Goal: Task Accomplishment & Management: Manage account settings

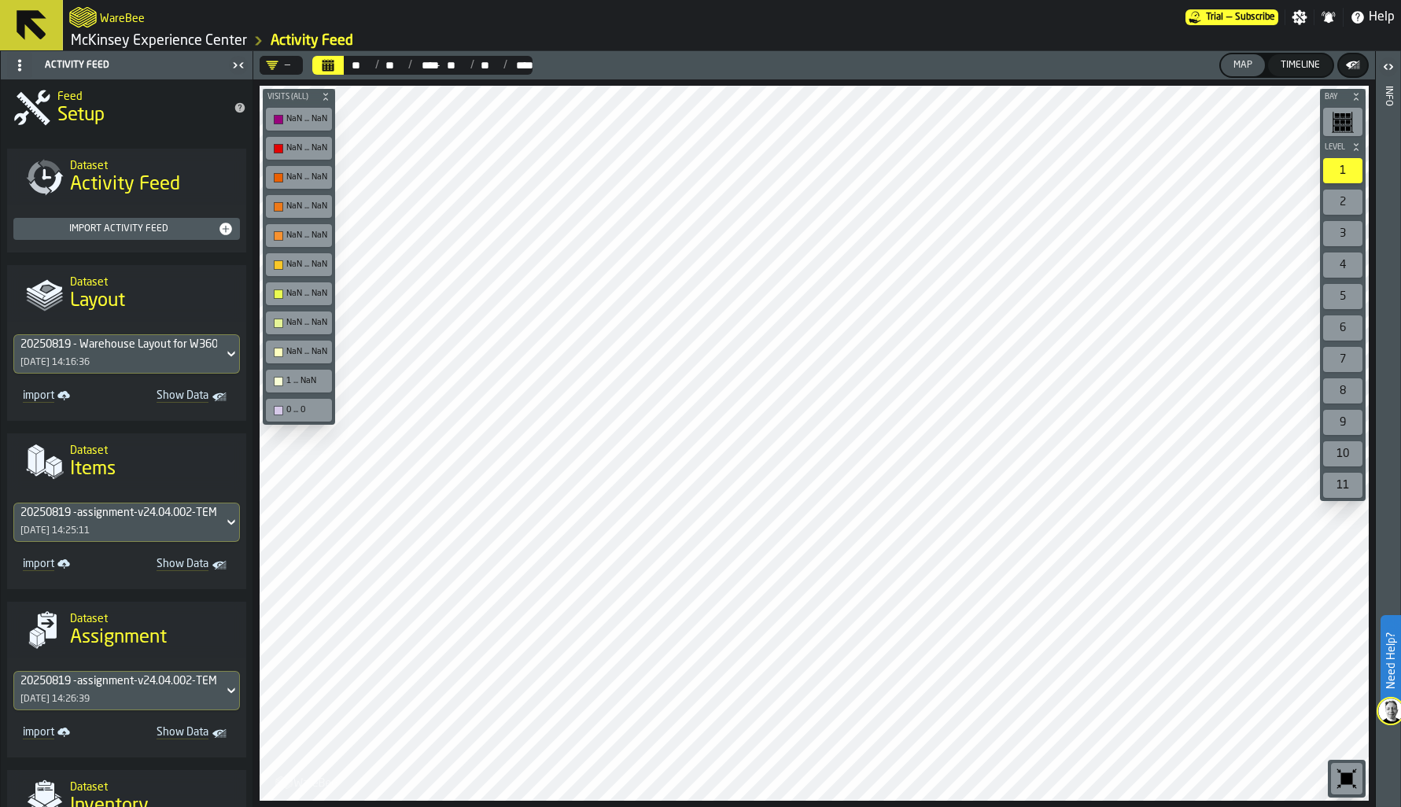
click at [1309, 23] on div "Settings" at bounding box center [1299, 17] width 28 height 16
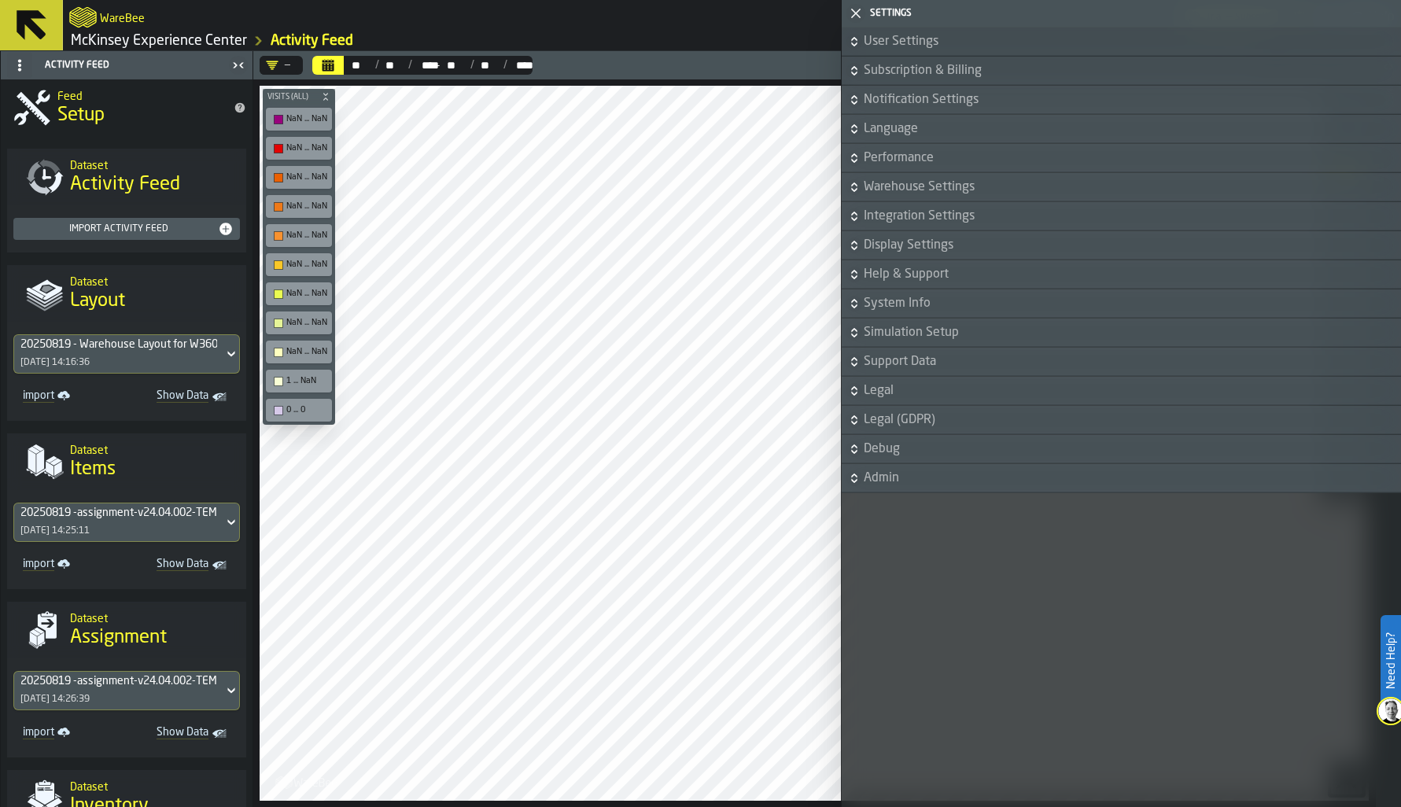
click at [908, 47] on span "User Settings" at bounding box center [1130, 41] width 534 height 19
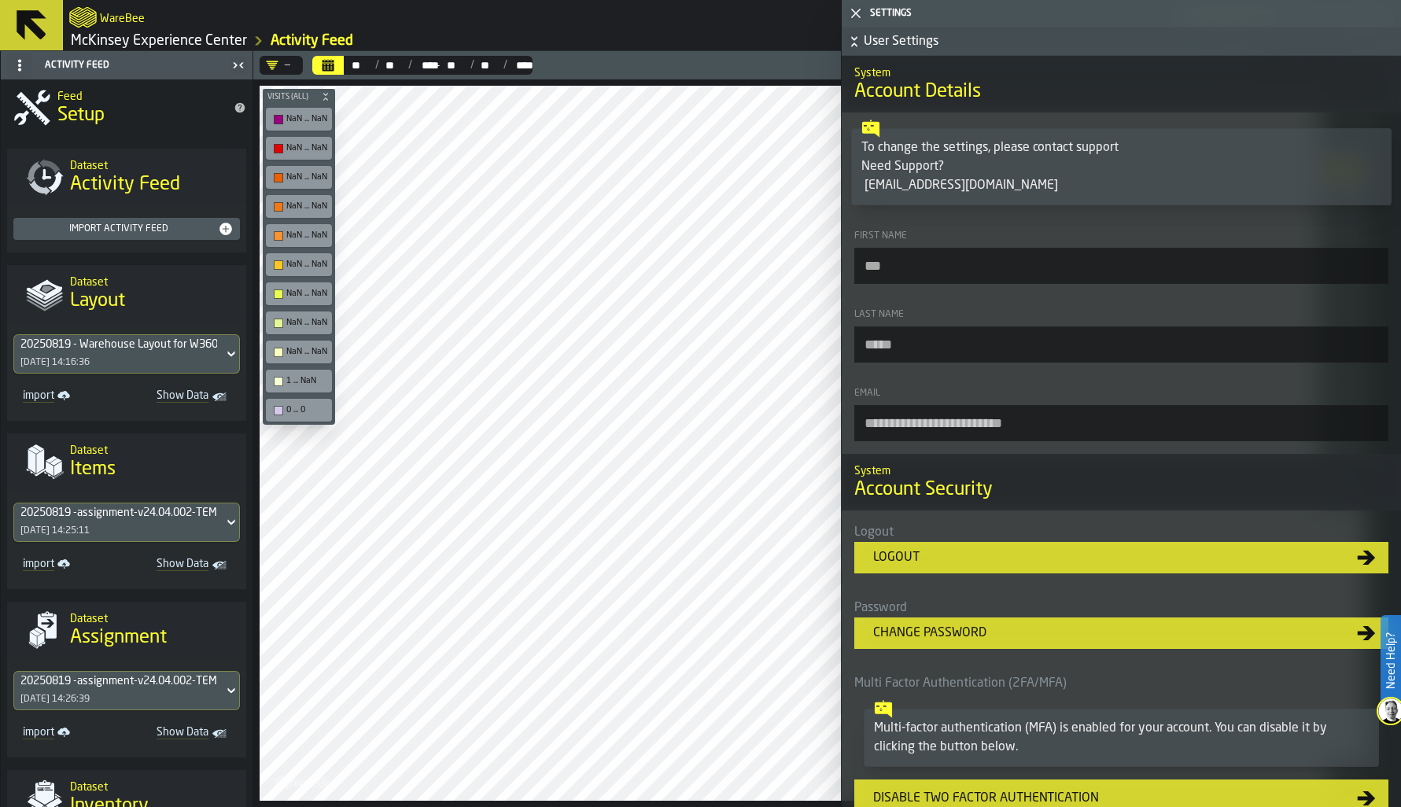
click at [862, 20] on div "button-toggle-Close me" at bounding box center [856, 13] width 22 height 19
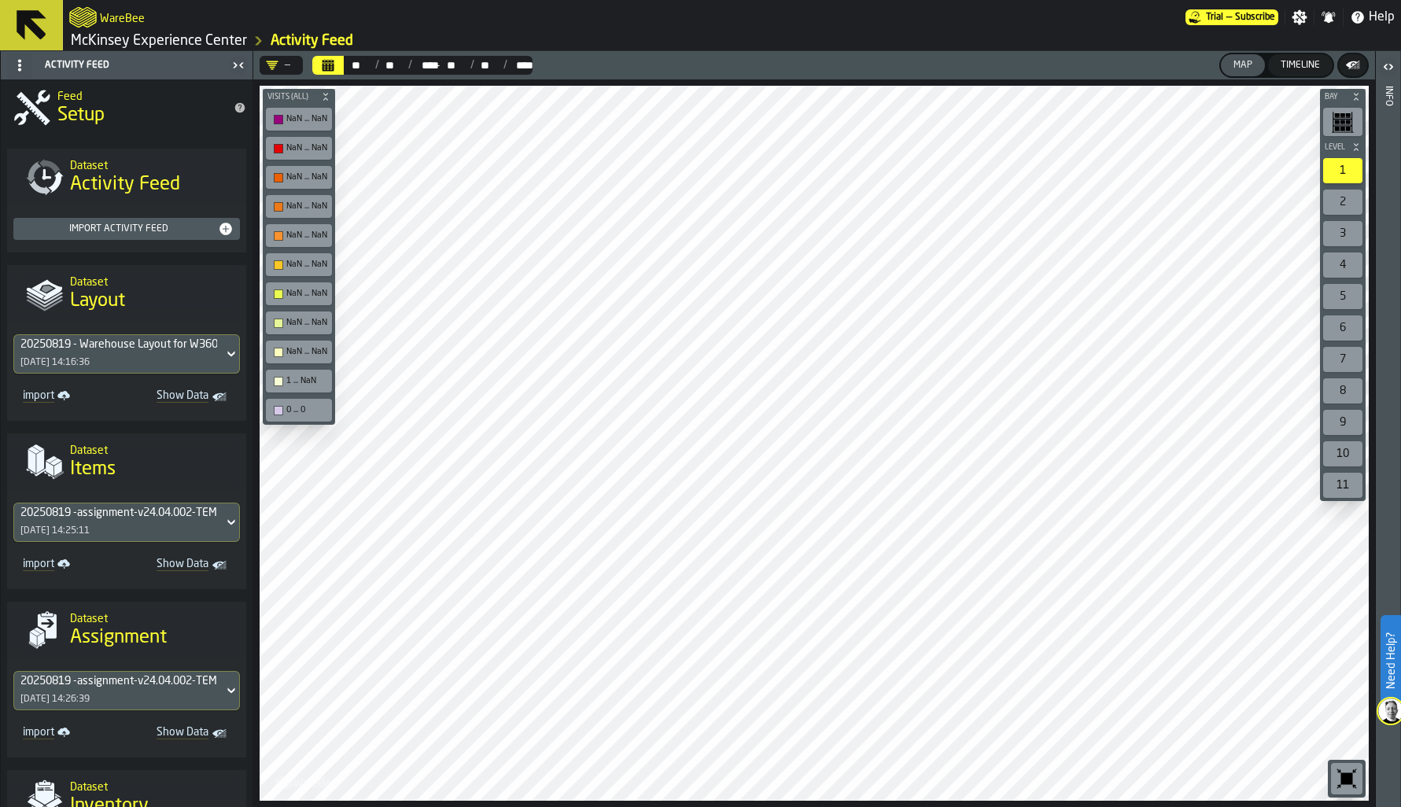
click at [213, 42] on link "McKinsey Experience Center" at bounding box center [159, 40] width 176 height 17
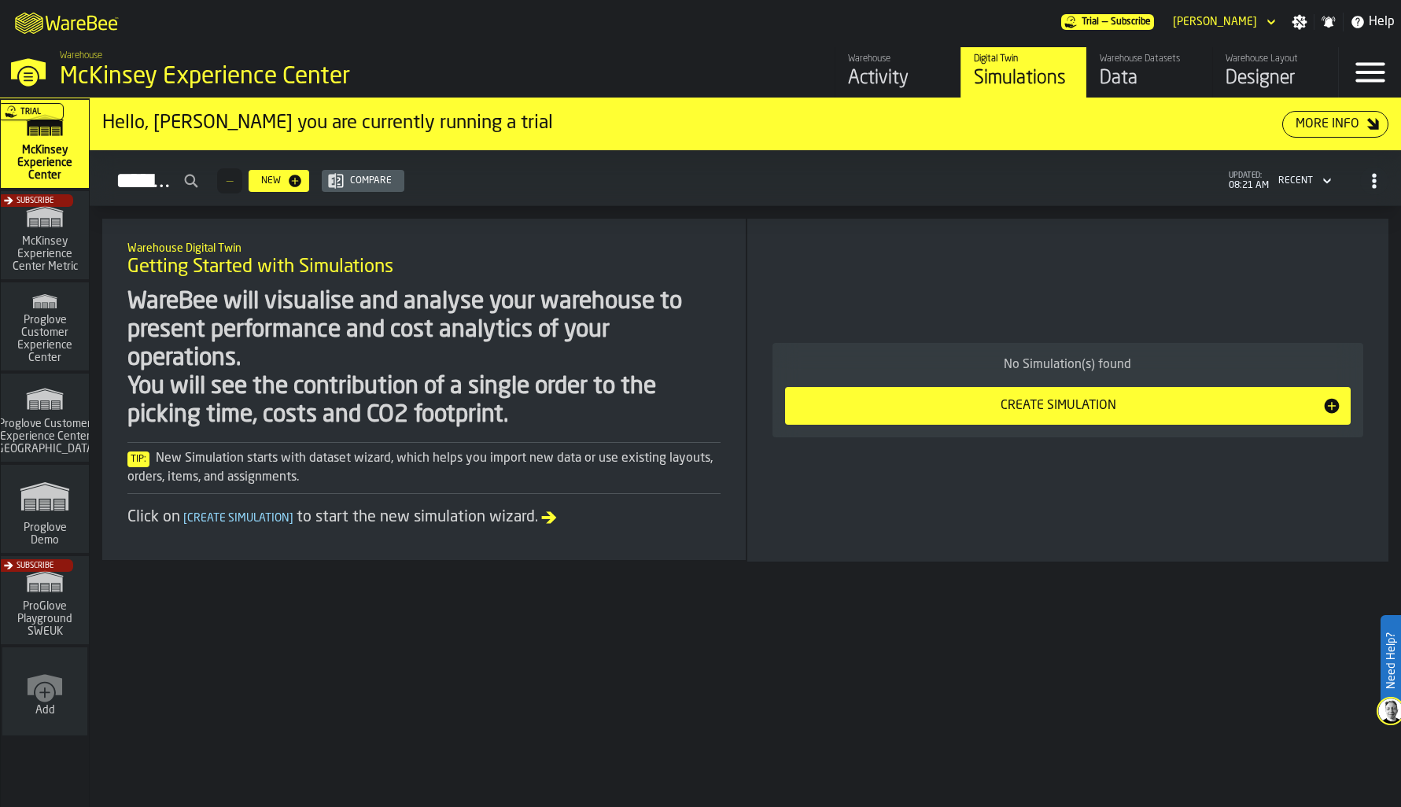
click at [1382, 180] on span "button-Simulations" at bounding box center [1374, 181] width 28 height 28
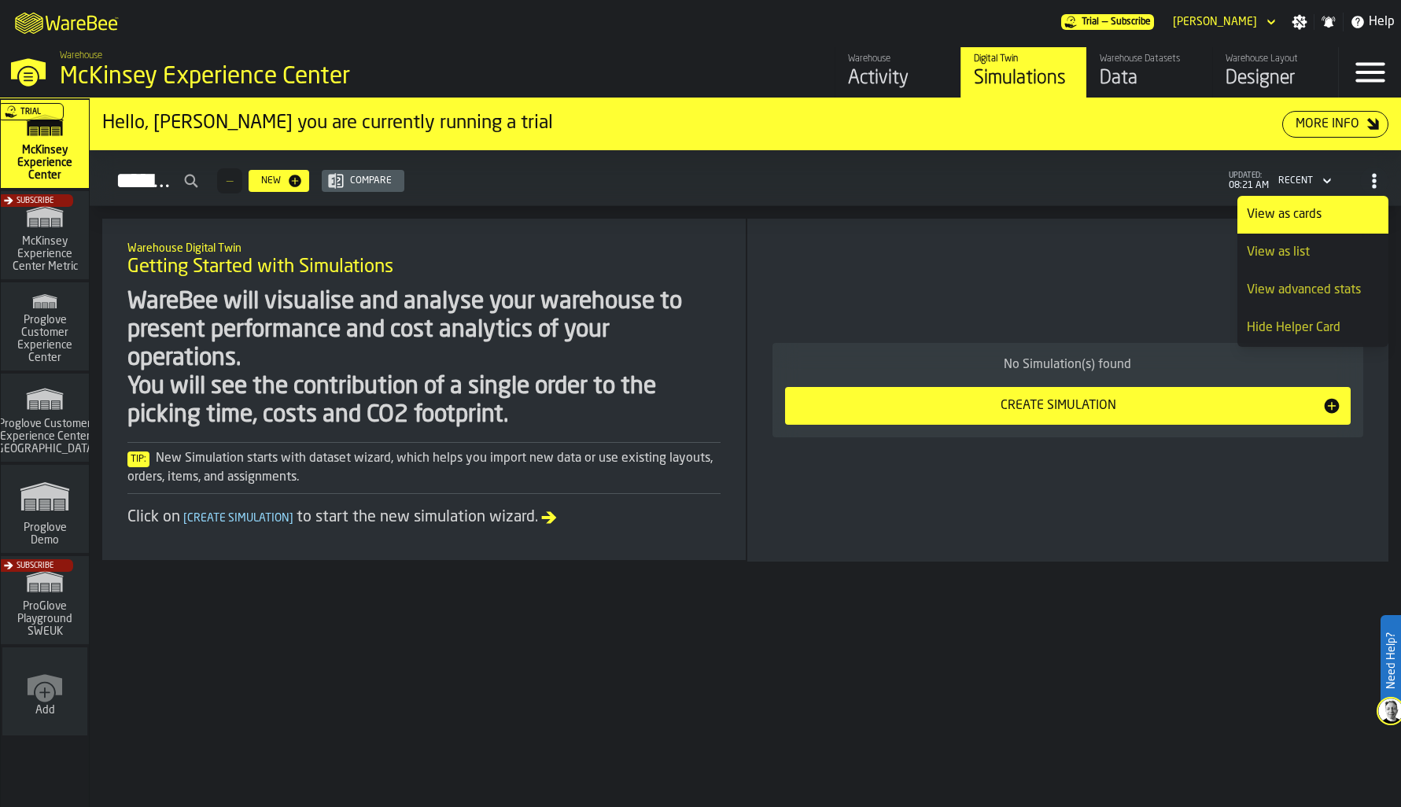
click at [1382, 180] on span "button-Simulations" at bounding box center [1374, 181] width 28 height 28
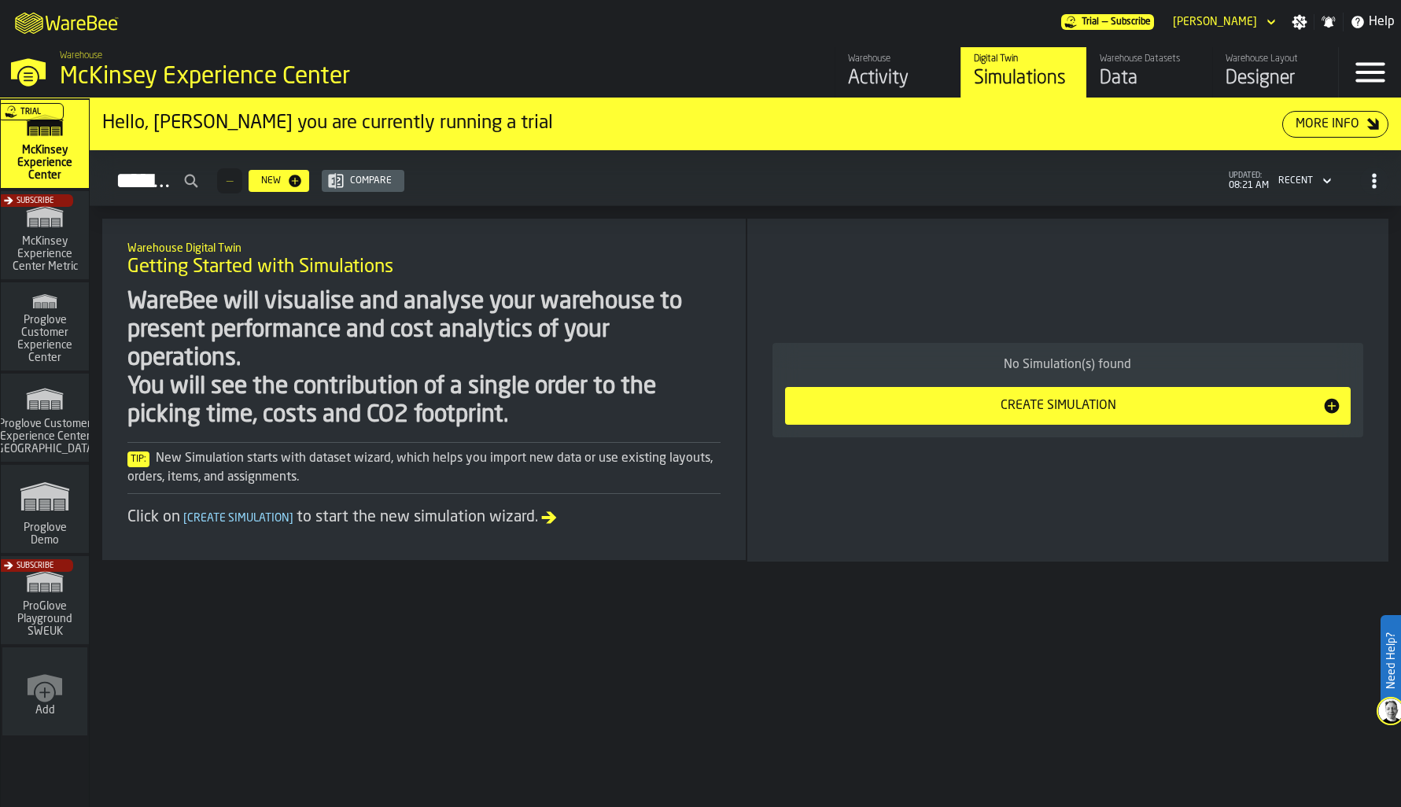
click at [1364, 57] on icon "button-toggle-Menu" at bounding box center [1370, 72] width 38 height 38
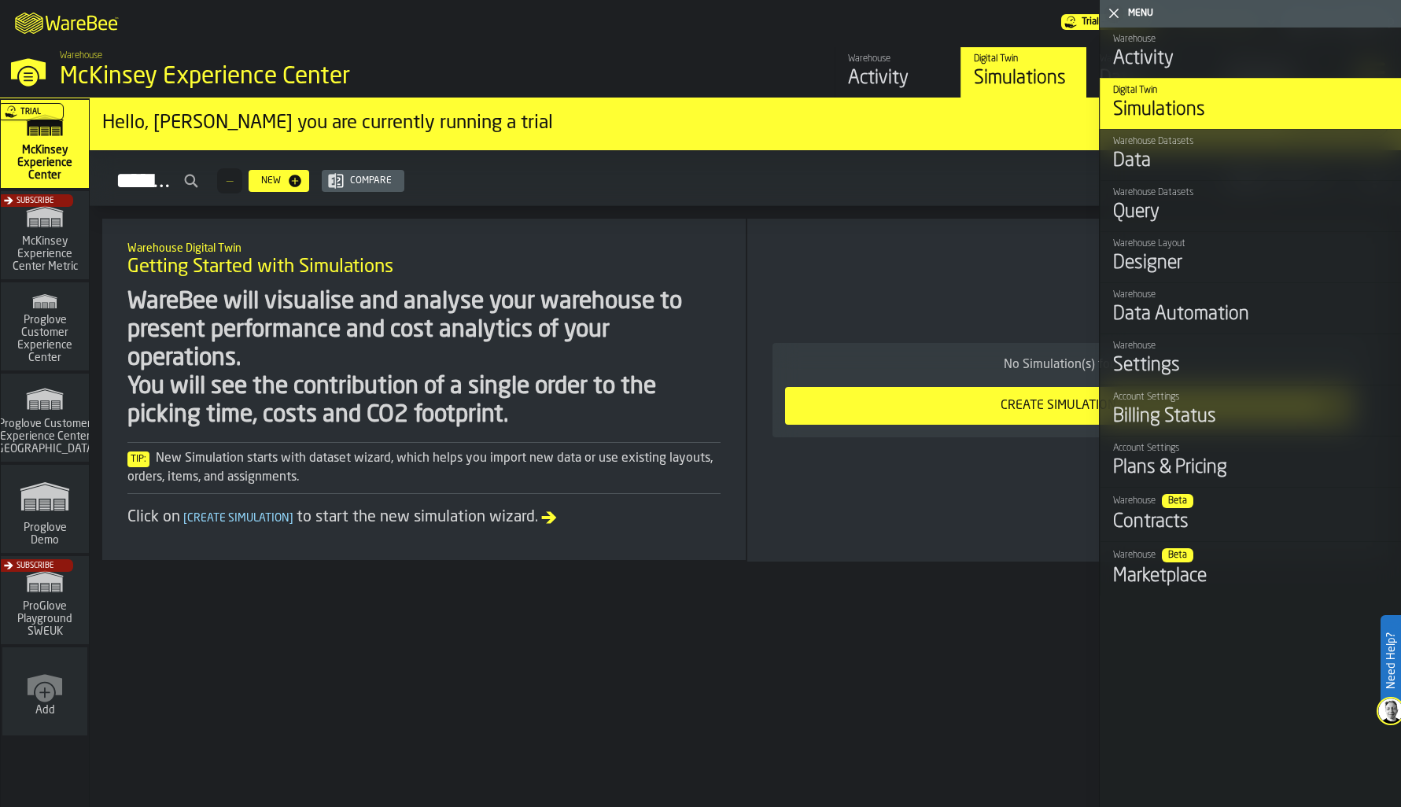
click at [757, 56] on div "Warehouse Activity Digital Twin Simulations Warehouse Datasets Data Warehouse L…" at bounding box center [1003, 72] width 669 height 50
click at [1117, 16] on polygon "button-toggle-Close me" at bounding box center [1114, 14] width 10 height 10
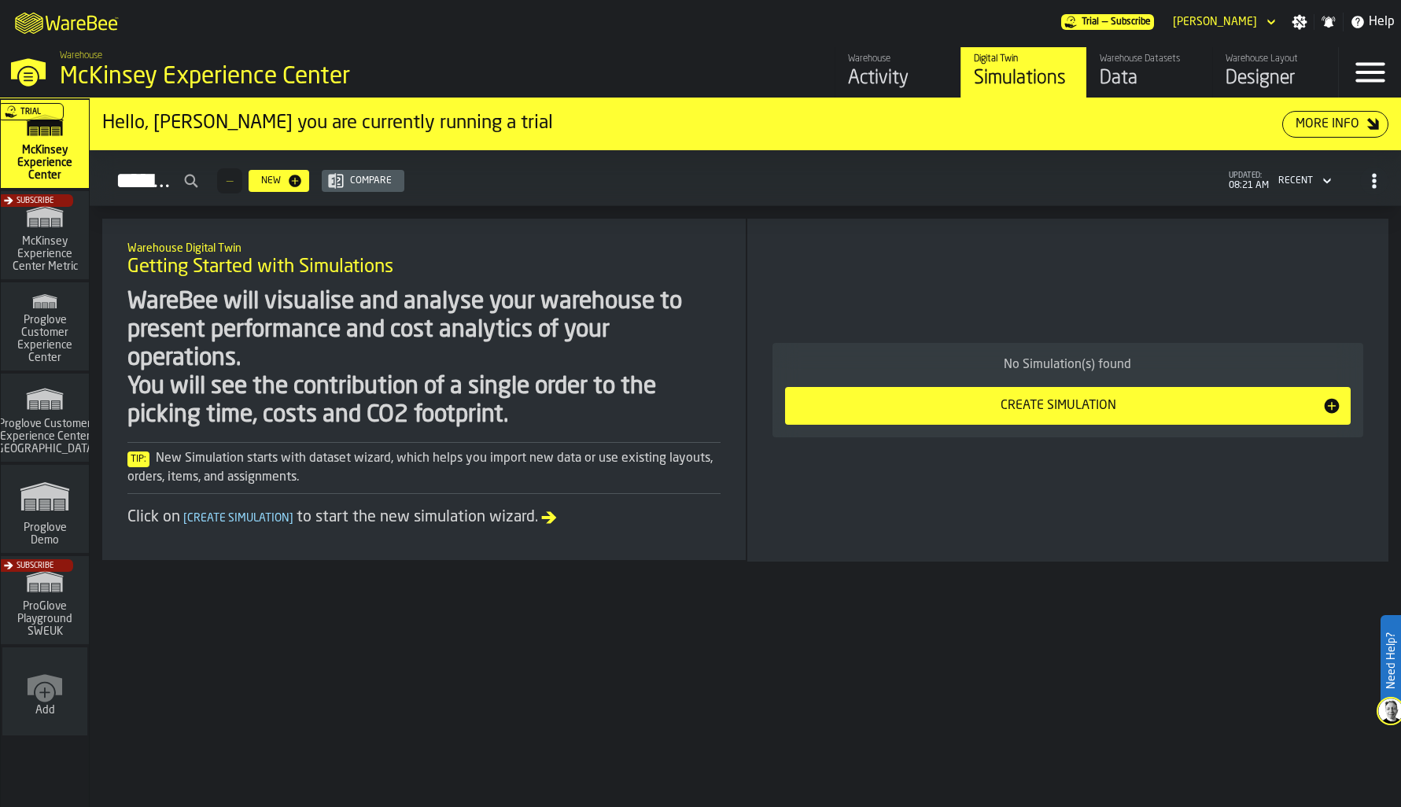
click at [1302, 23] on icon "button-toggle-Settings" at bounding box center [1299, 22] width 16 height 16
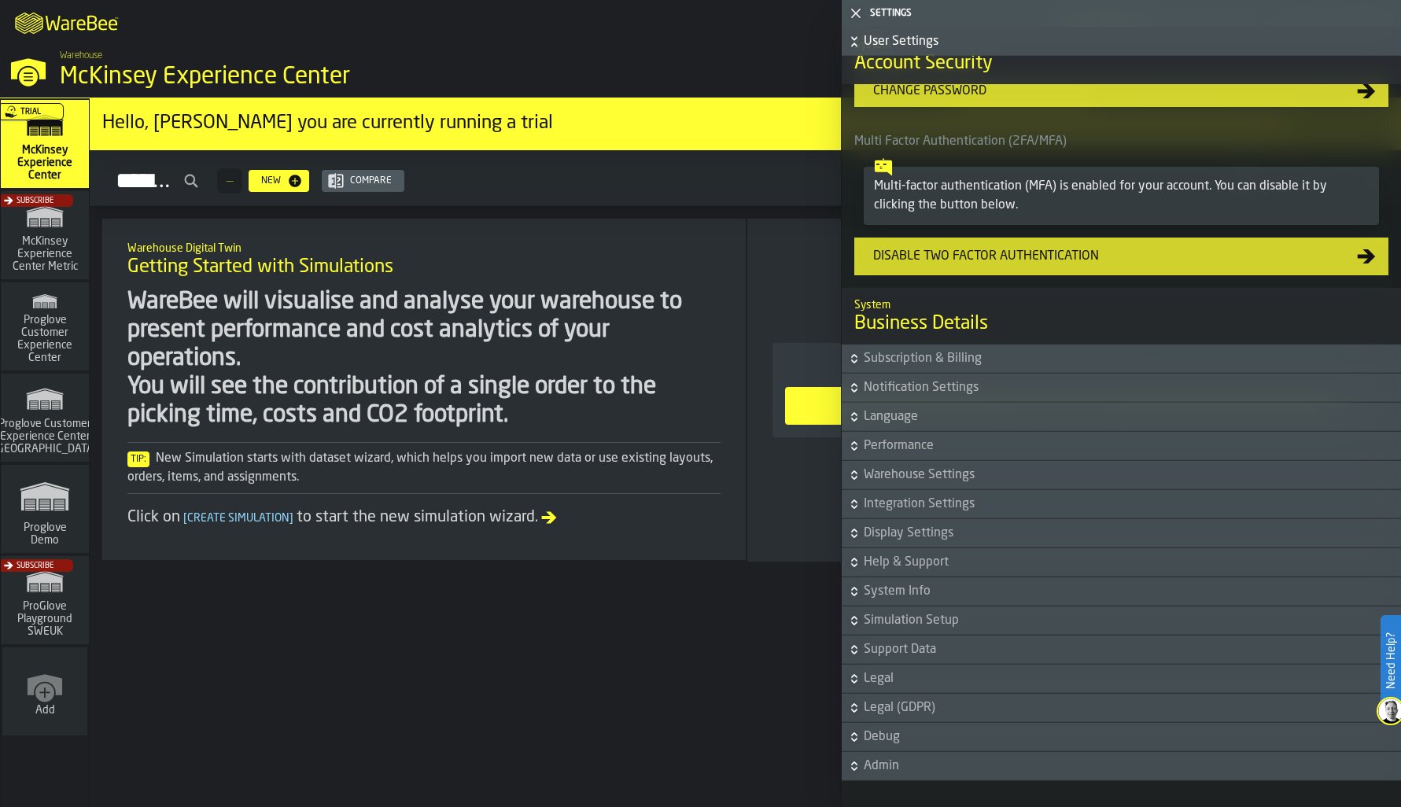
scroll to position [550, 0]
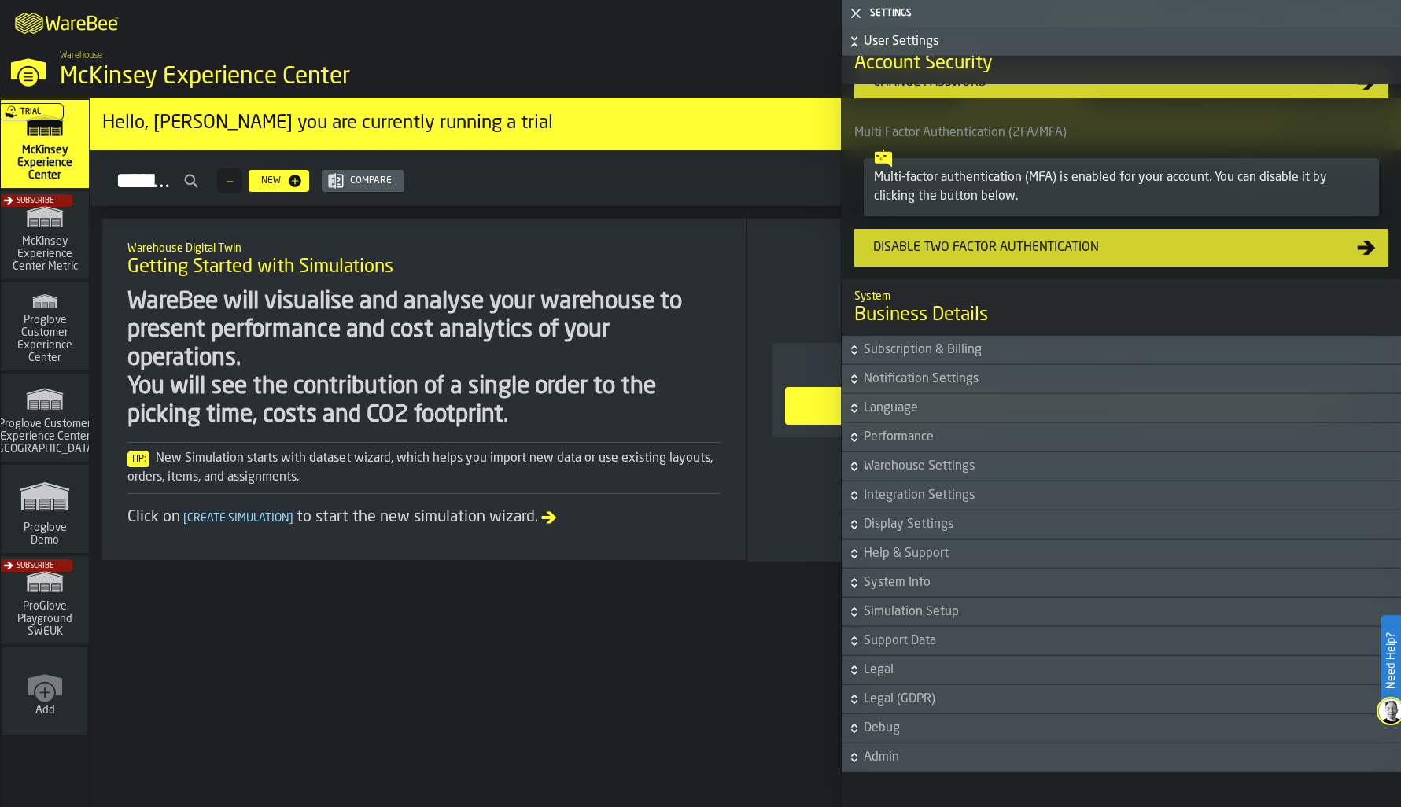
click at [994, 470] on span "Warehouse Settings" at bounding box center [1130, 466] width 534 height 19
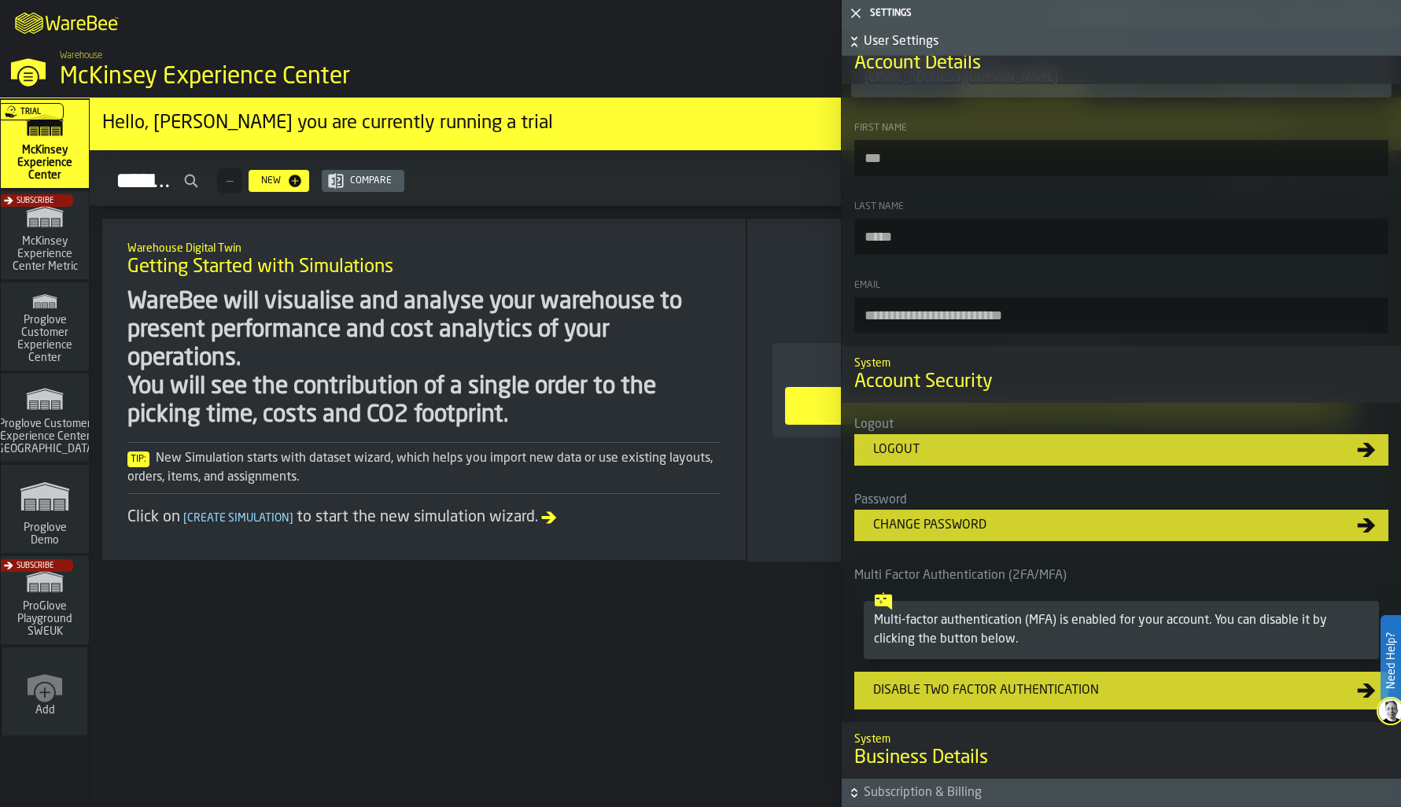
scroll to position [0, 0]
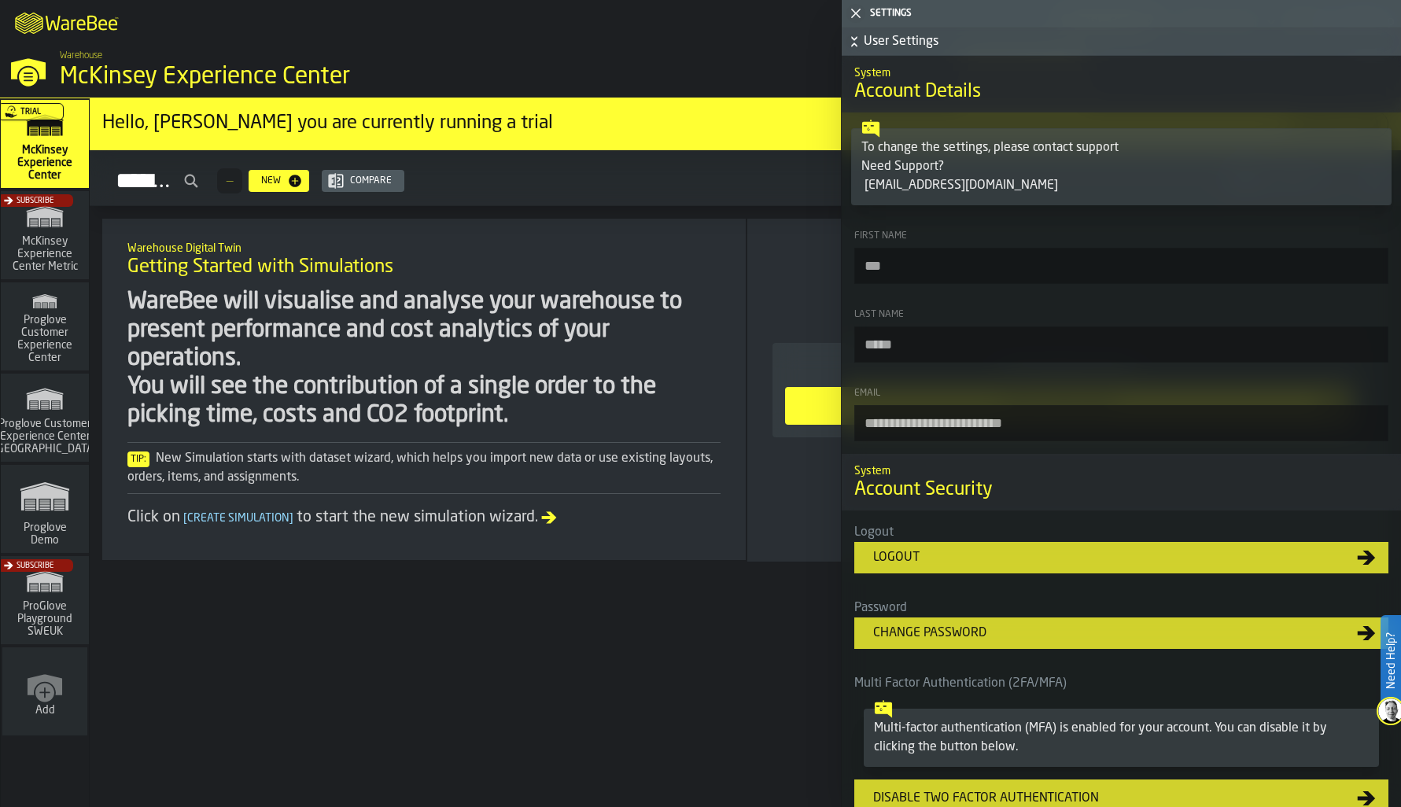
click at [683, 206] on h2 "Simulations — New Compare updated: 08:21 AM Recent" at bounding box center [745, 178] width 1311 height 56
click at [865, 11] on div "button-toggle-Close me" at bounding box center [856, 13] width 22 height 19
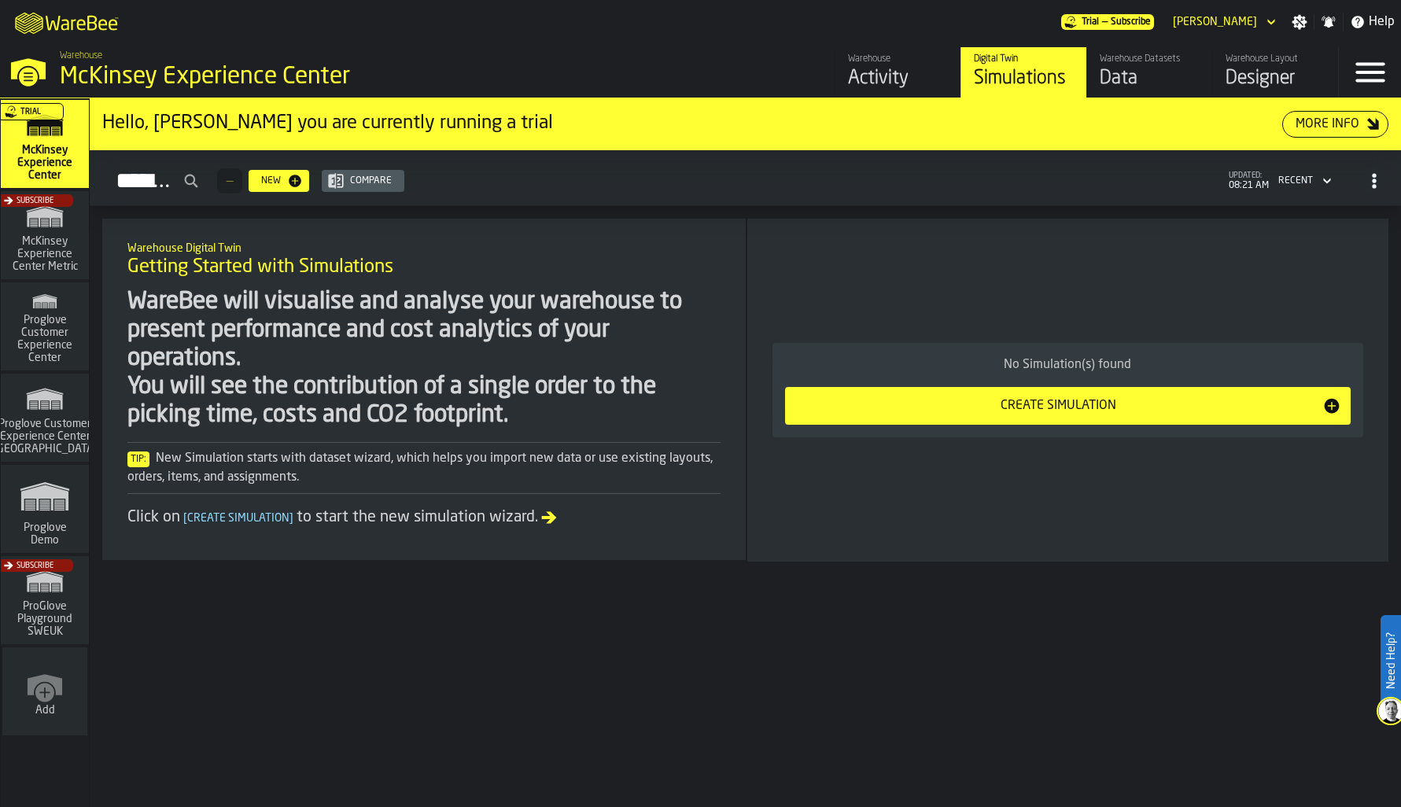
click at [1114, 67] on div "Data" at bounding box center [1149, 78] width 100 height 25
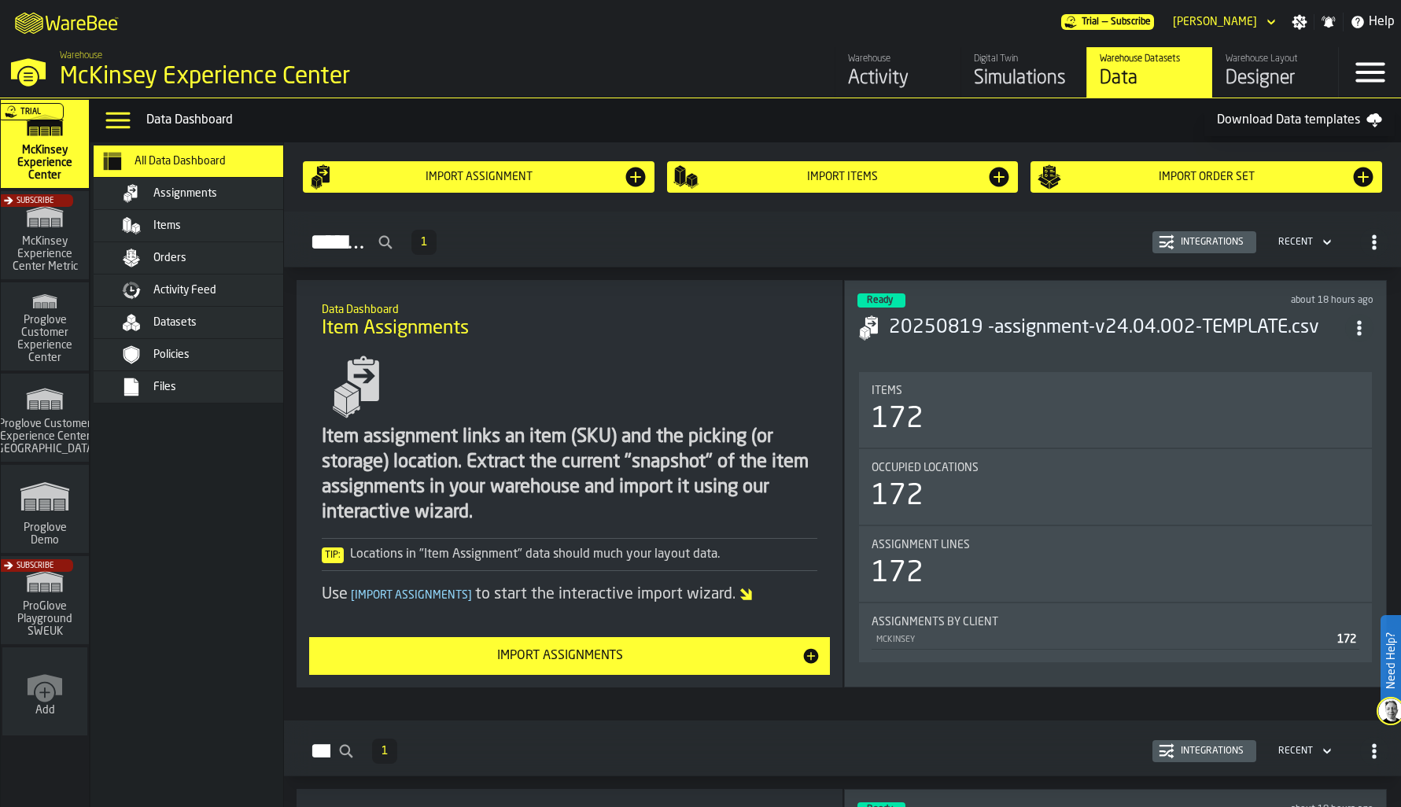
click at [1218, 72] on link "Warehouse Layout Designer" at bounding box center [1275, 72] width 126 height 50
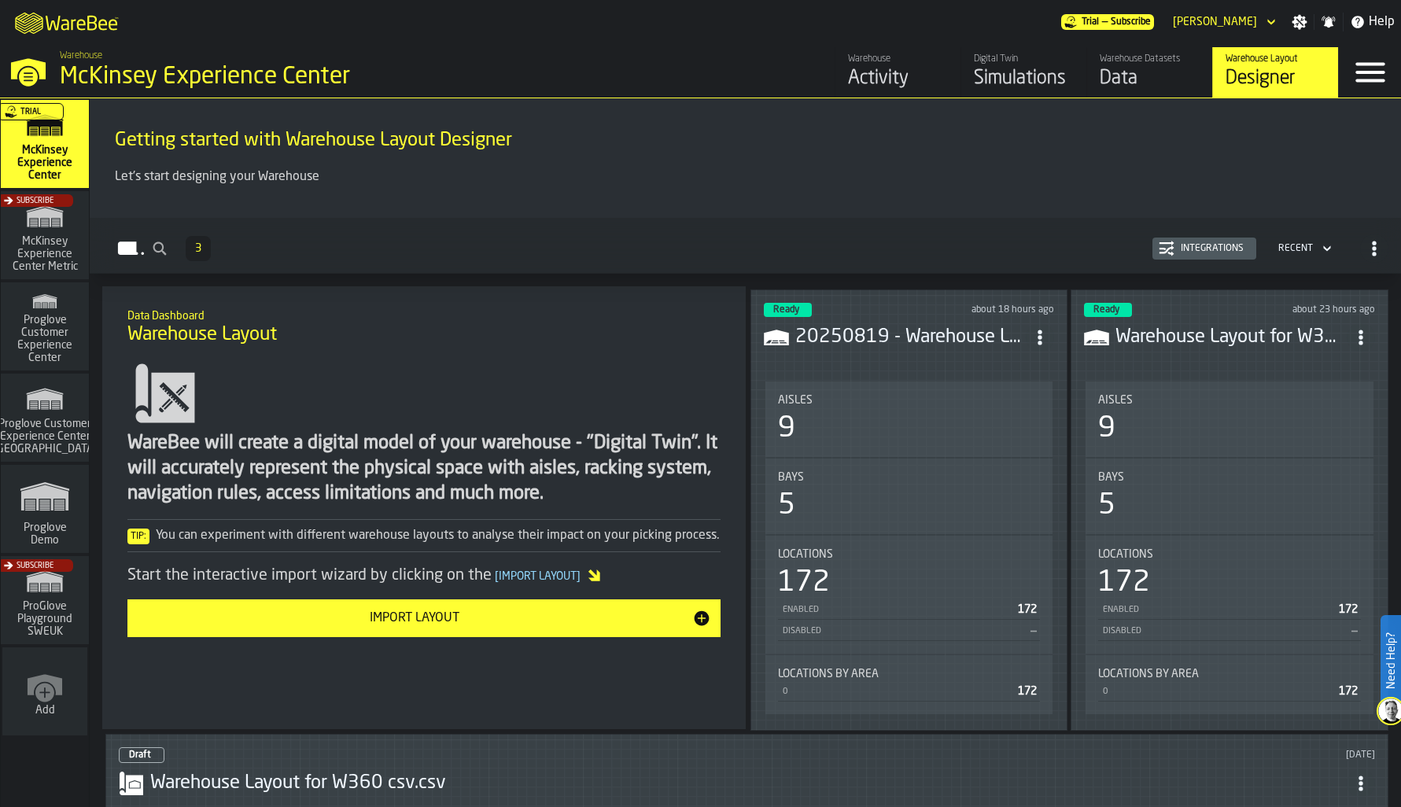
click at [1360, 61] on icon "button-toggle-Menu" at bounding box center [1370, 72] width 38 height 38
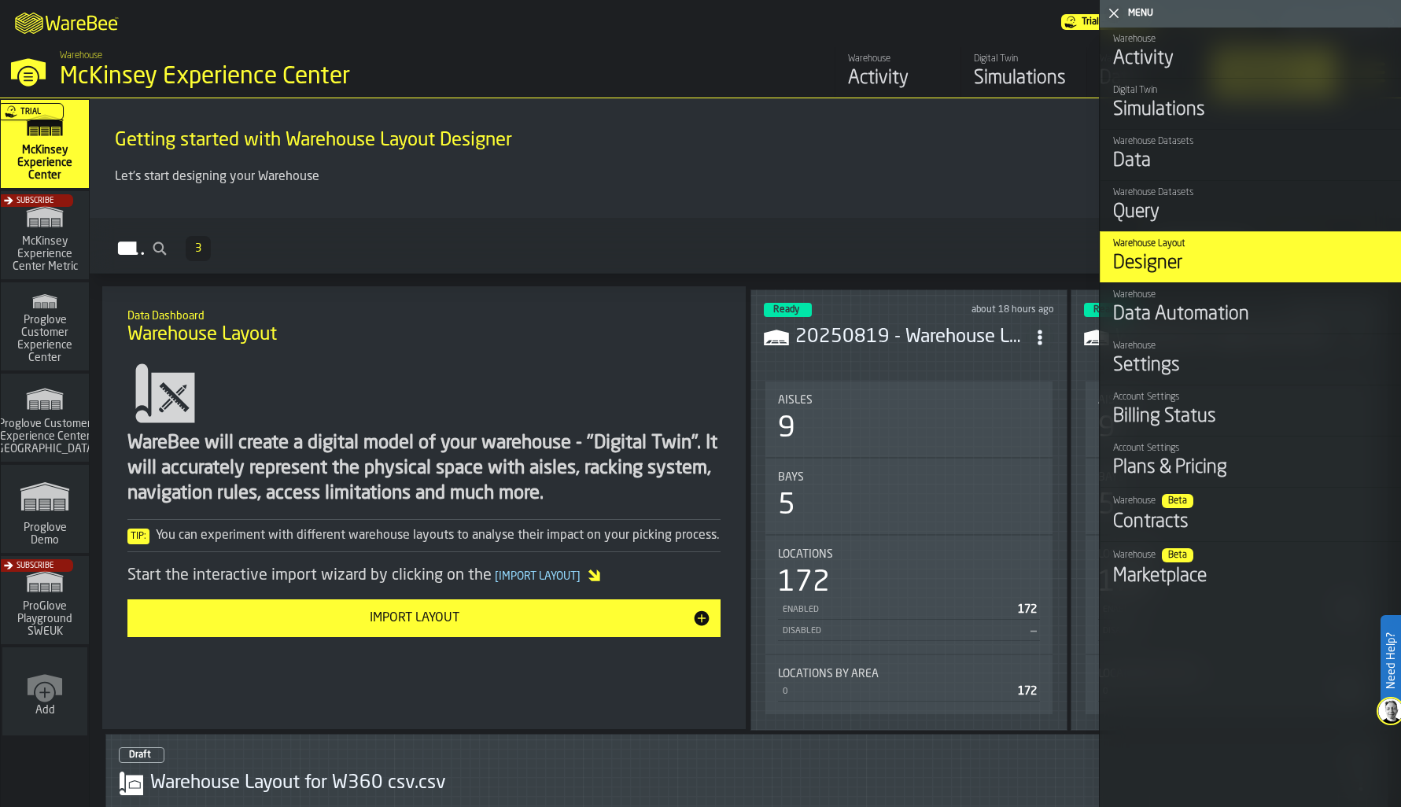
click at [50, 149] on div "Trial" at bounding box center [42, 148] width 88 height 91
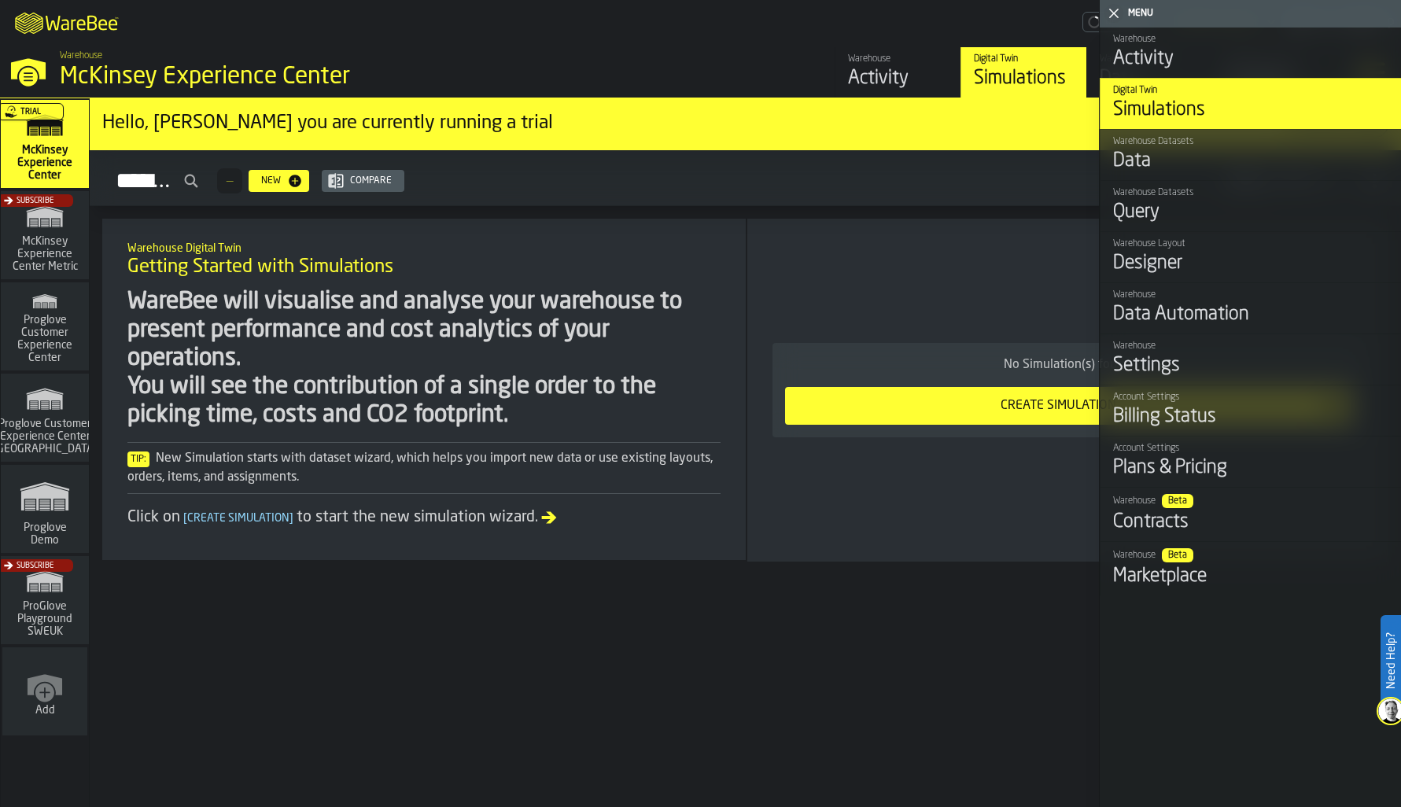
click at [701, 173] on div "Simulations — New Compare updated: 08:21 AM Recent" at bounding box center [745, 181] width 1286 height 36
click at [1111, 14] on icon "button-toggle-Close me" at bounding box center [1113, 13] width 19 height 19
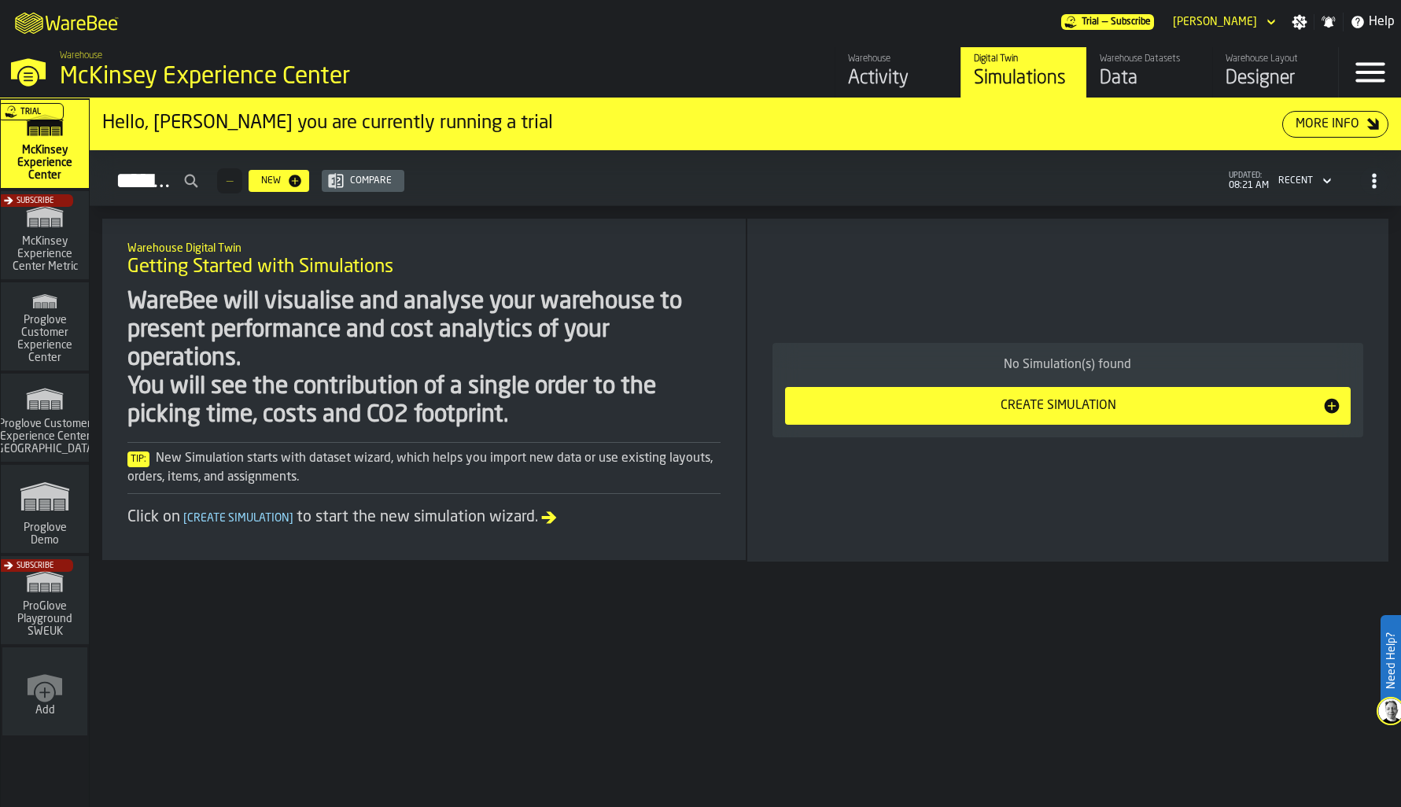
click at [1380, 179] on icon "button-Simulations" at bounding box center [1374, 181] width 16 height 16
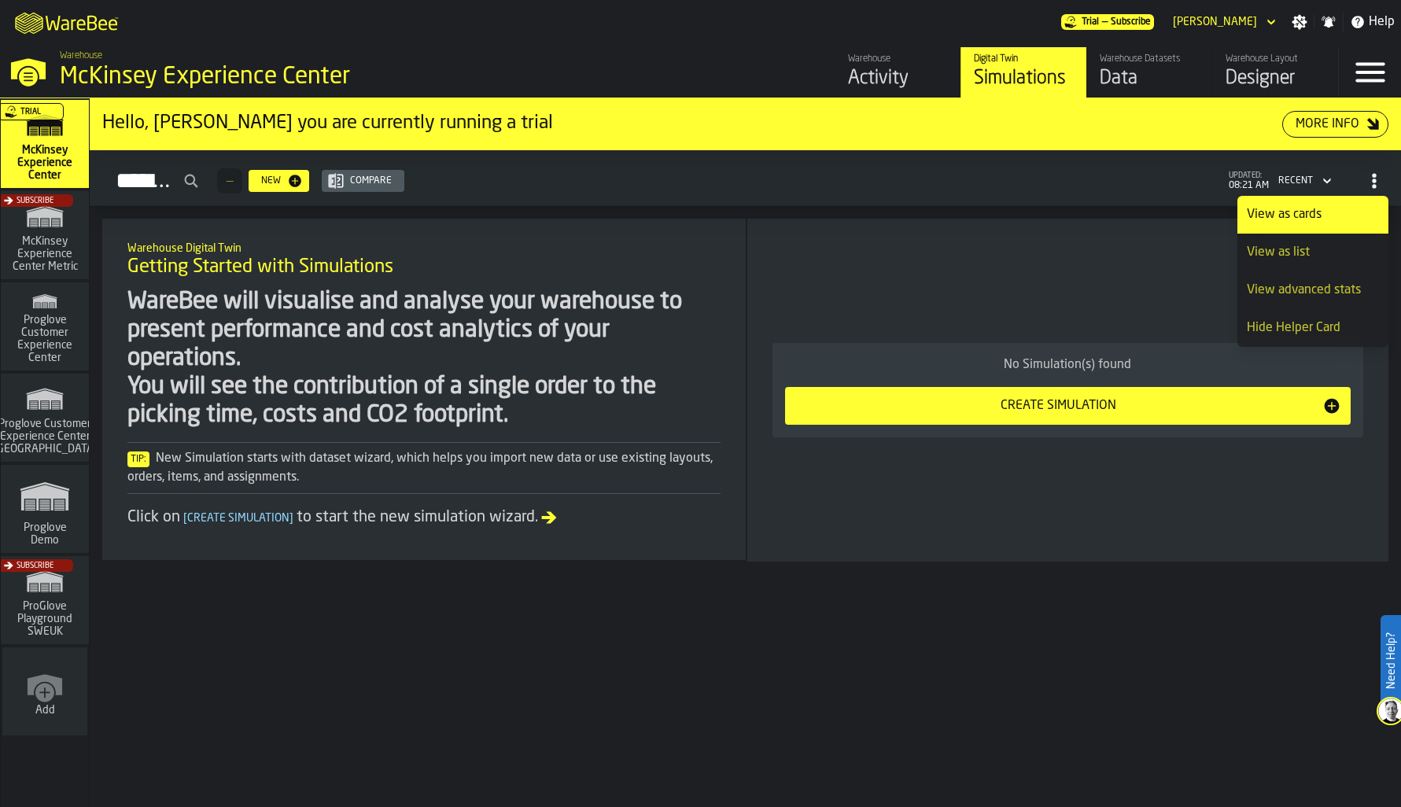
click at [1380, 179] on icon "button-Simulations" at bounding box center [1374, 181] width 16 height 16
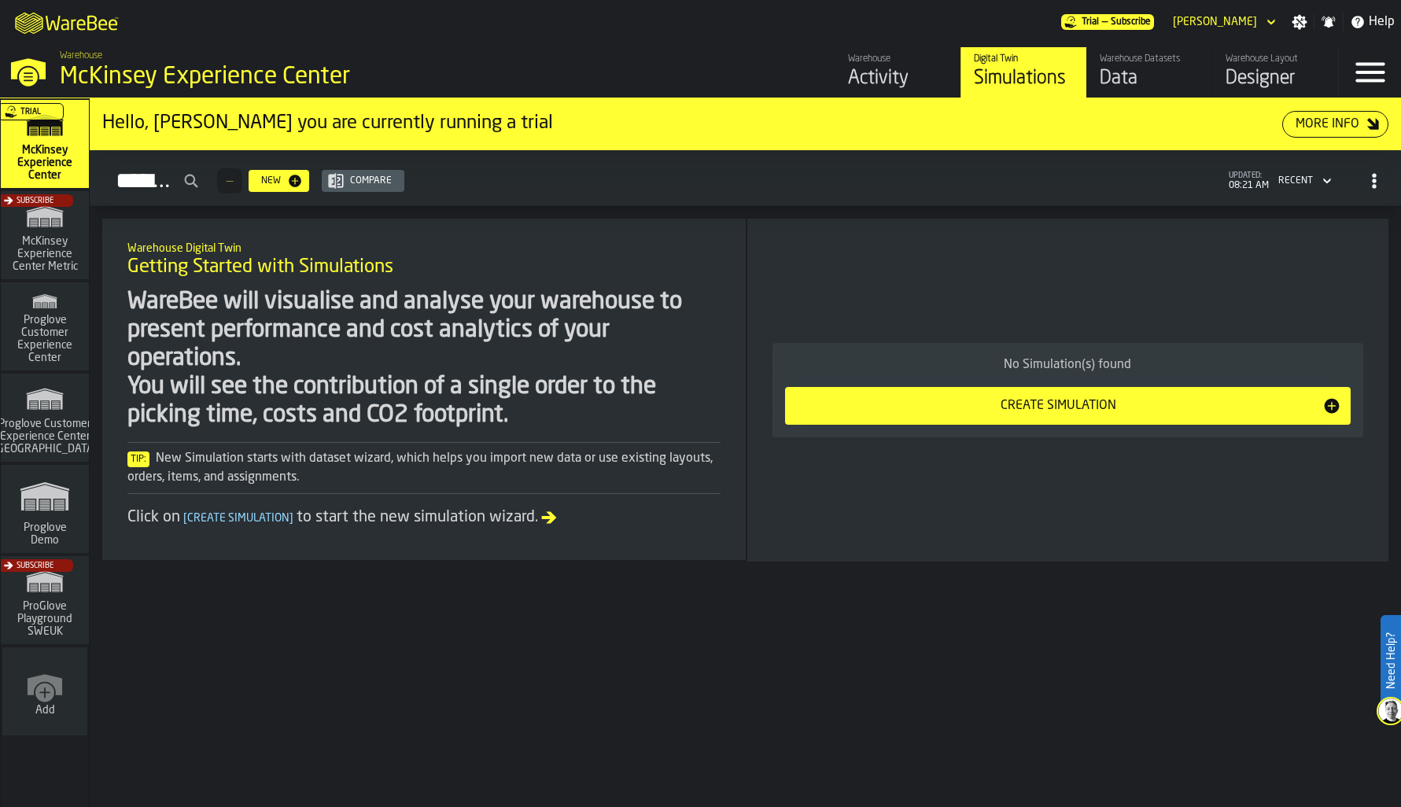
click at [867, 83] on div "Activity" at bounding box center [898, 78] width 100 height 25
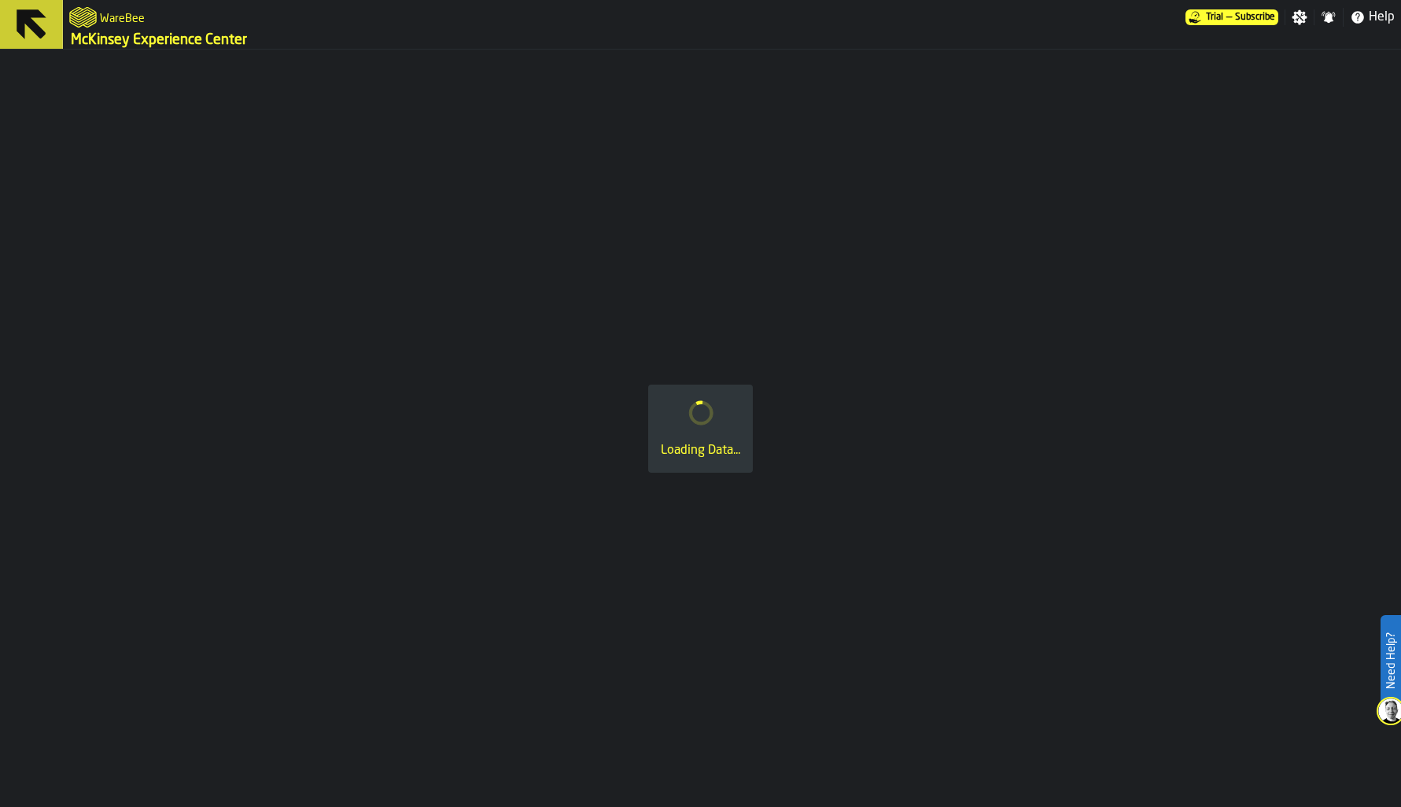
click at [120, 22] on h2 "WareBee" at bounding box center [122, 17] width 45 height 16
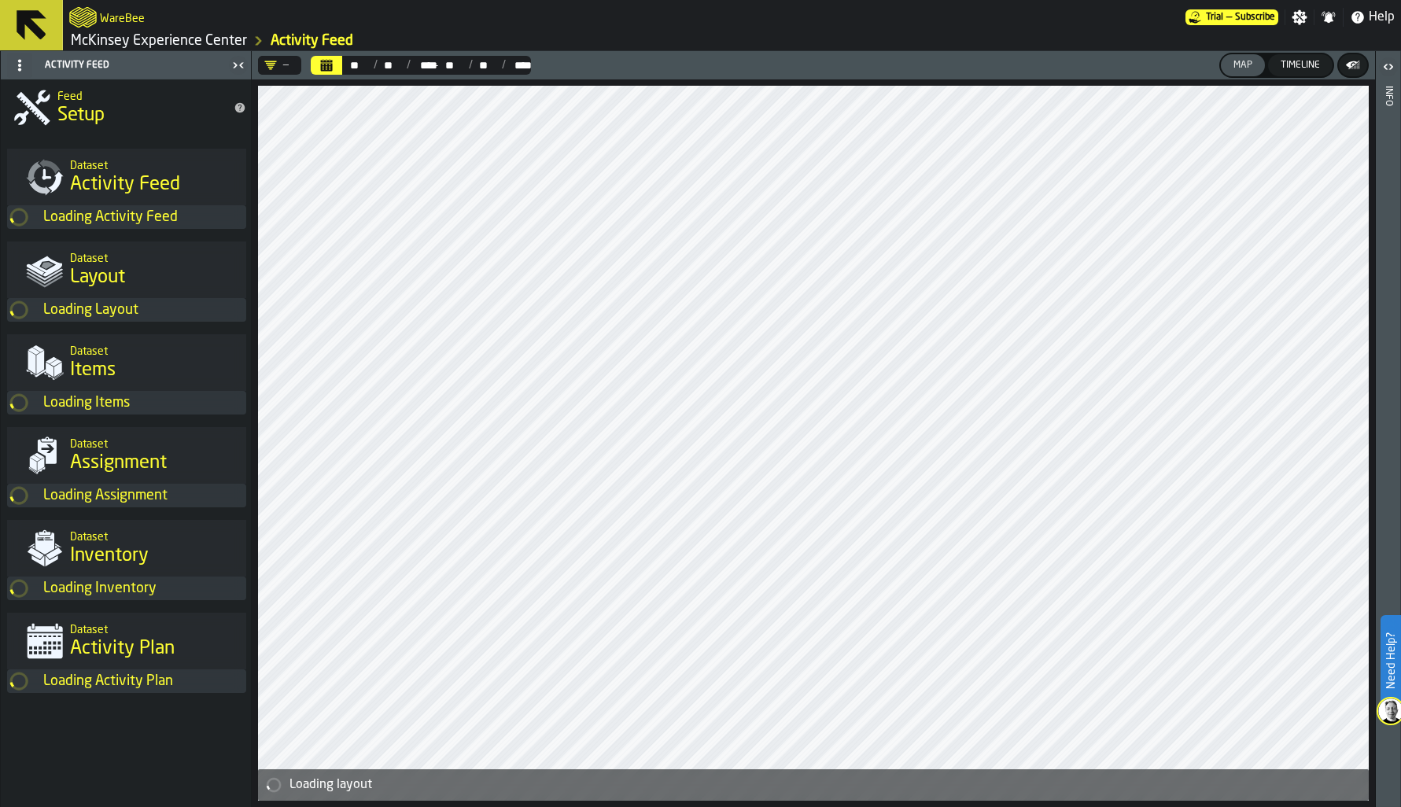
click at [46, 26] on icon at bounding box center [32, 25] width 38 height 38
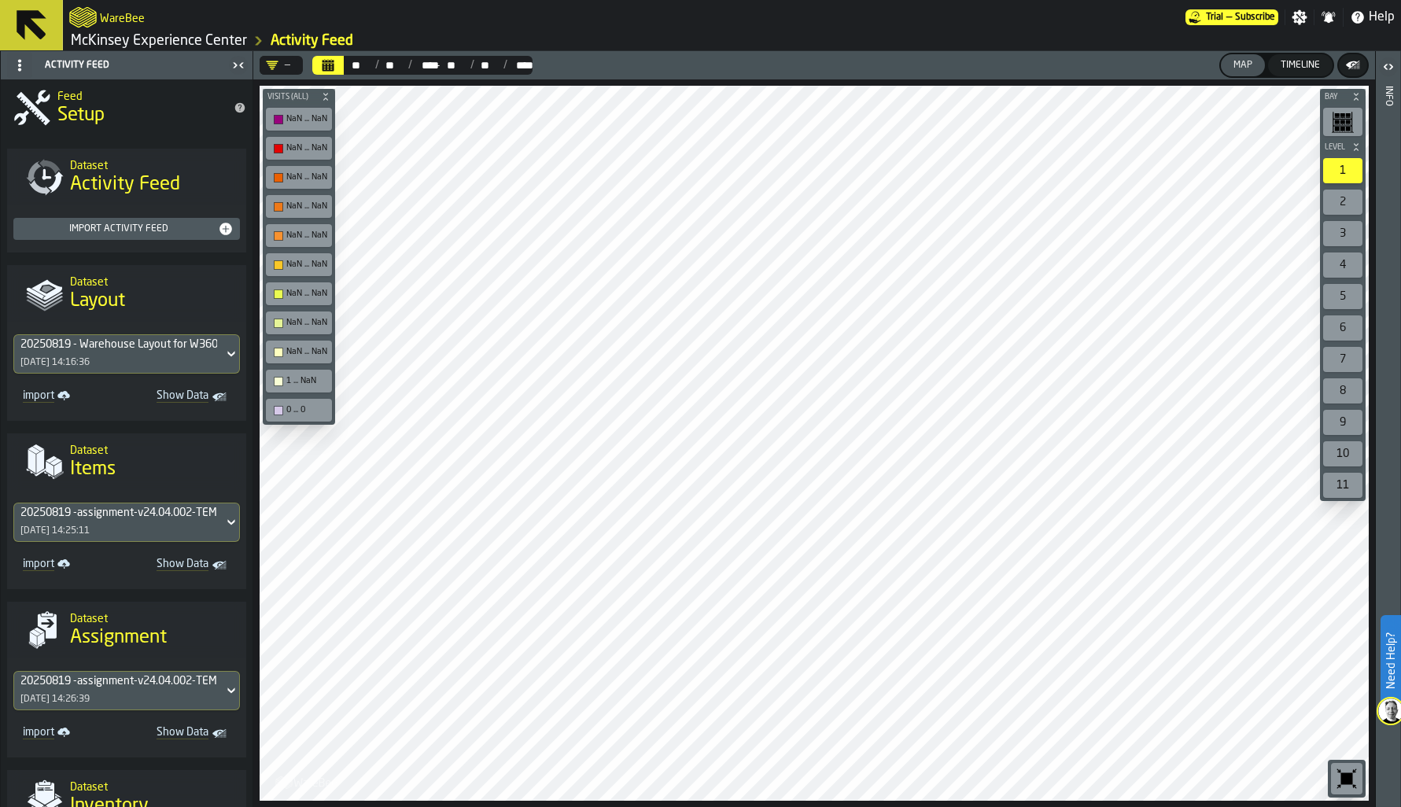
click at [99, 35] on link "McKinsey Experience Center" at bounding box center [159, 40] width 176 height 17
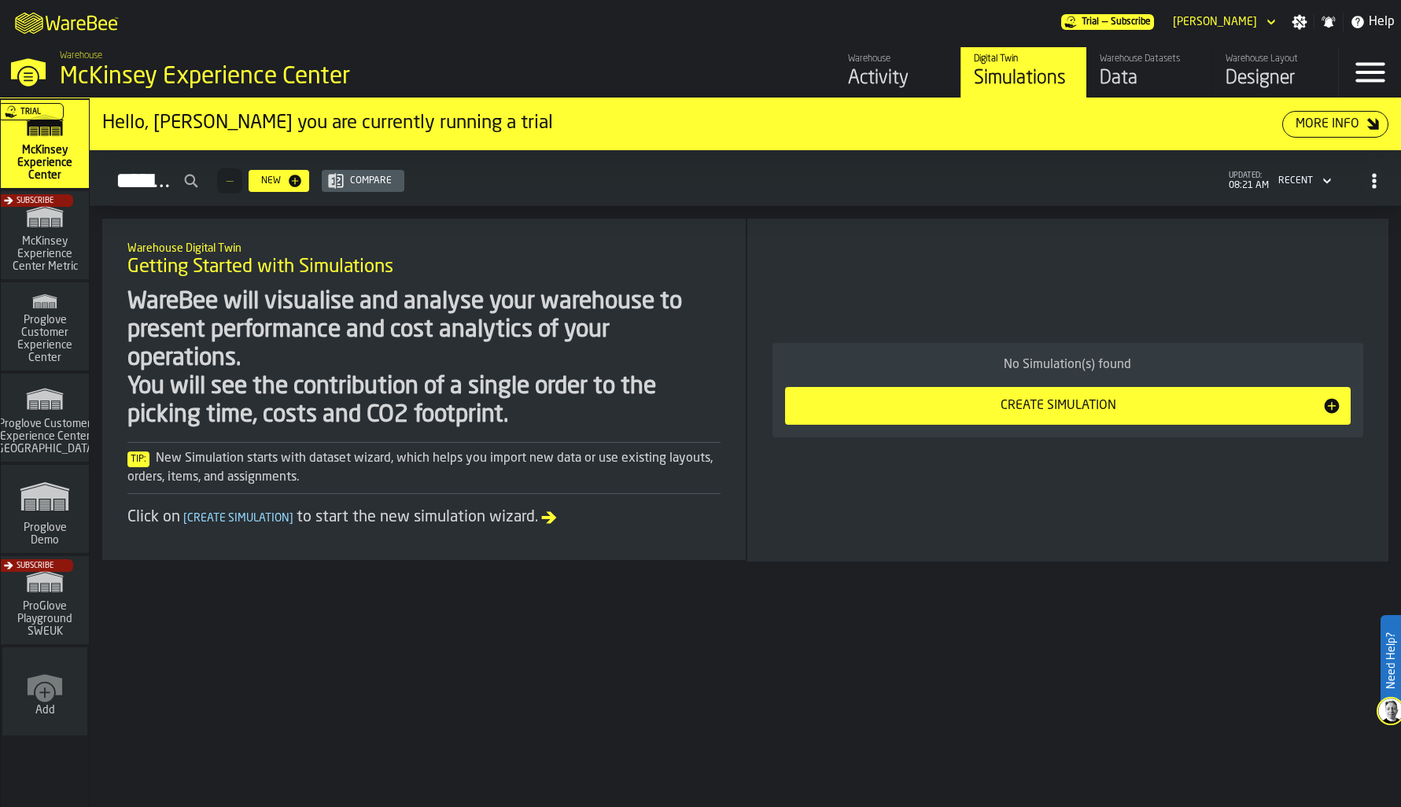
click at [1313, 20] on div "Settings" at bounding box center [1299, 22] width 28 height 16
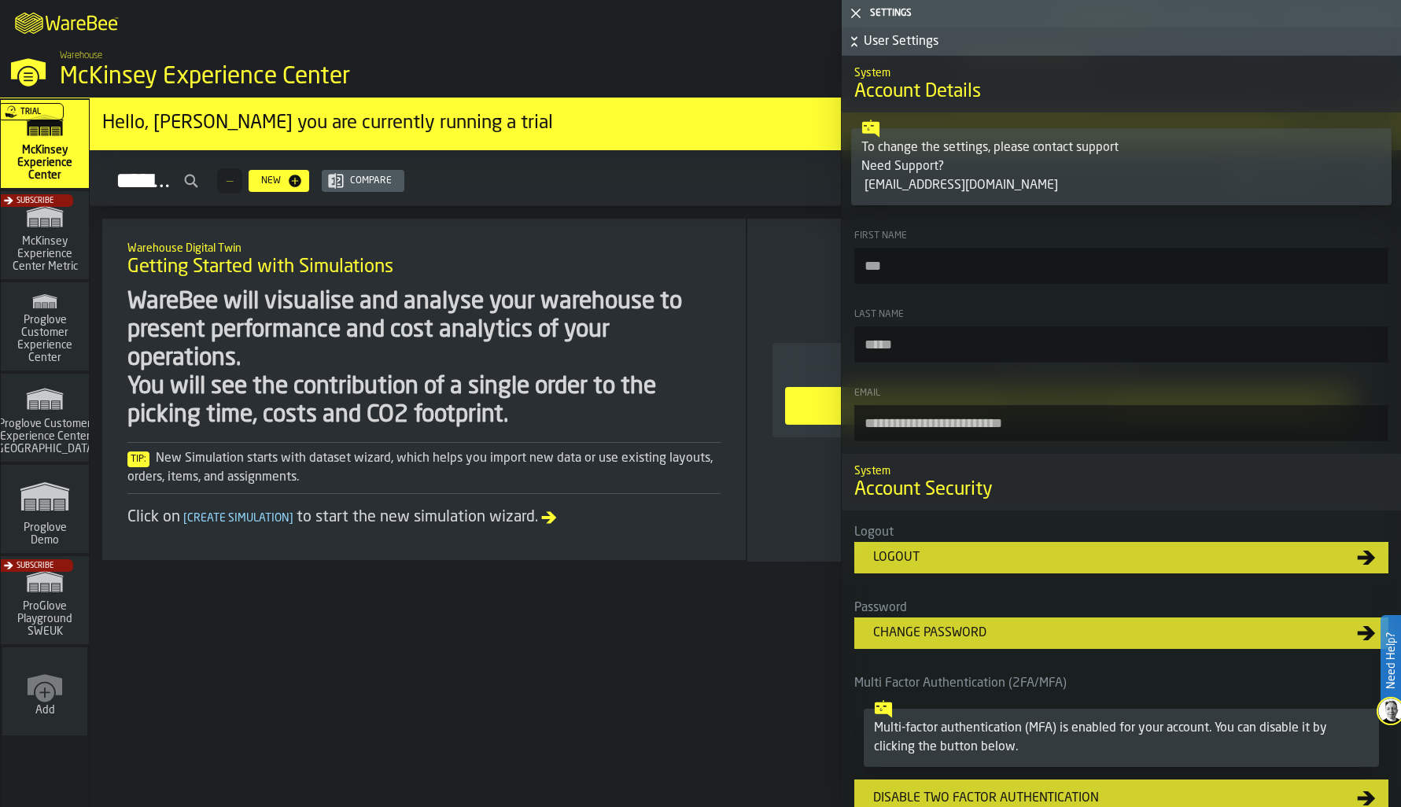
click at [911, 9] on div "Settings" at bounding box center [1132, 13] width 531 height 11
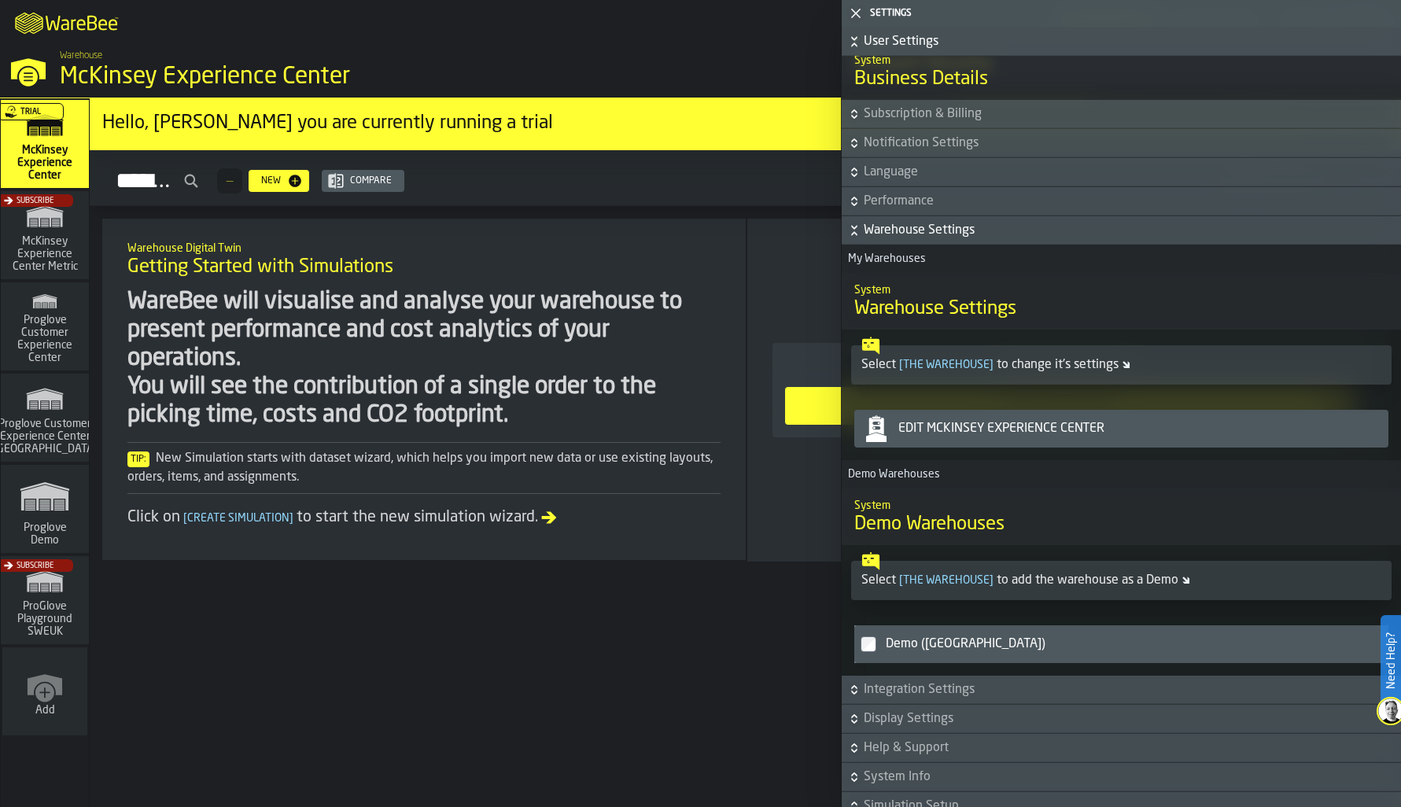
scroll to position [865, 0]
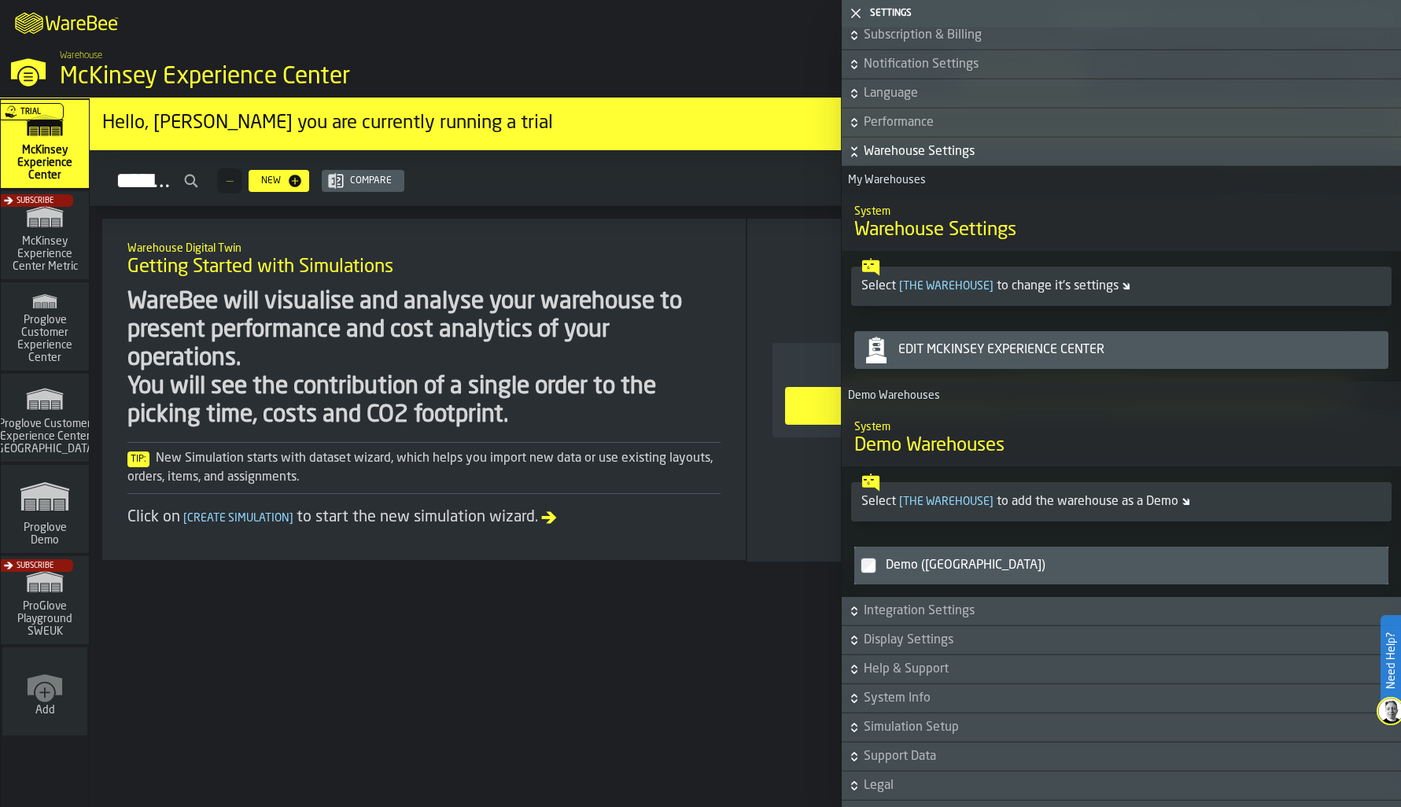
click at [937, 641] on span "Display Settings" at bounding box center [1130, 640] width 534 height 19
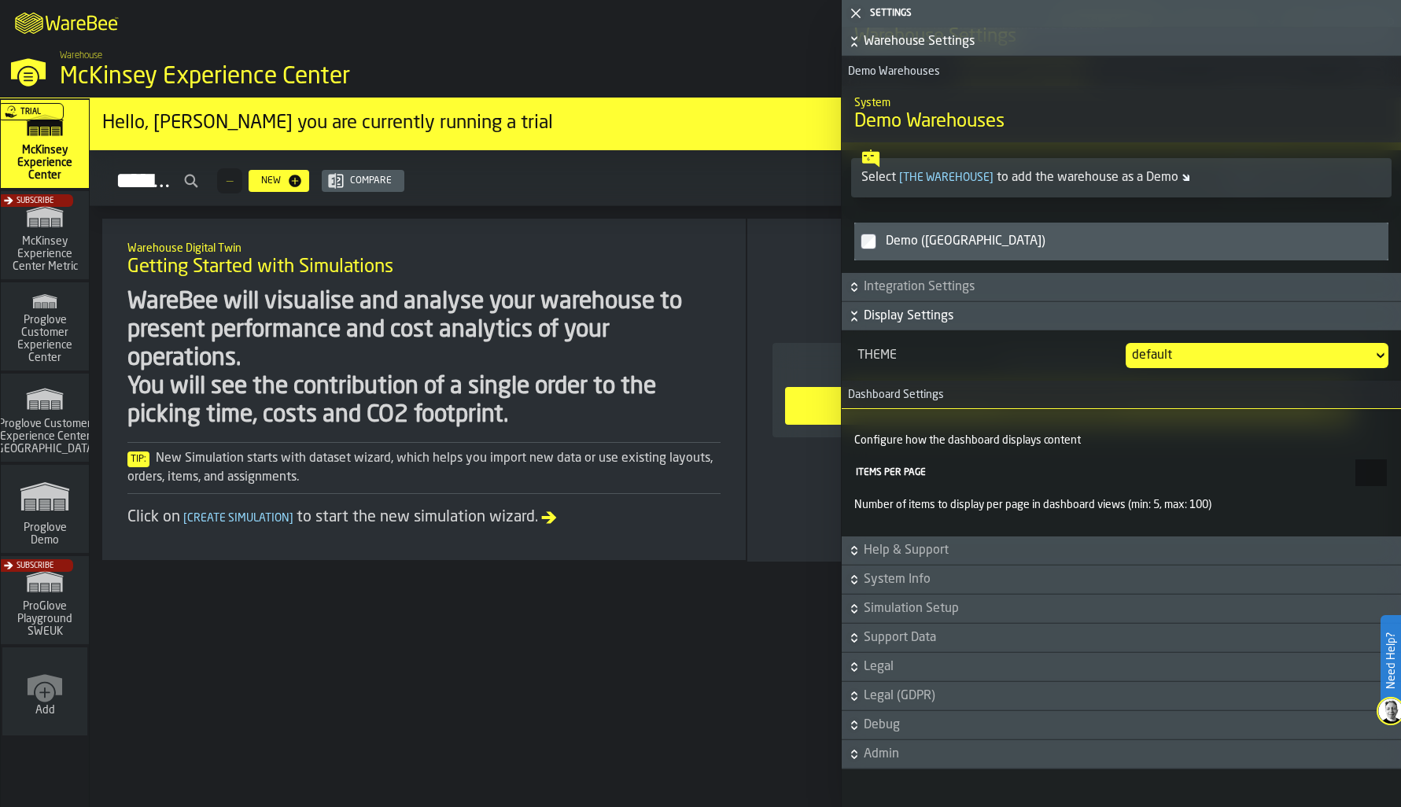
scroll to position [1196, 0]
click at [1153, 354] on div "default" at bounding box center [1249, 355] width 234 height 19
click at [1312, 469] on div "Proglove" at bounding box center [1333, 462] width 82 height 19
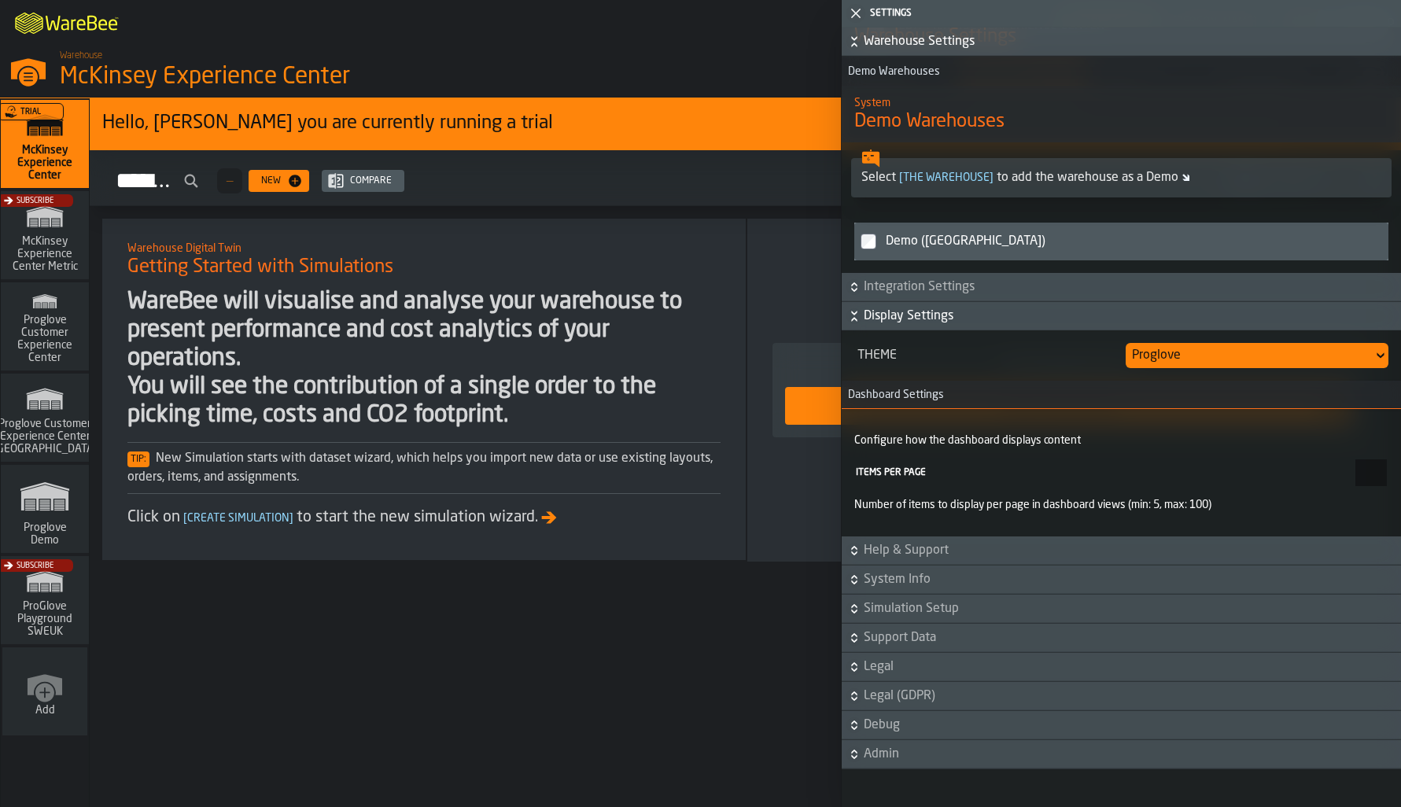
click at [884, 770] on div "**********" at bounding box center [1120, 417] width 559 height 779
click at [896, 759] on span "Admin" at bounding box center [1130, 754] width 534 height 19
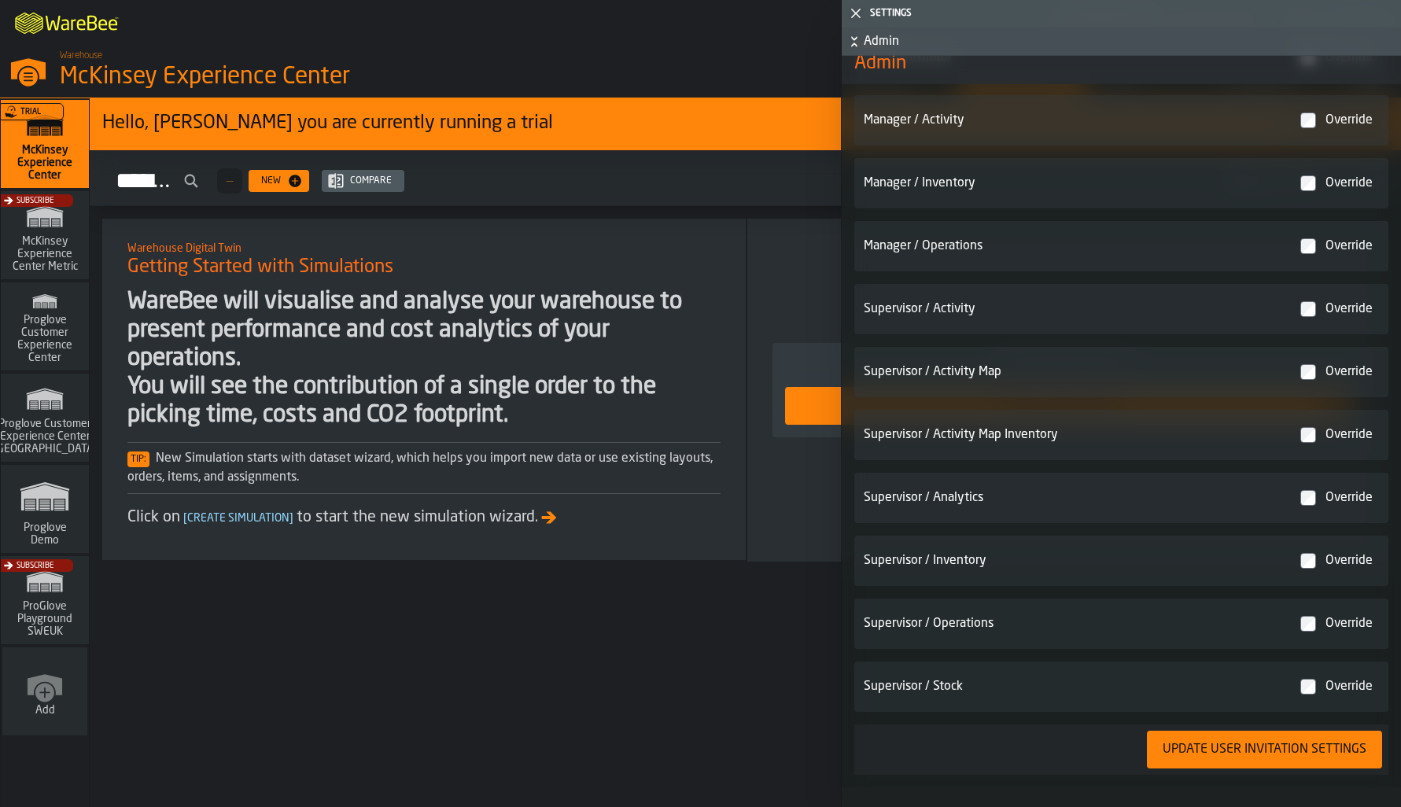
scroll to position [2928, 0]
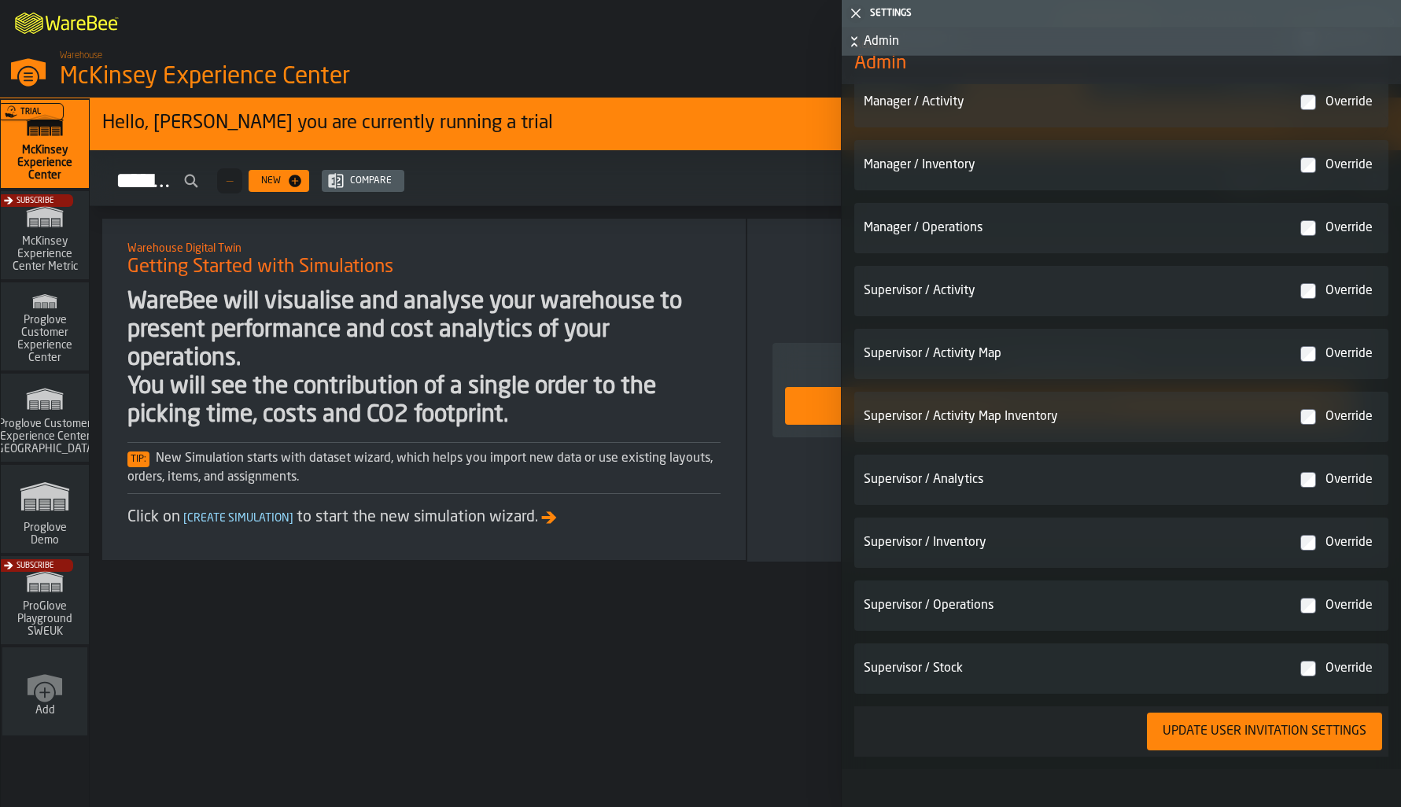
click at [668, 642] on div "Hello, [PERSON_NAME] you are currently running a trial More Info Simulations — …" at bounding box center [745, 452] width 1311 height 709
click at [853, 13] on icon "button-toggle-Close me" at bounding box center [855, 13] width 19 height 19
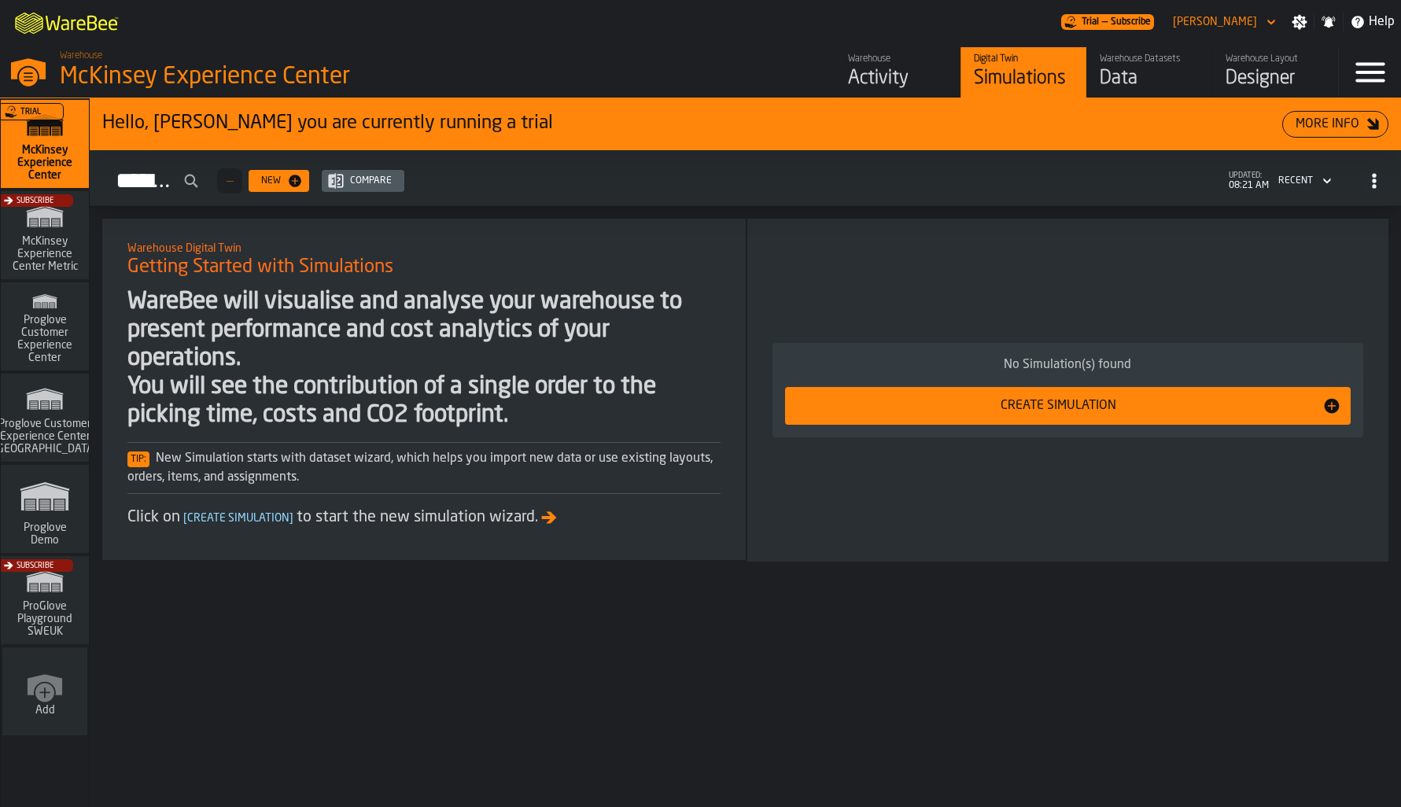
click at [1322, 178] on icon "button-Simulations" at bounding box center [1327, 180] width 16 height 19
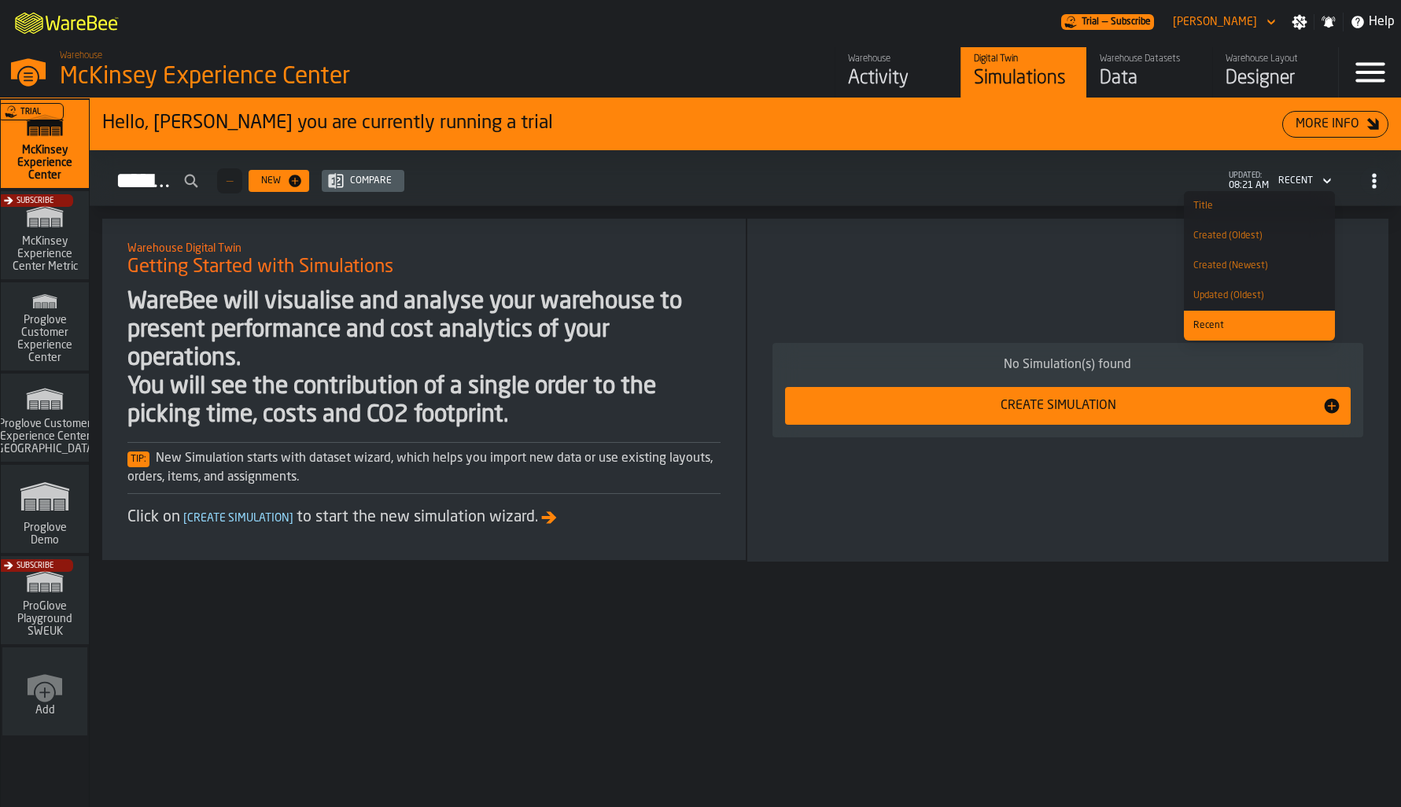
click at [1322, 178] on icon "button-Simulations" at bounding box center [1327, 180] width 16 height 19
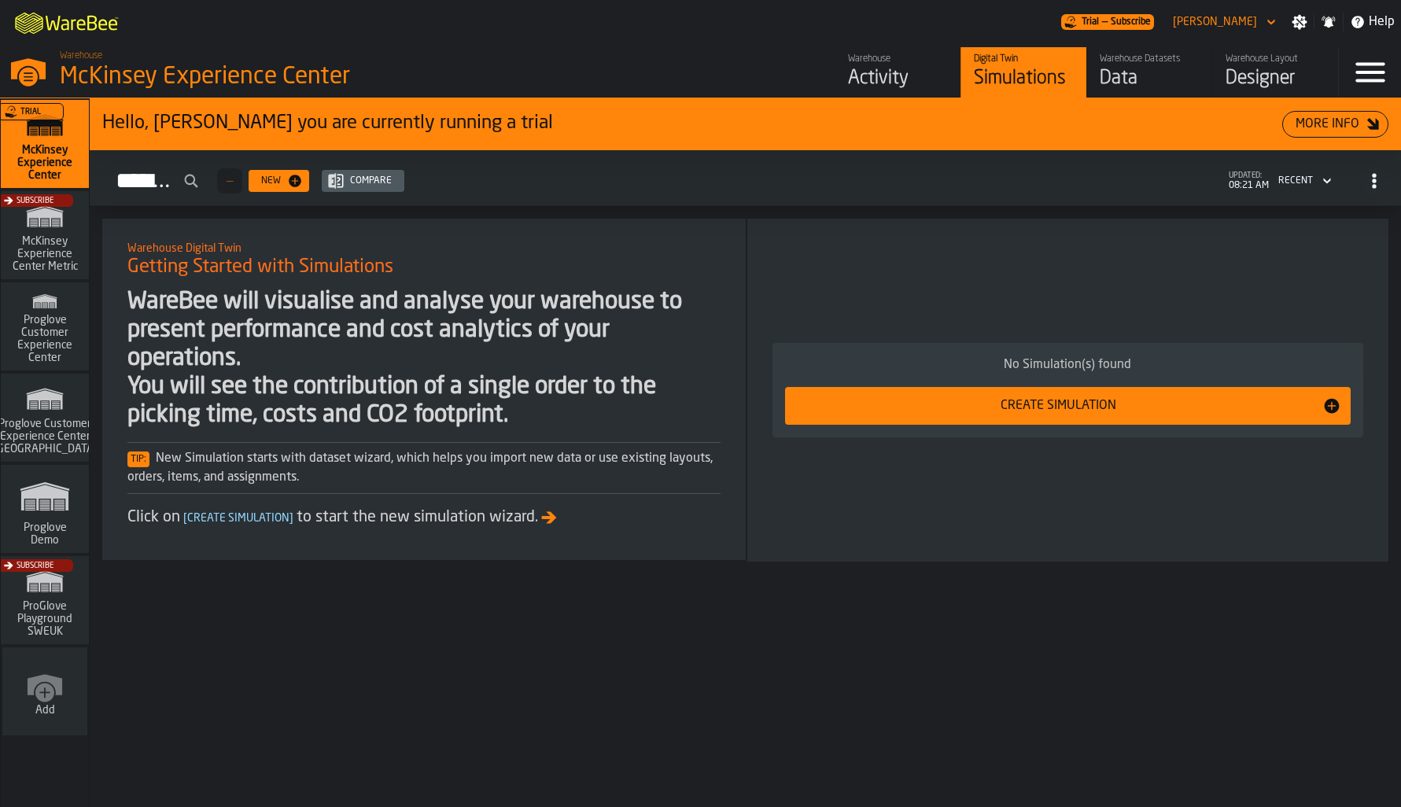
click at [1236, 171] on span "updated:" at bounding box center [1248, 175] width 40 height 9
click at [215, 65] on div "McKinsey Experience Center" at bounding box center [272, 77] width 425 height 28
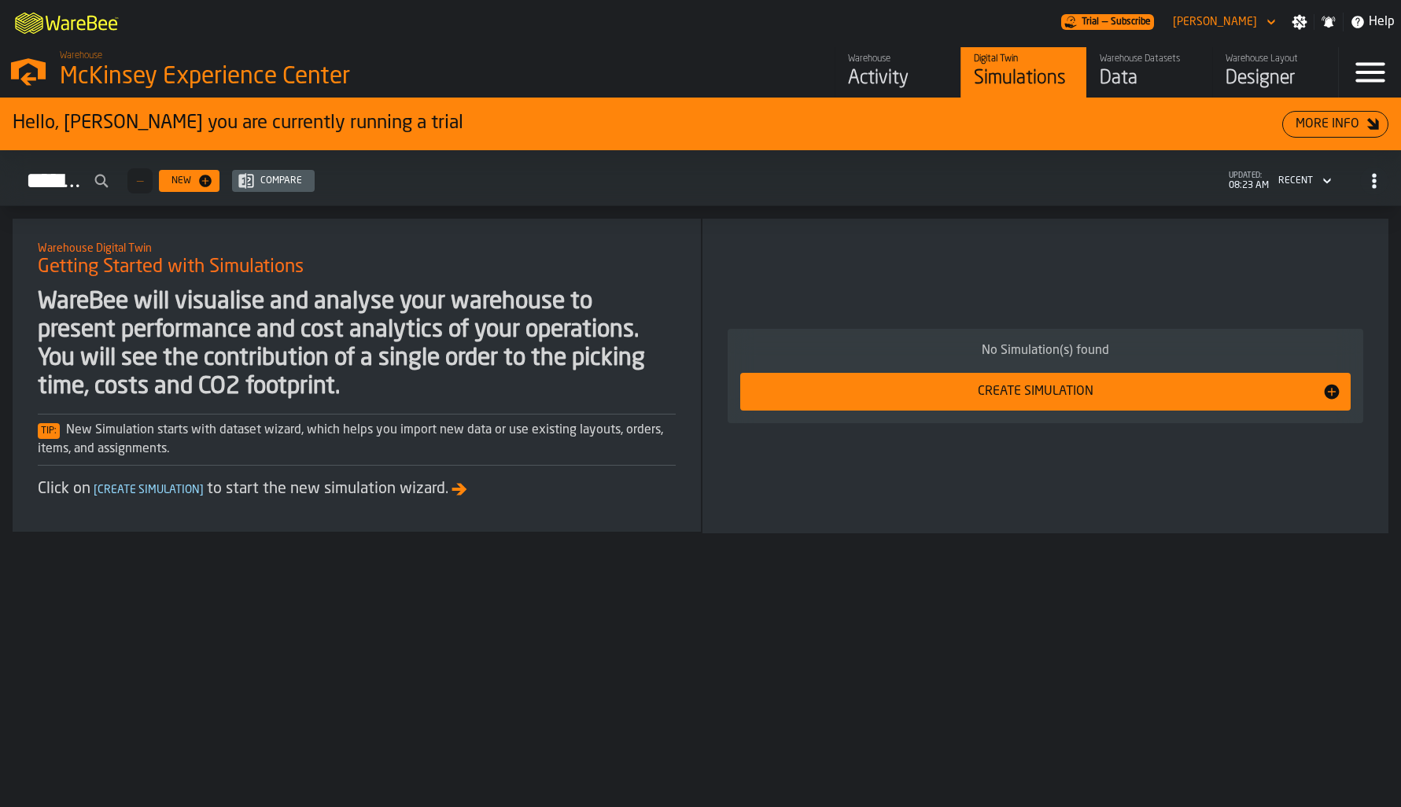
click at [215, 65] on div "McKinsey Experience Center" at bounding box center [272, 77] width 425 height 28
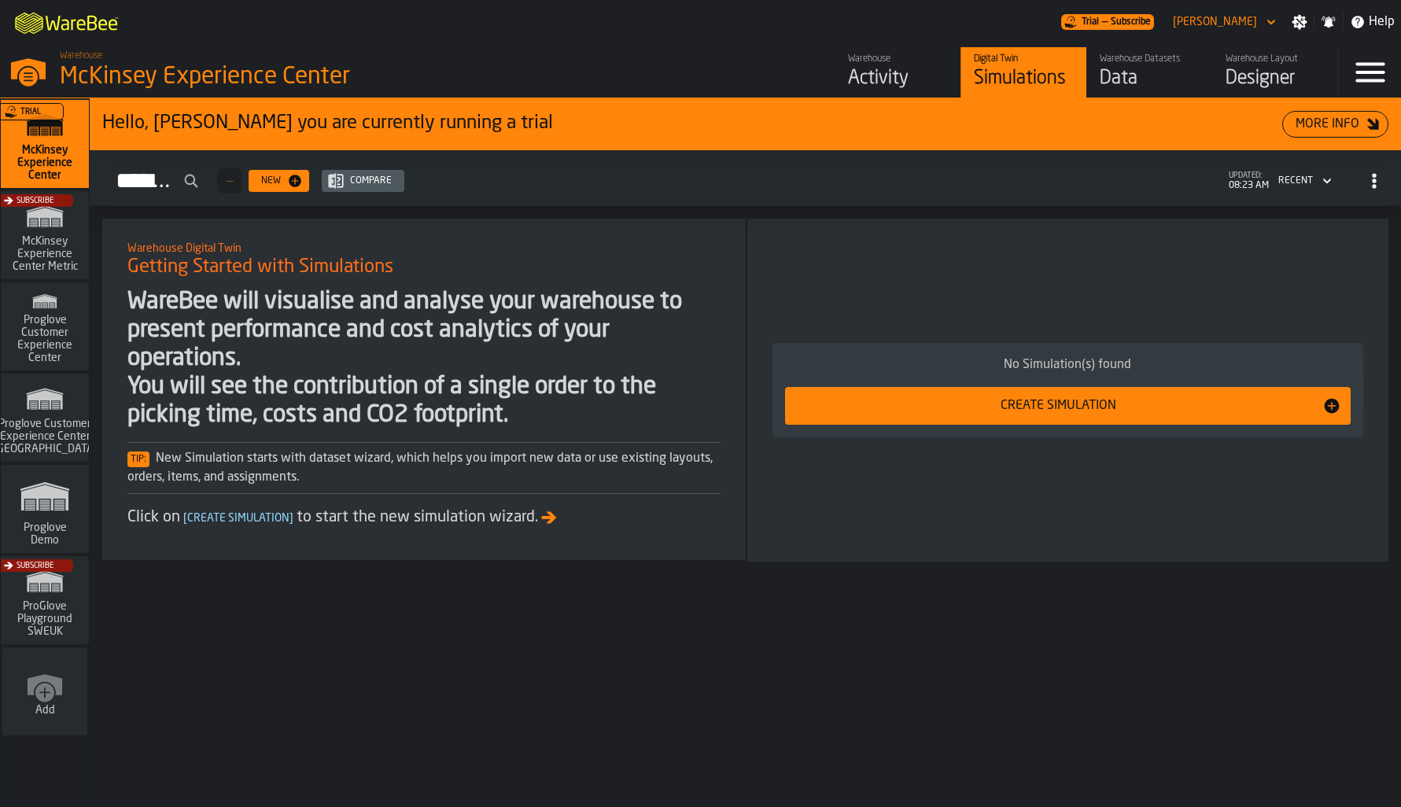
click at [1301, 16] on icon "button-toggle-Settings" at bounding box center [1299, 22] width 15 height 15
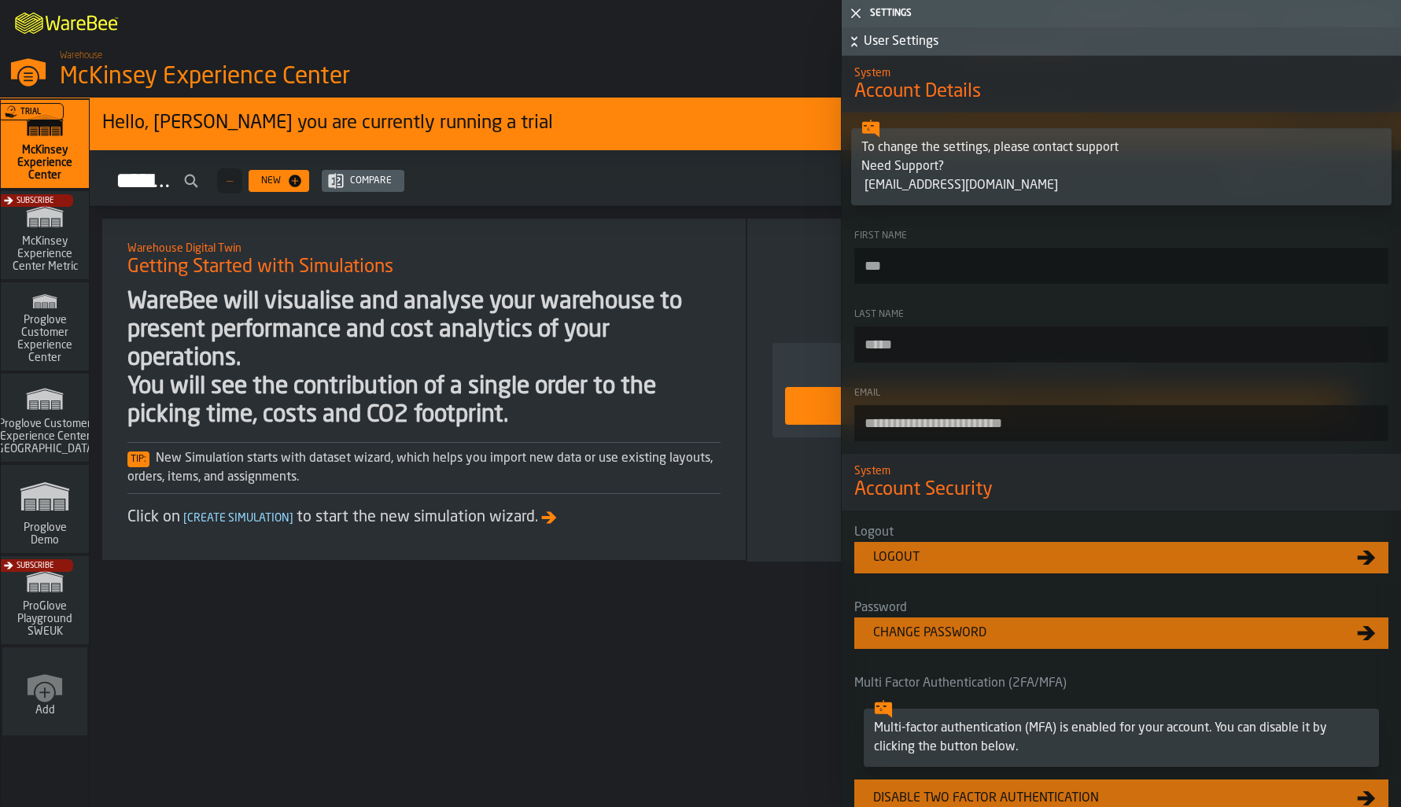
click at [848, 39] on icon "button-" at bounding box center [854, 42] width 16 height 16
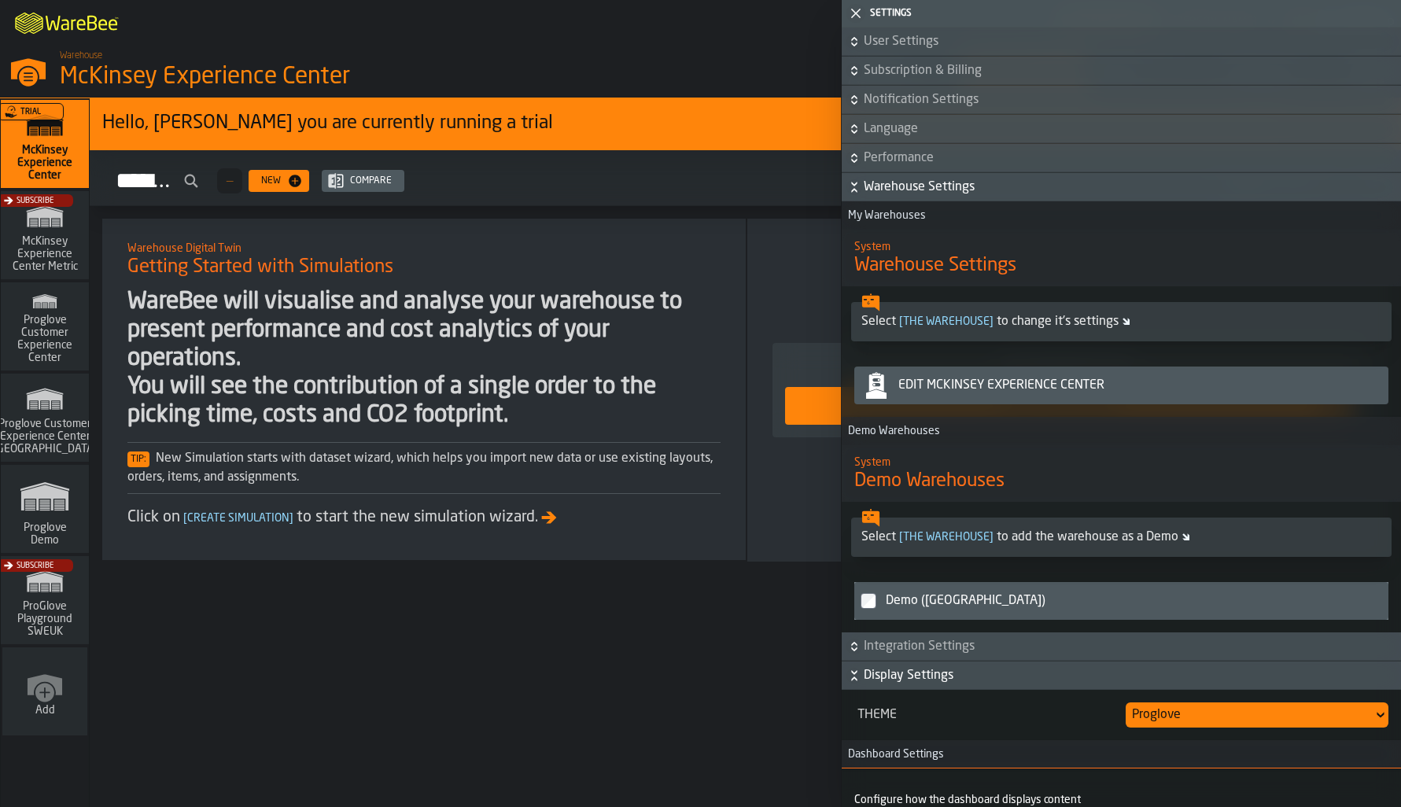
click at [849, 190] on icon "button-" at bounding box center [854, 187] width 16 height 16
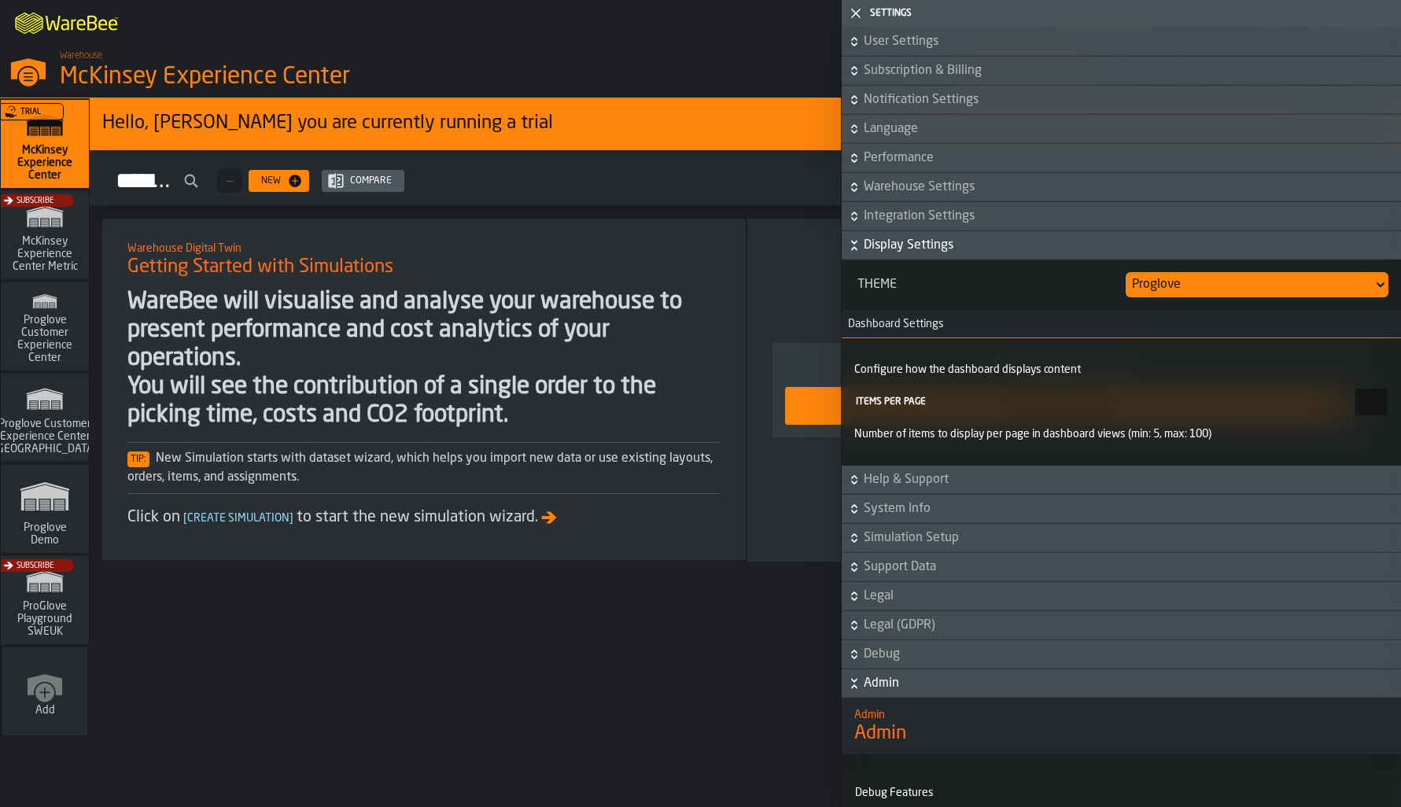
click at [855, 252] on icon "button-" at bounding box center [854, 245] width 16 height 16
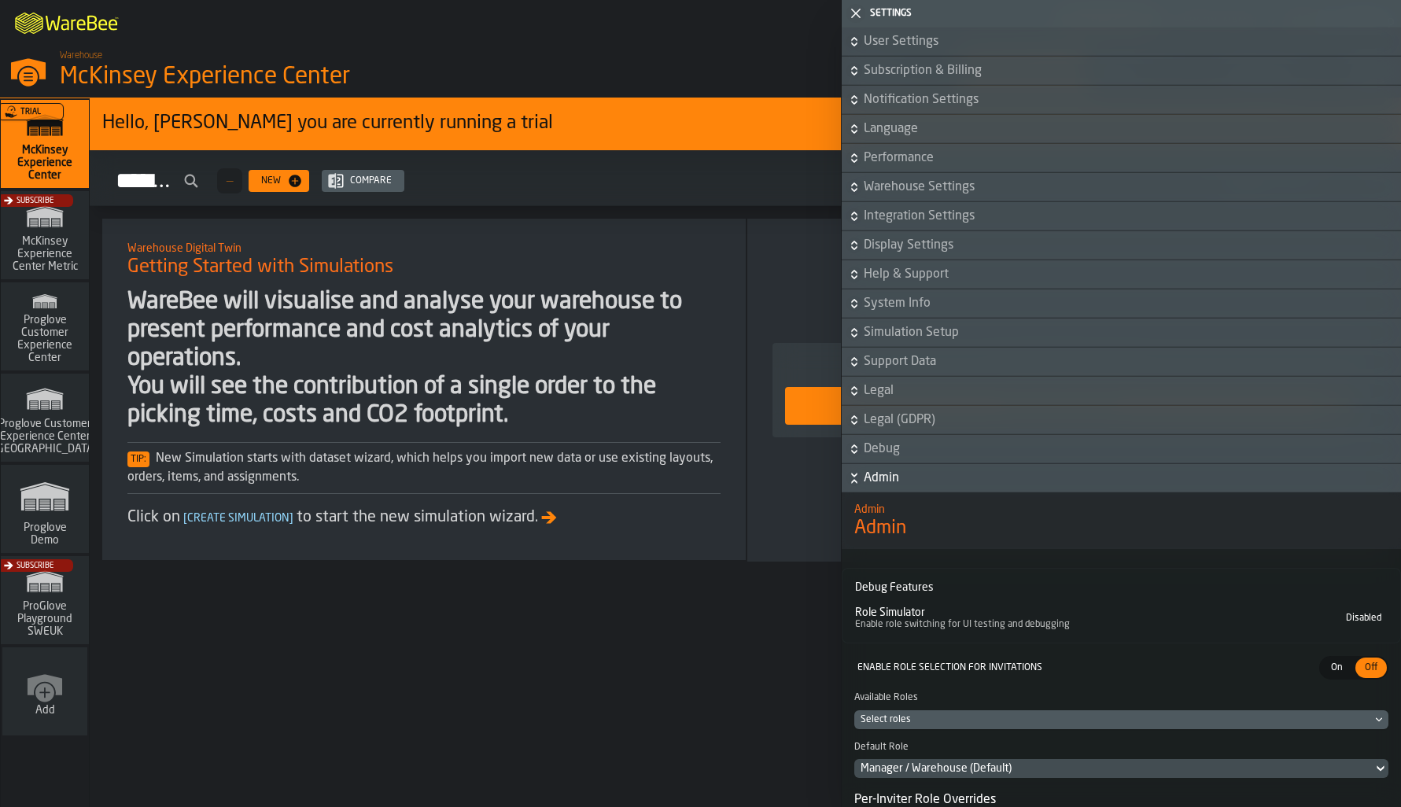
click at [849, 480] on icon "button-" at bounding box center [854, 478] width 16 height 16
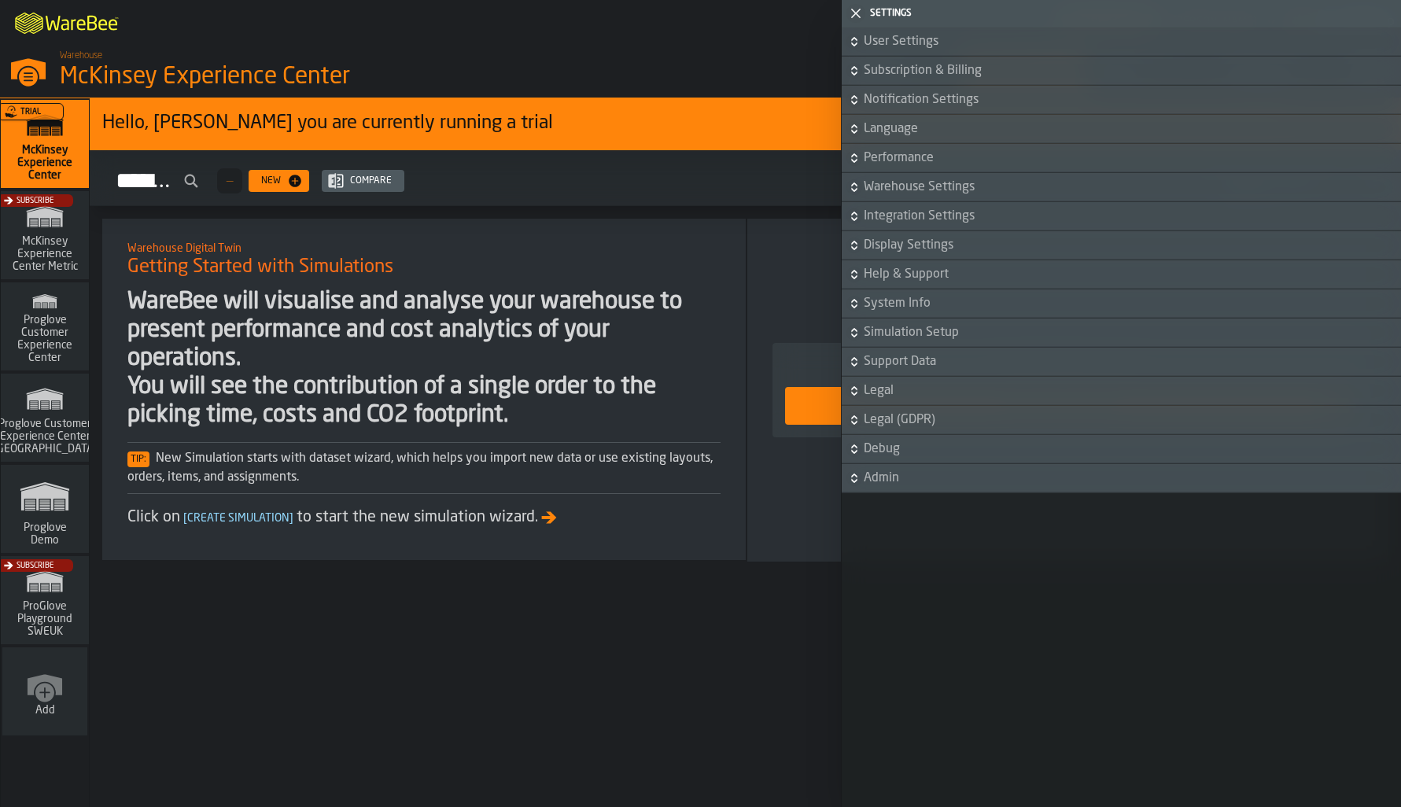
click at [898, 46] on span "User Settings" at bounding box center [1130, 41] width 534 height 19
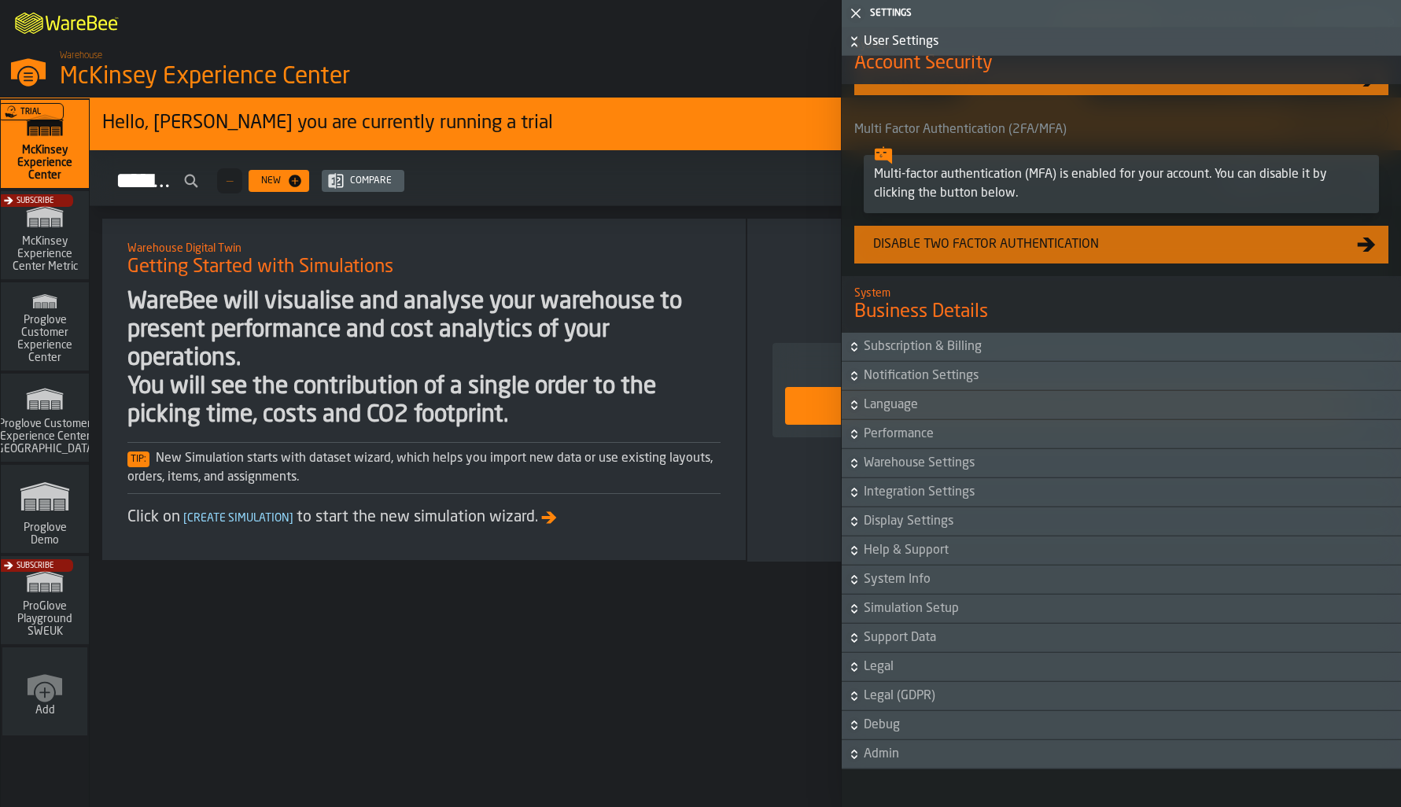
scroll to position [561, 0]
click at [639, 586] on div "Warehouse Digital Twin Getting Started with Simulations WareBee will visualise …" at bounding box center [745, 406] width 1311 height 374
click at [849, 12] on icon "button-toggle-Close me" at bounding box center [855, 13] width 19 height 19
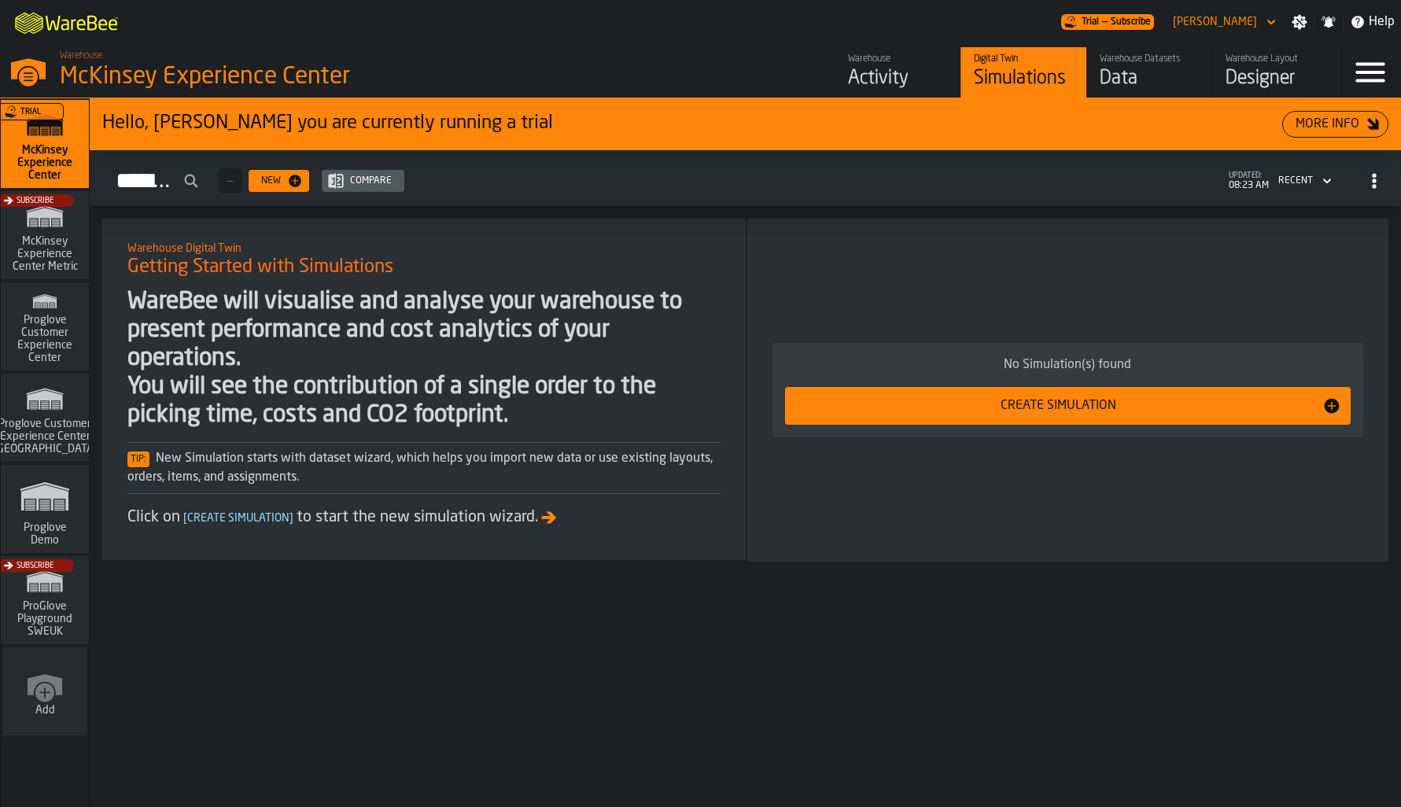
click at [64, 253] on div "Subscribe" at bounding box center [42, 239] width 88 height 91
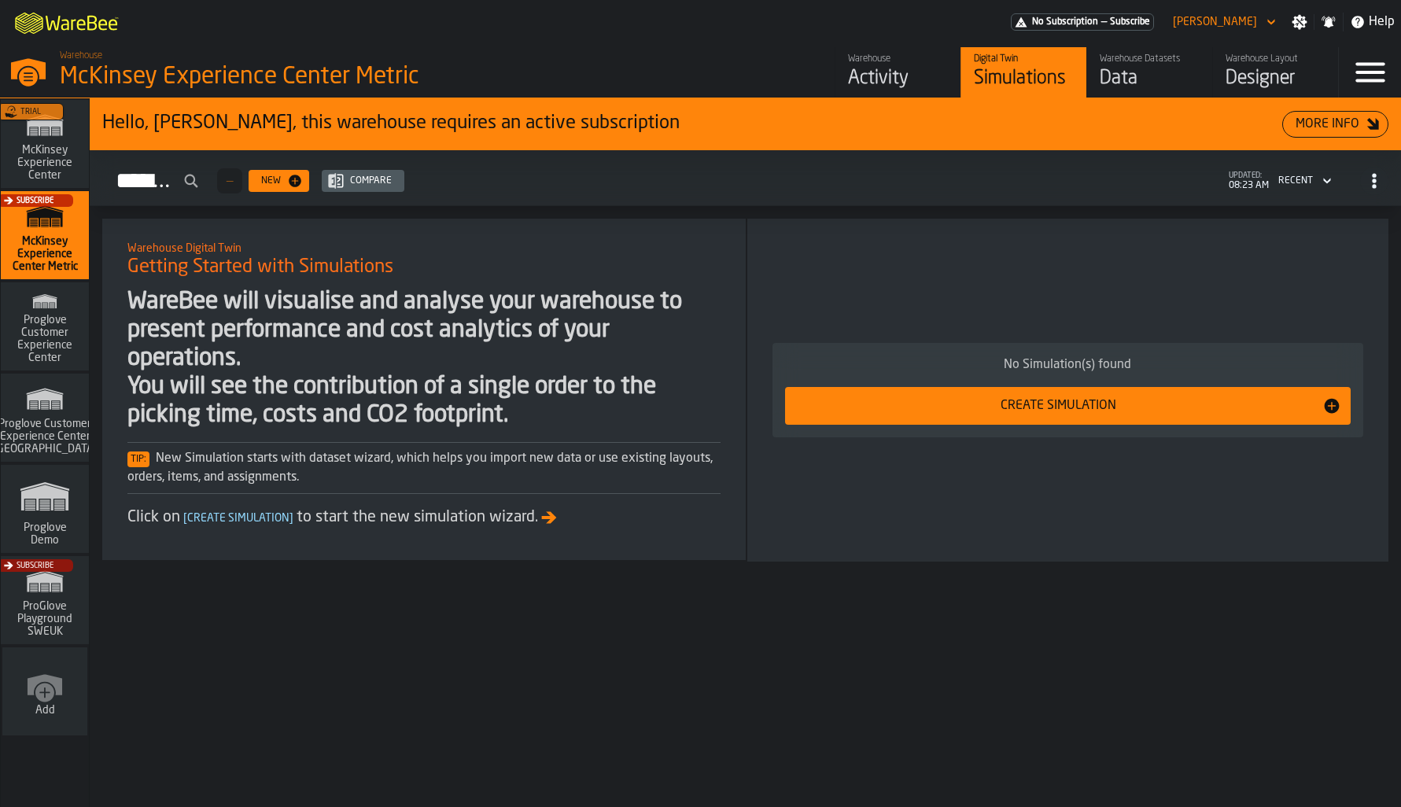
click at [49, 160] on div "Trial" at bounding box center [42, 148] width 88 height 91
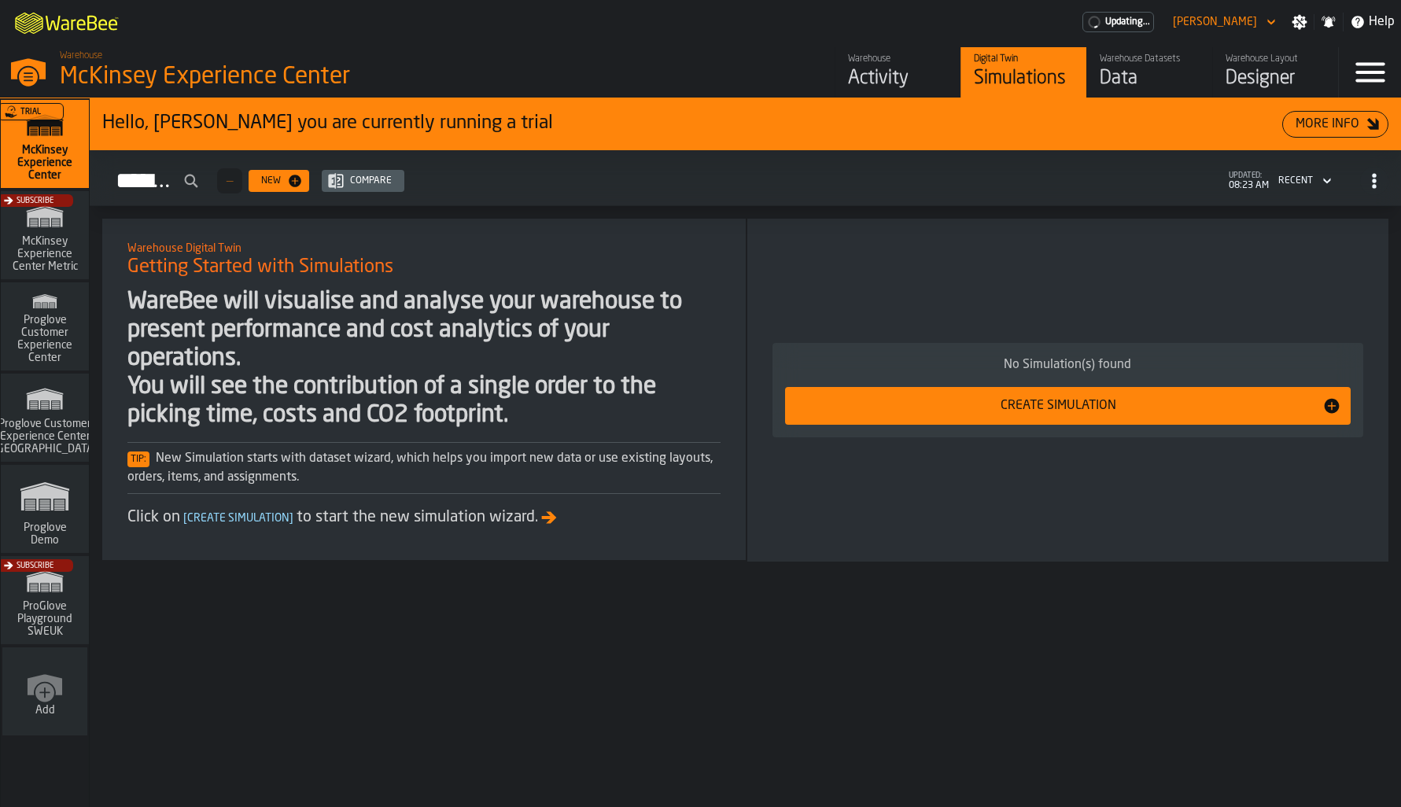
click at [1390, 188] on h2 "Simulations — New Compare updated: 08:23 AM Recent" at bounding box center [745, 178] width 1311 height 56
click at [1375, 184] on icon "button-Simulations" at bounding box center [1374, 181] width 16 height 16
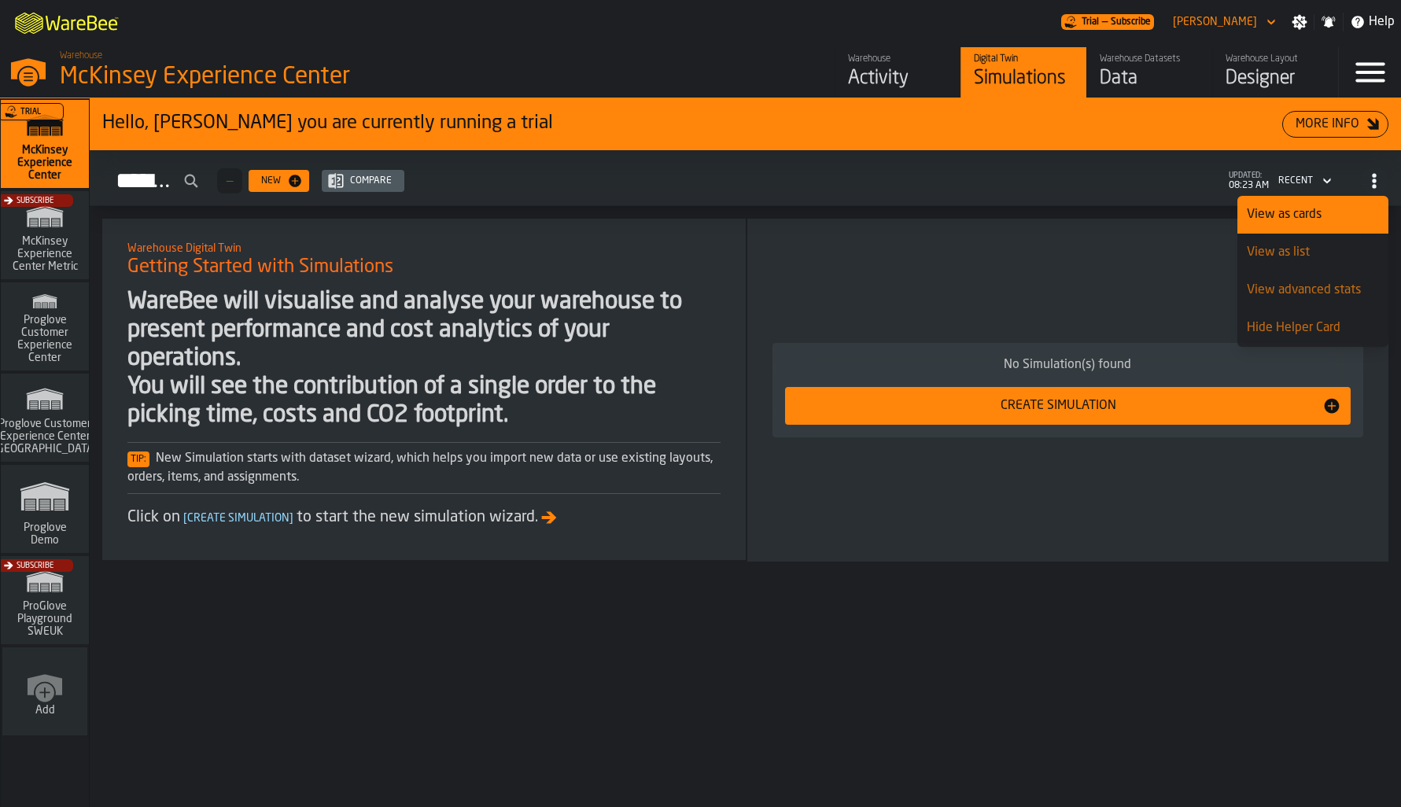
click at [1374, 173] on span "button-Simulations" at bounding box center [1374, 181] width 28 height 28
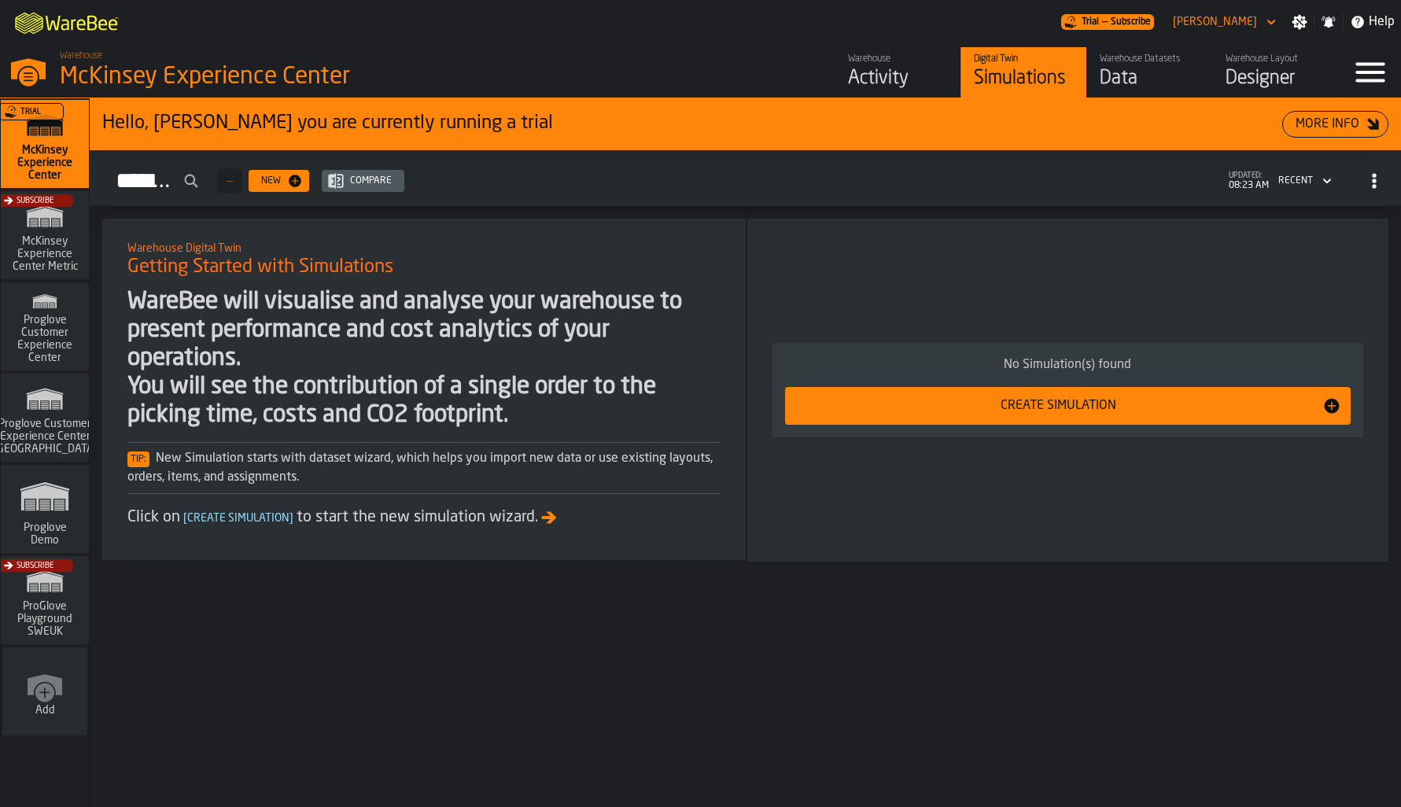
click at [1296, 172] on div "Recent" at bounding box center [1295, 180] width 47 height 17
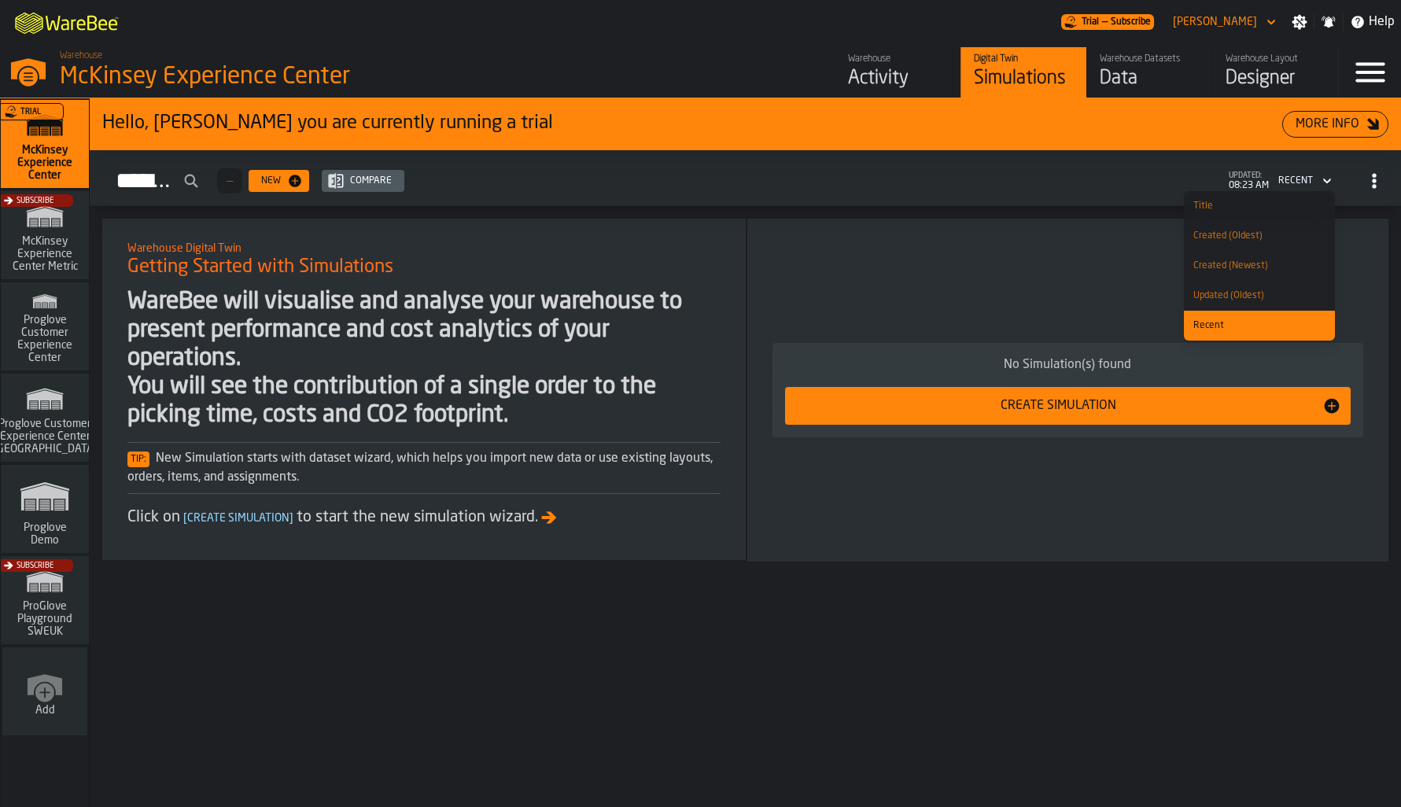
click at [1296, 172] on div "Recent" at bounding box center [1295, 180] width 47 height 17
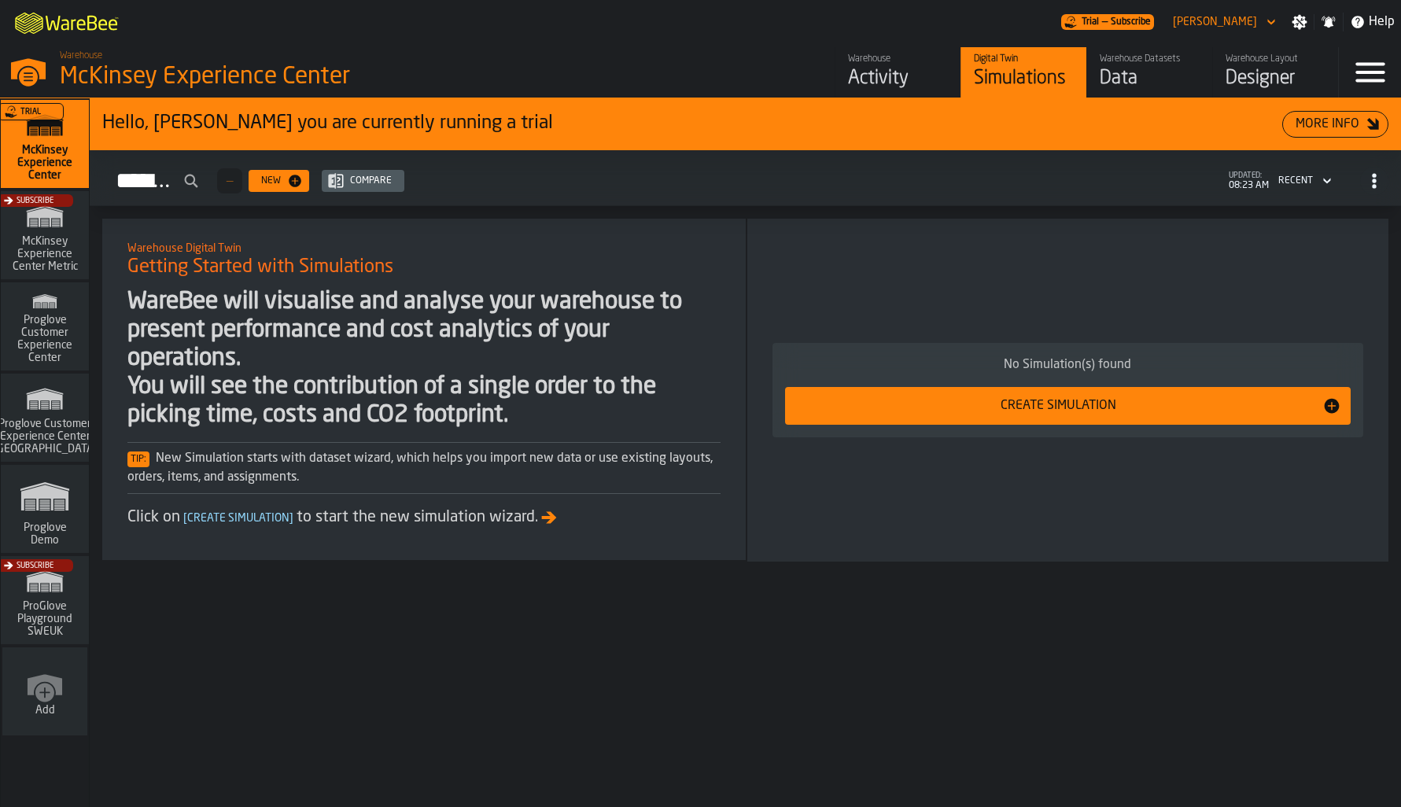
click at [1240, 178] on span "updated:" at bounding box center [1248, 175] width 40 height 9
click at [307, 131] on div "Hello, [PERSON_NAME] you are currently running a trial" at bounding box center [692, 123] width 1180 height 25
click at [26, 80] on icon "button-toggle-Close —> Warehouse Menu" at bounding box center [28, 77] width 19 height 19
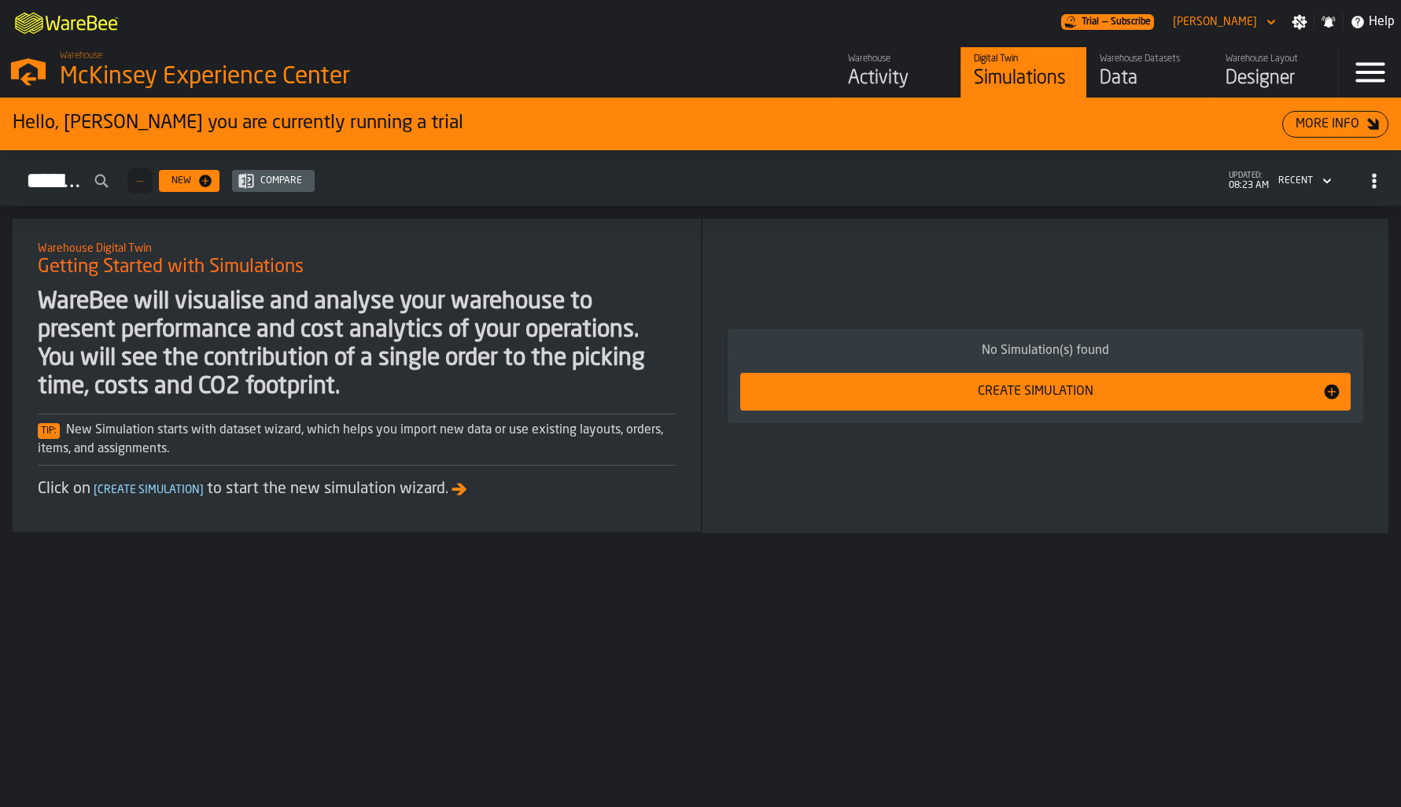
click at [26, 80] on polygon "button-toggle-Open —> Warehouse Menu" at bounding box center [28, 78] width 16 height 13
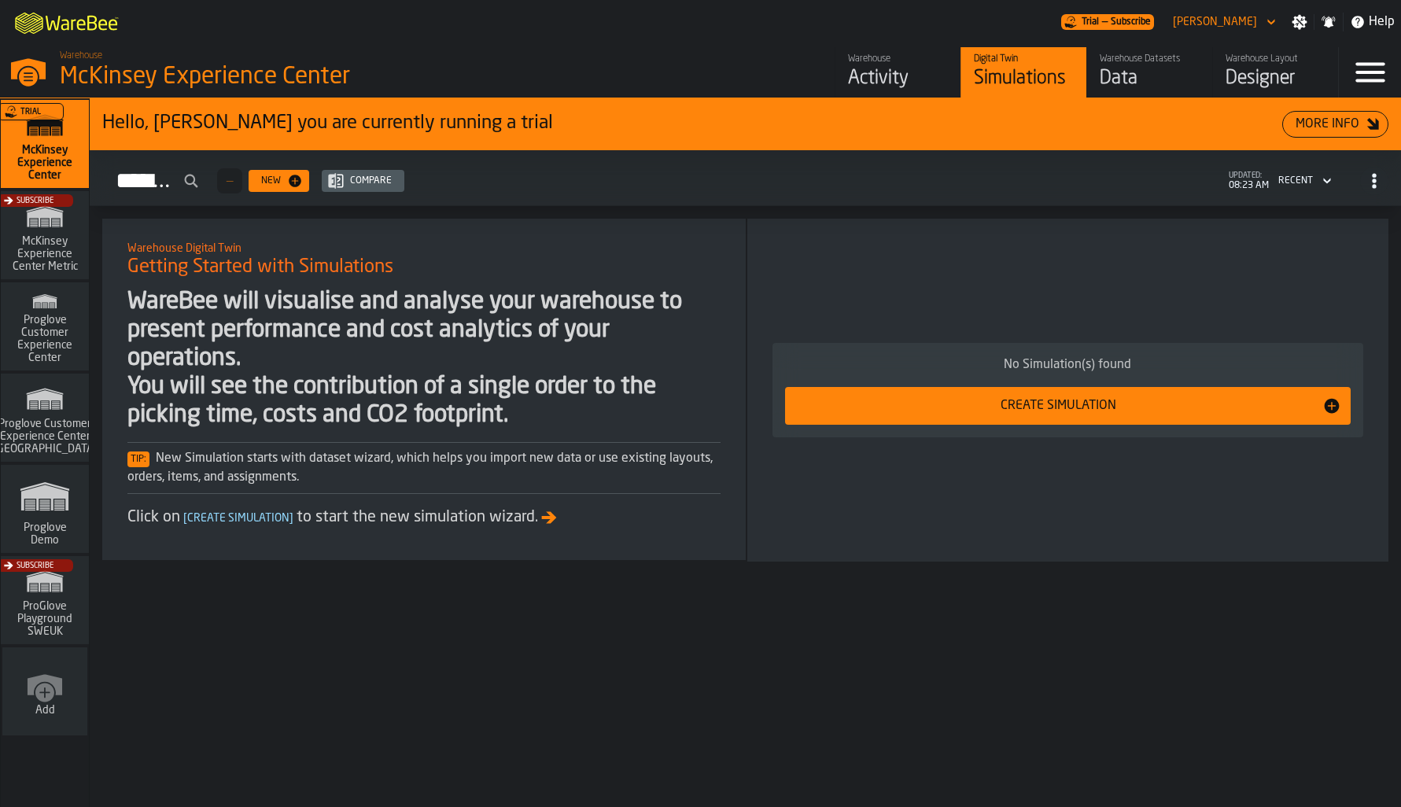
click at [1298, 18] on icon "button-toggle-Settings" at bounding box center [1299, 22] width 15 height 15
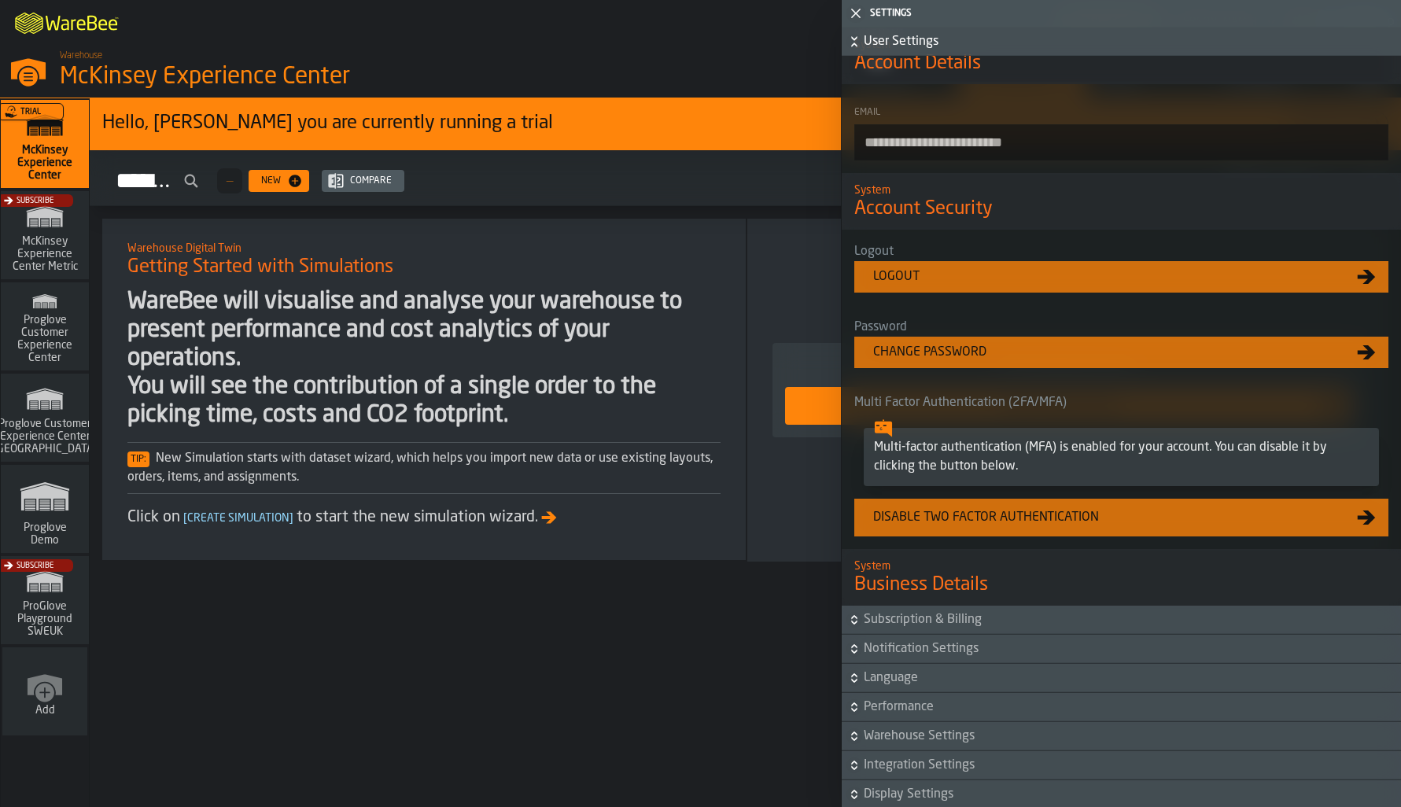
scroll to position [315, 0]
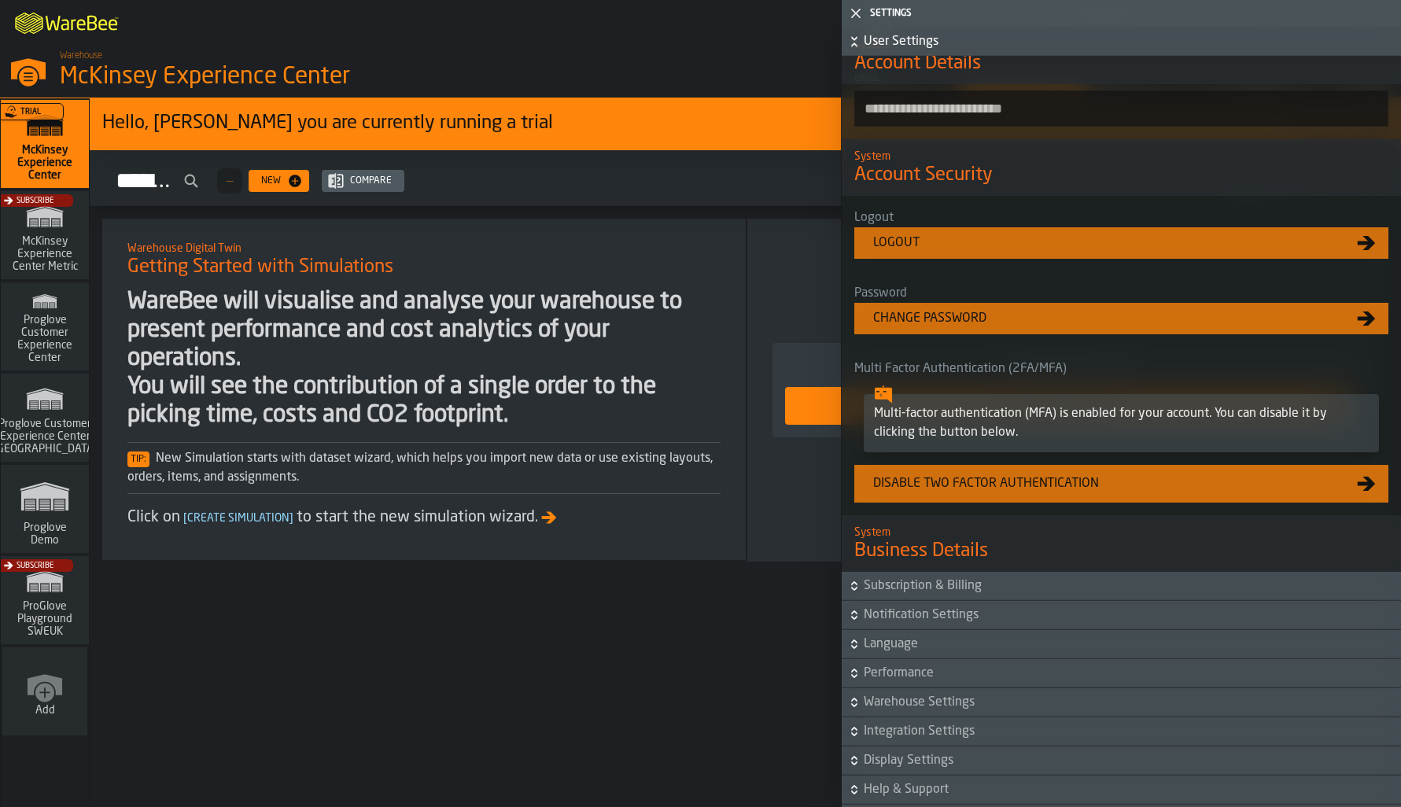
click at [720, 712] on div "Hello, [PERSON_NAME] you are currently running a trial More Info Simulations — …" at bounding box center [745, 452] width 1311 height 709
click at [850, 9] on icon "button-toggle-Close me" at bounding box center [855, 13] width 19 height 19
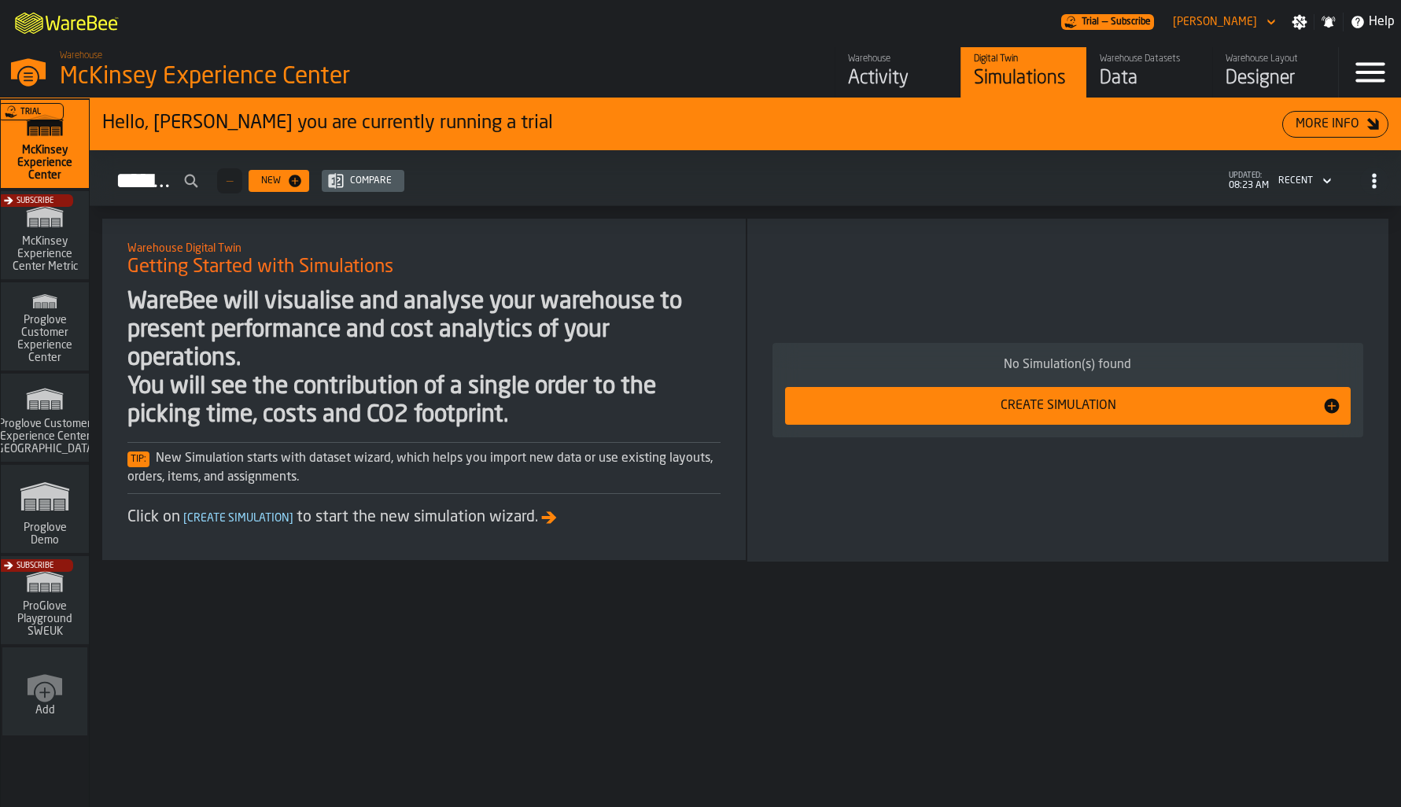
click at [68, 152] on div "Trial" at bounding box center [42, 148] width 88 height 91
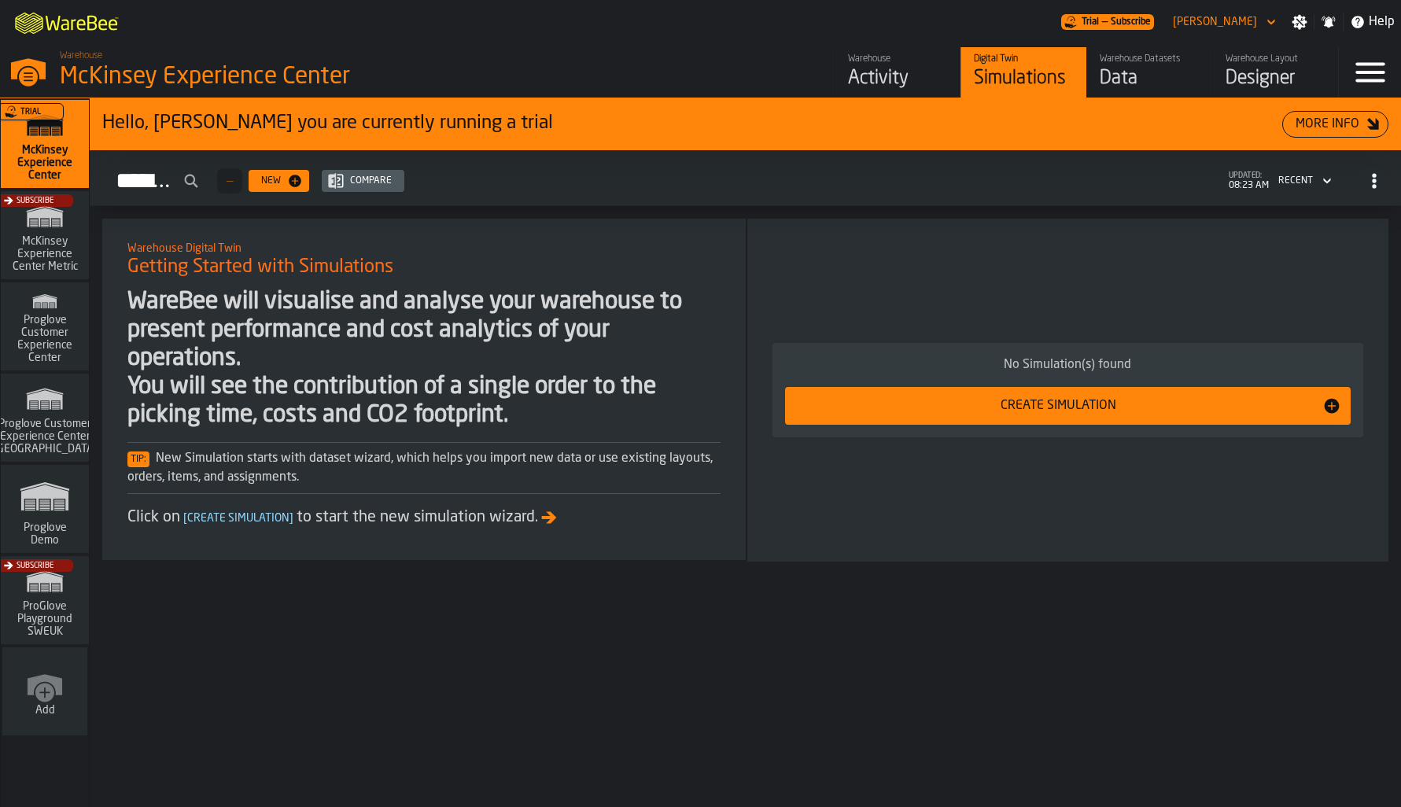
click at [1103, 84] on div "Data" at bounding box center [1149, 78] width 100 height 25
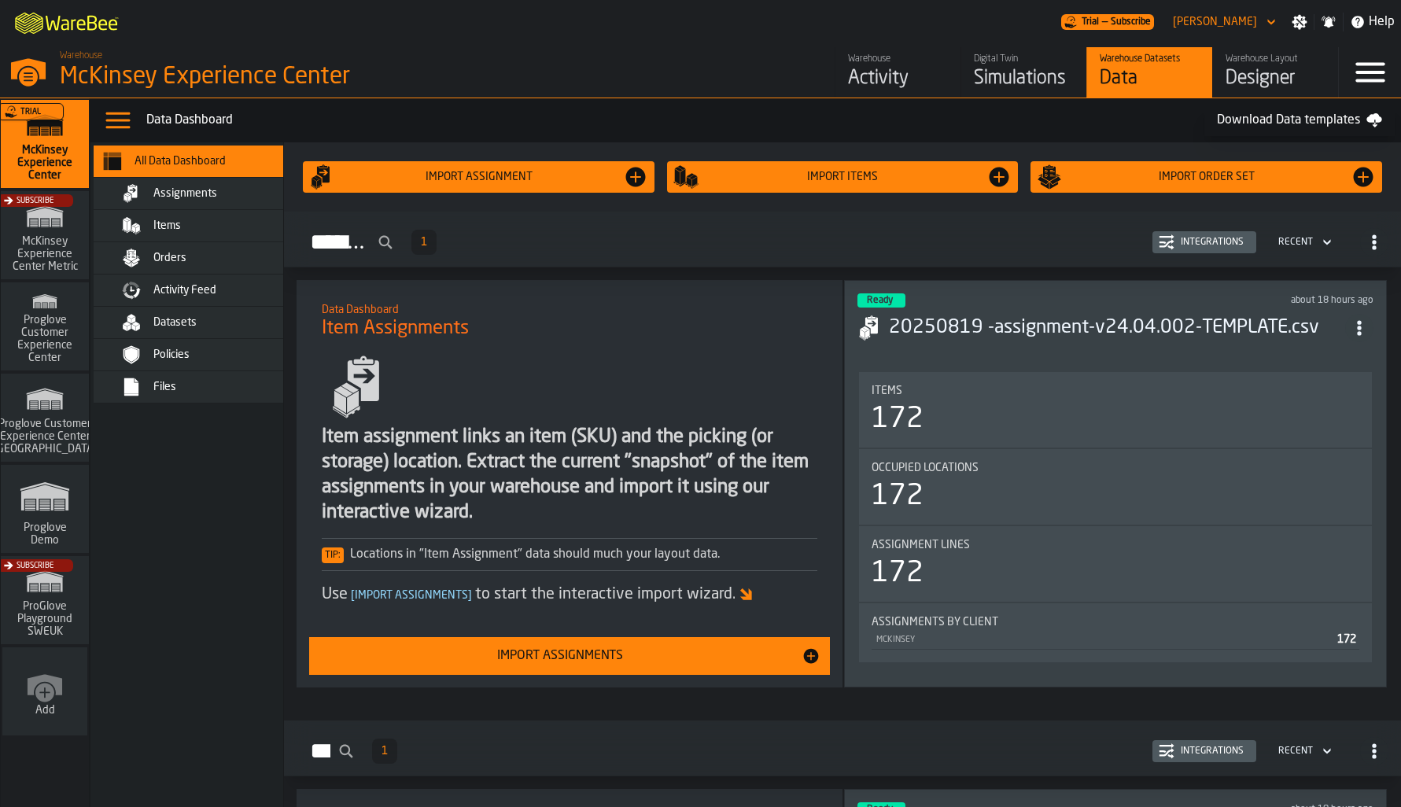
click at [1380, 240] on span "button-Assignments" at bounding box center [1374, 242] width 28 height 28
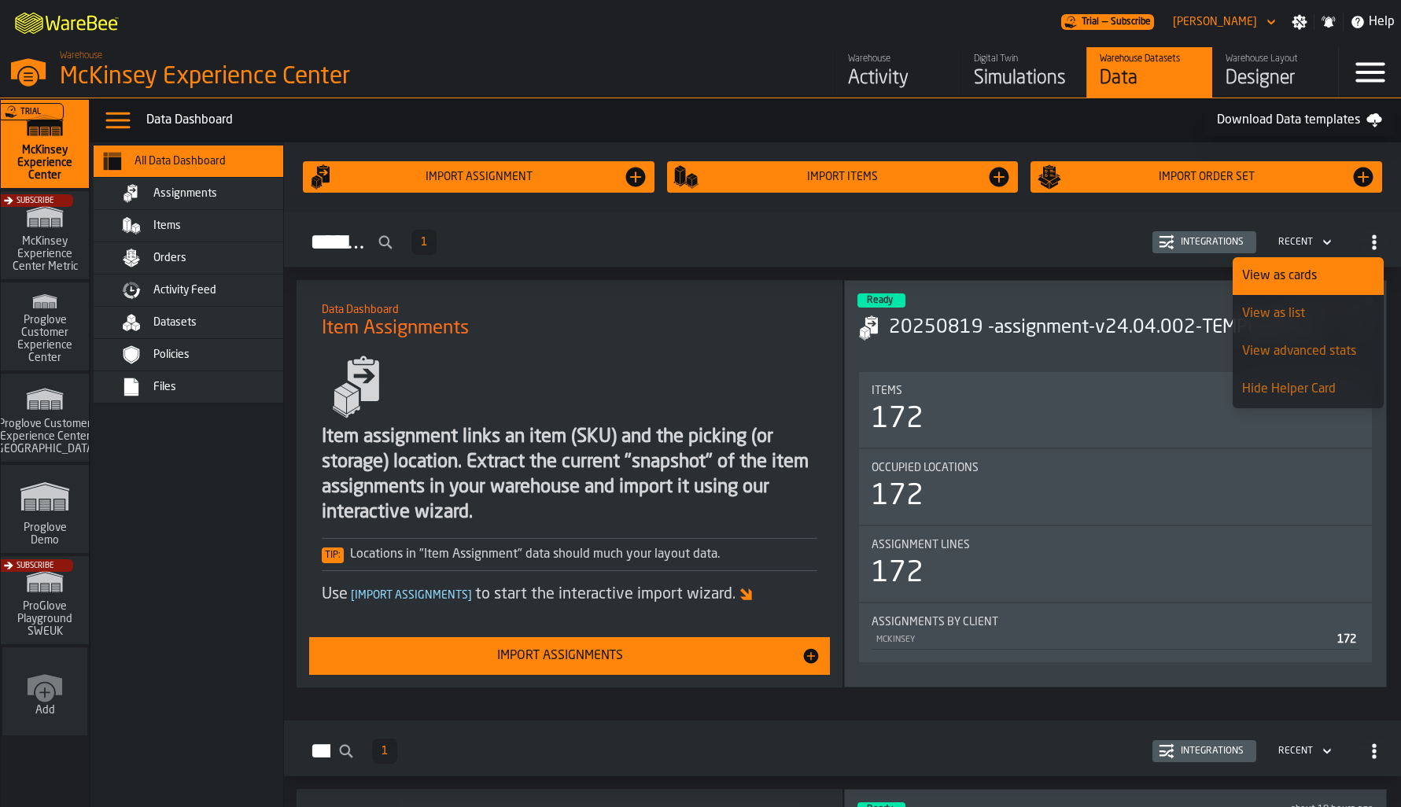
click at [1380, 240] on span "button-Assignments" at bounding box center [1374, 242] width 28 height 28
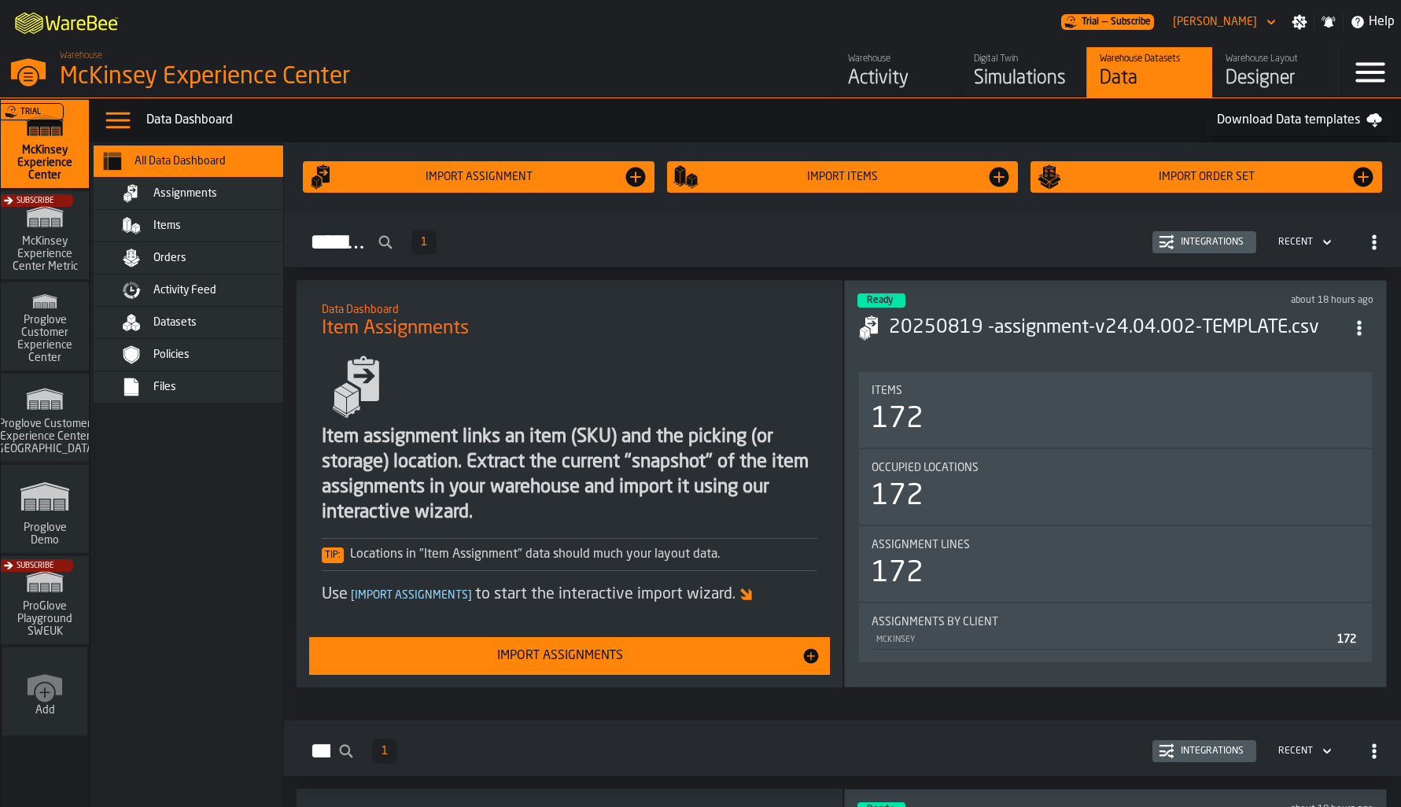
click at [1376, 77] on icon "button-toggle-Menu" at bounding box center [1370, 72] width 38 height 38
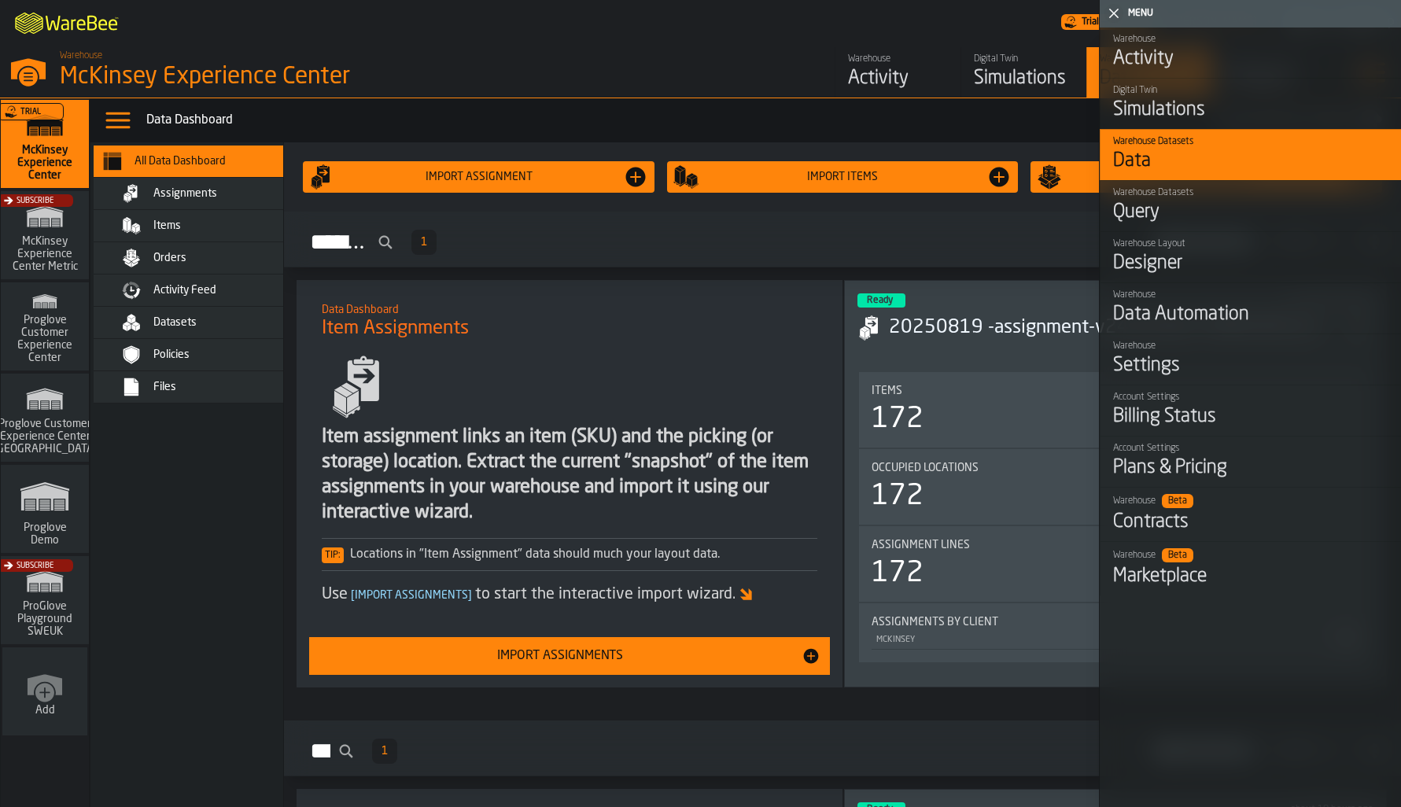
click at [1177, 377] on div "Settings" at bounding box center [1250, 365] width 275 height 25
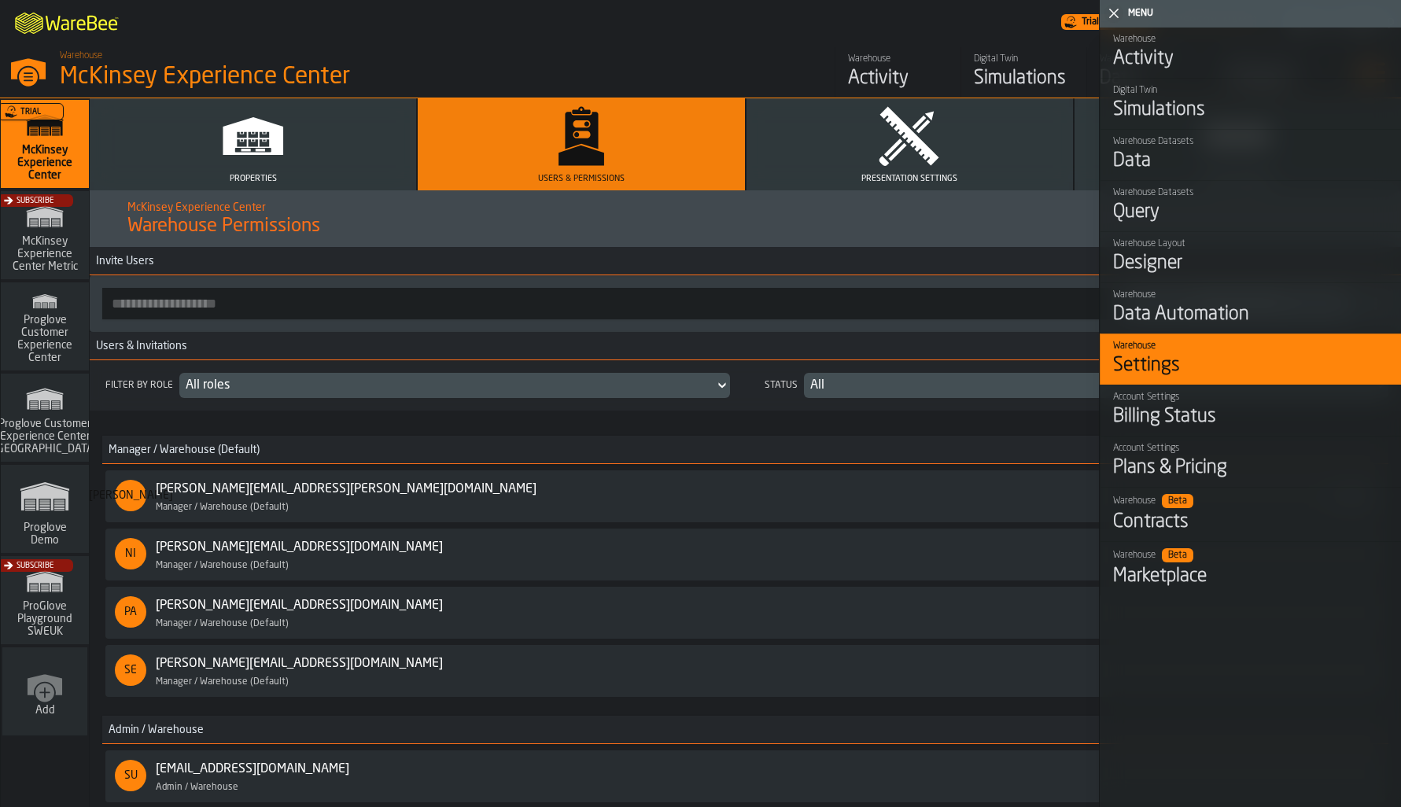
click at [153, 437] on h3 "Manager / Warehouse (Default)" at bounding box center [745, 450] width 1286 height 28
click at [1119, 14] on icon "button-toggle-Close me" at bounding box center [1113, 13] width 19 height 19
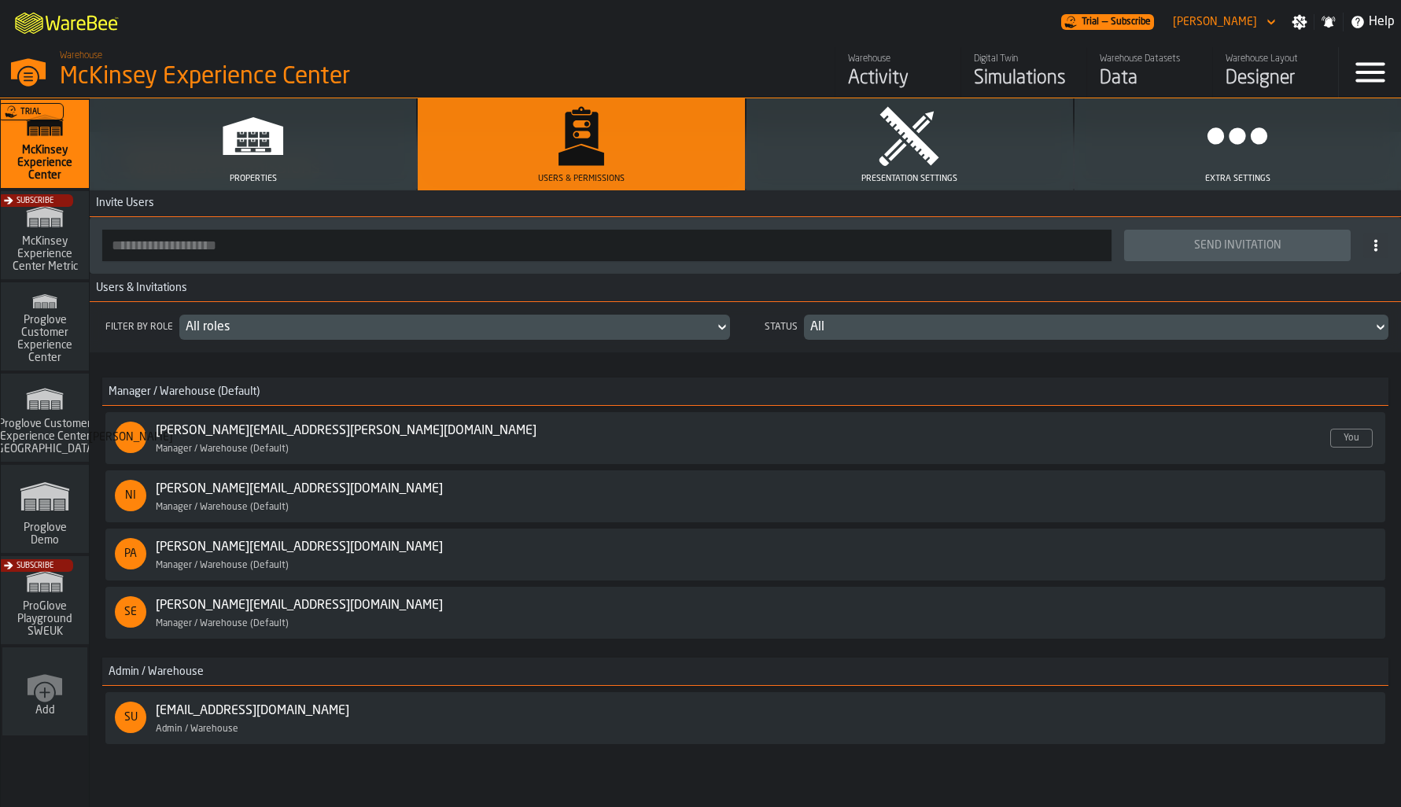
scroll to position [79, 0]
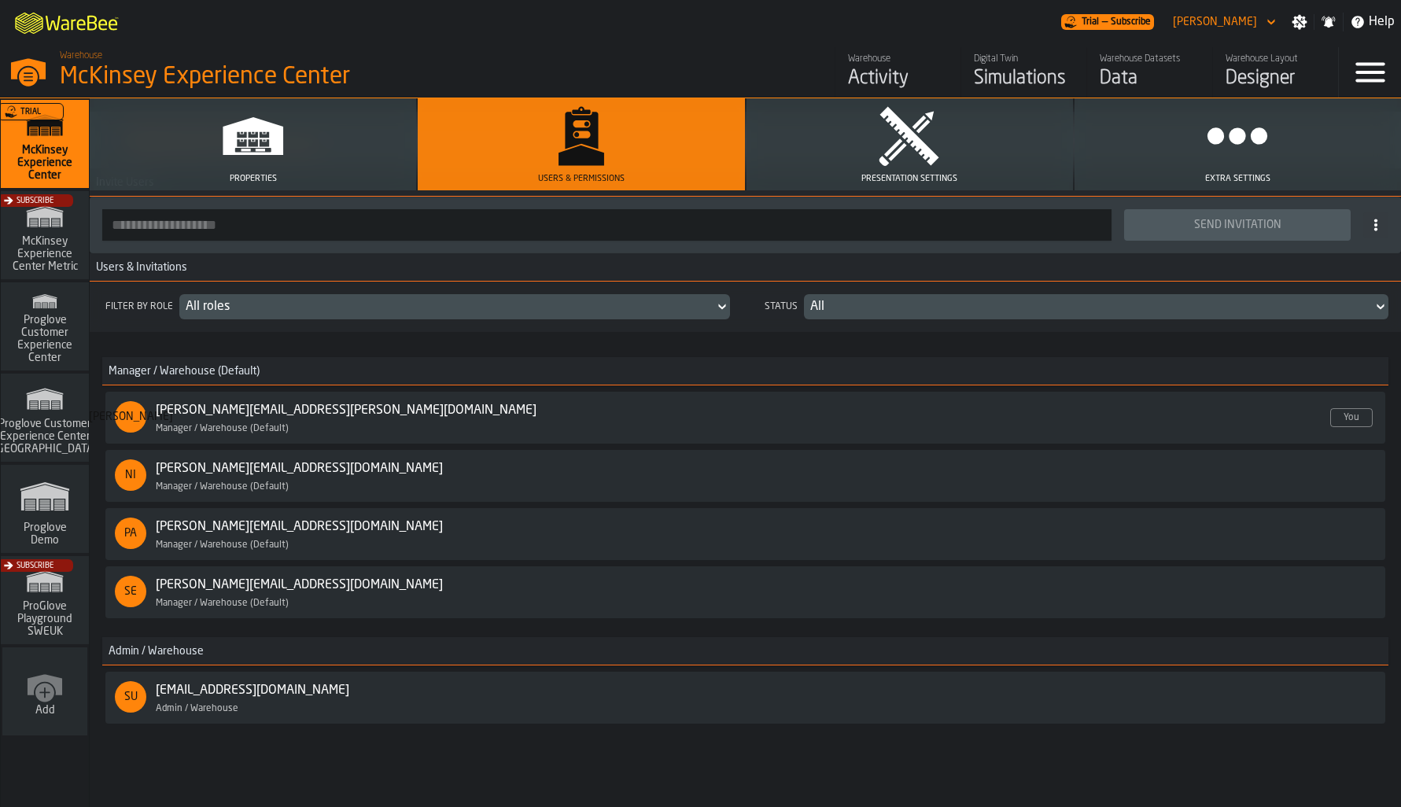
click at [942, 162] on button "Presentation Settings" at bounding box center [909, 144] width 326 height 92
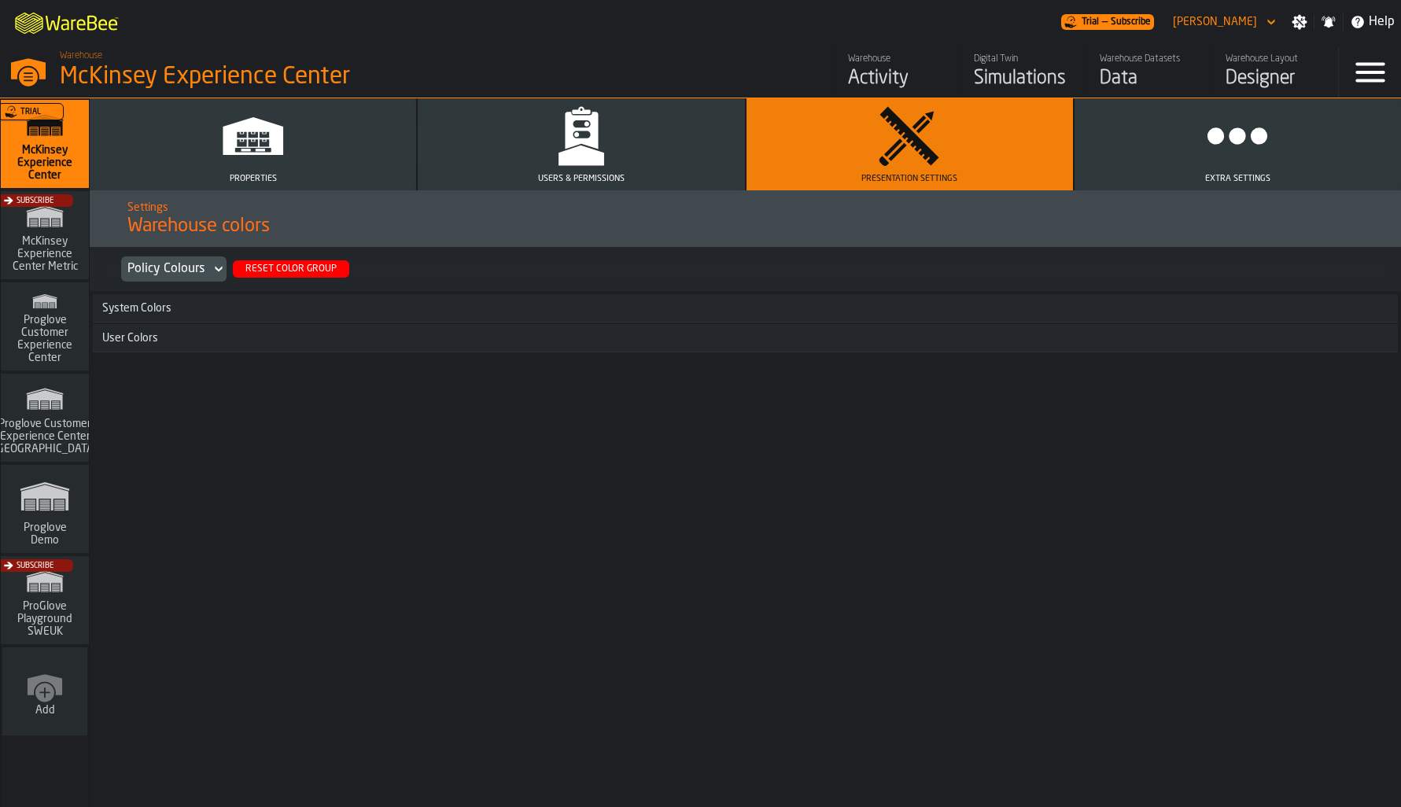
click at [1129, 174] on button "Extra Settings" at bounding box center [1237, 144] width 326 height 92
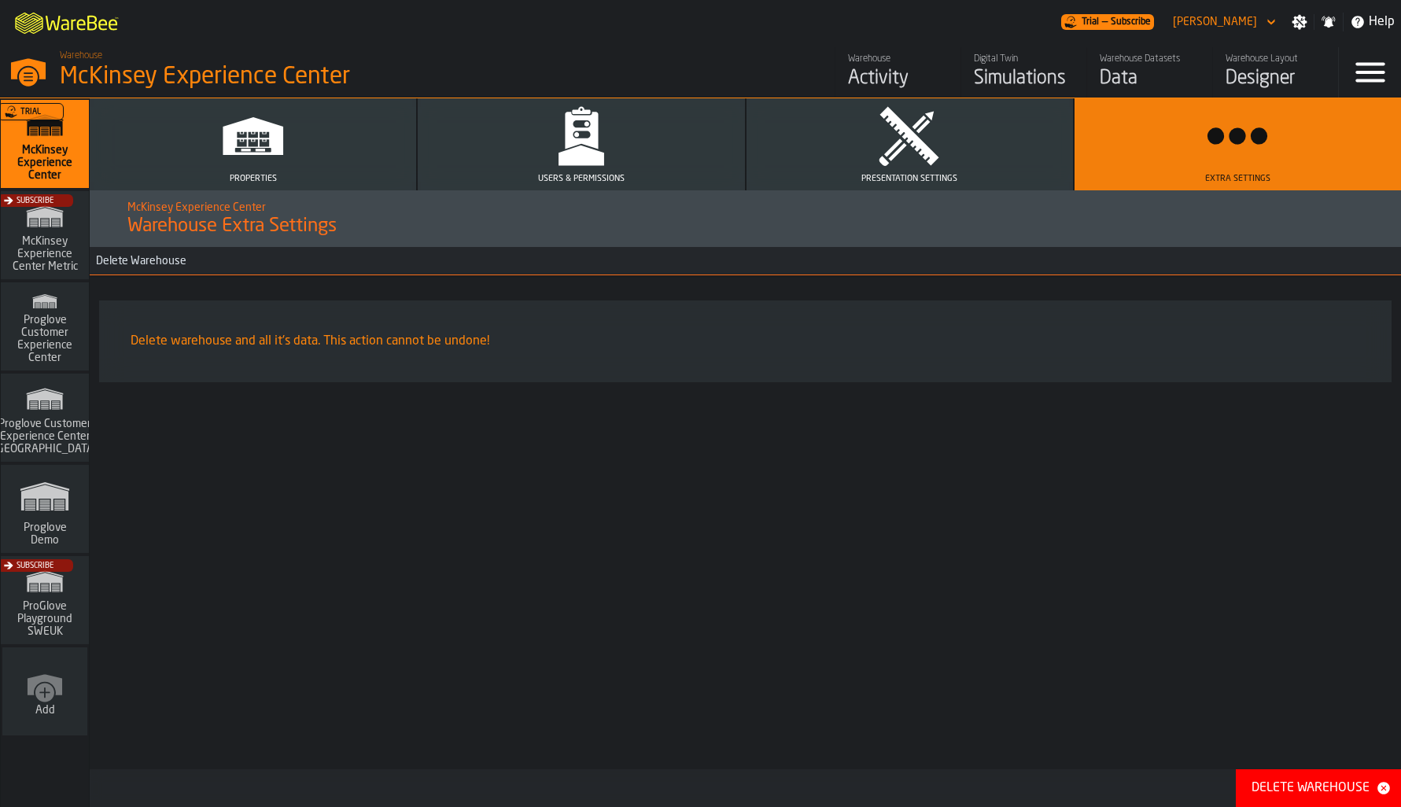
click at [249, 156] on icon "button" at bounding box center [253, 136] width 63 height 63
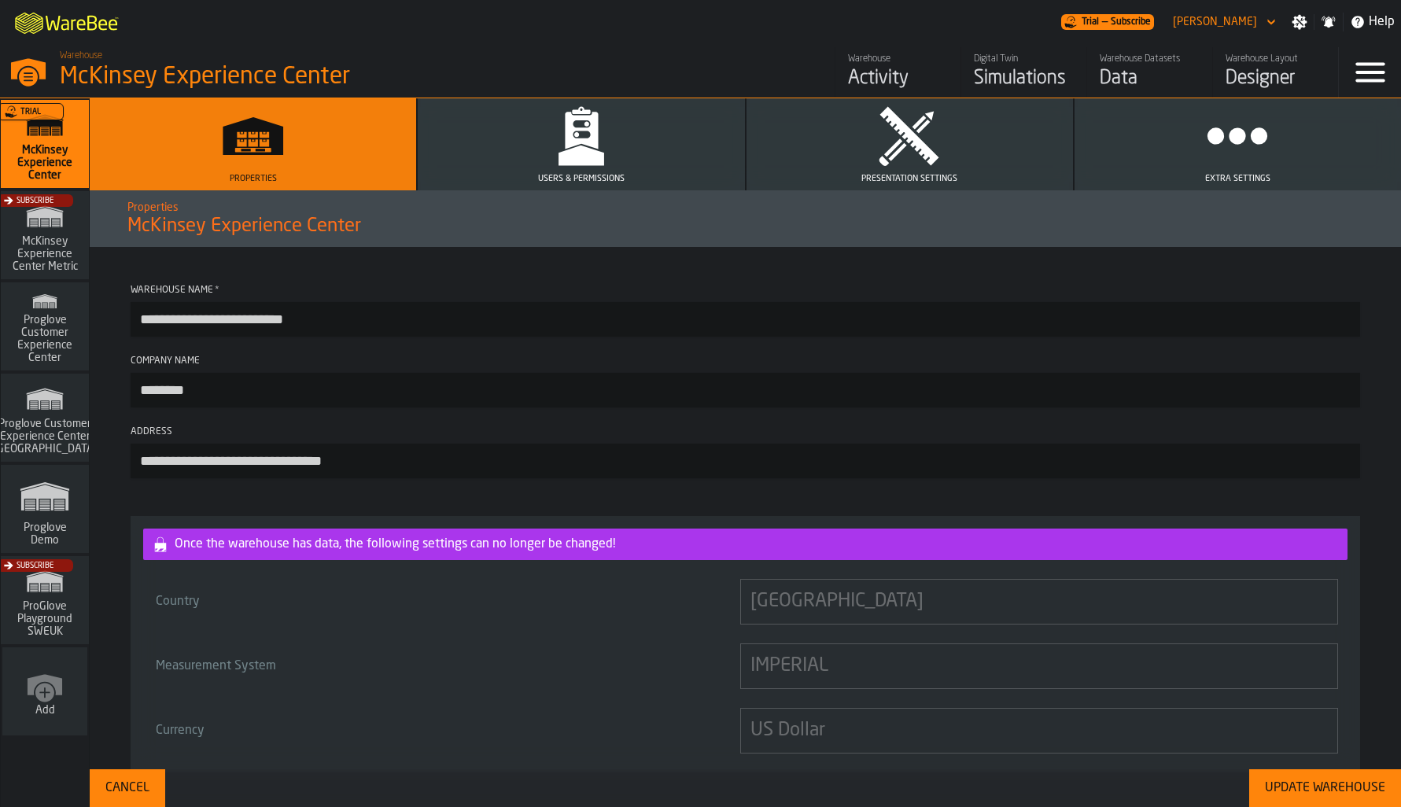
click at [510, 159] on button "Users & Permissions" at bounding box center [581, 144] width 326 height 92
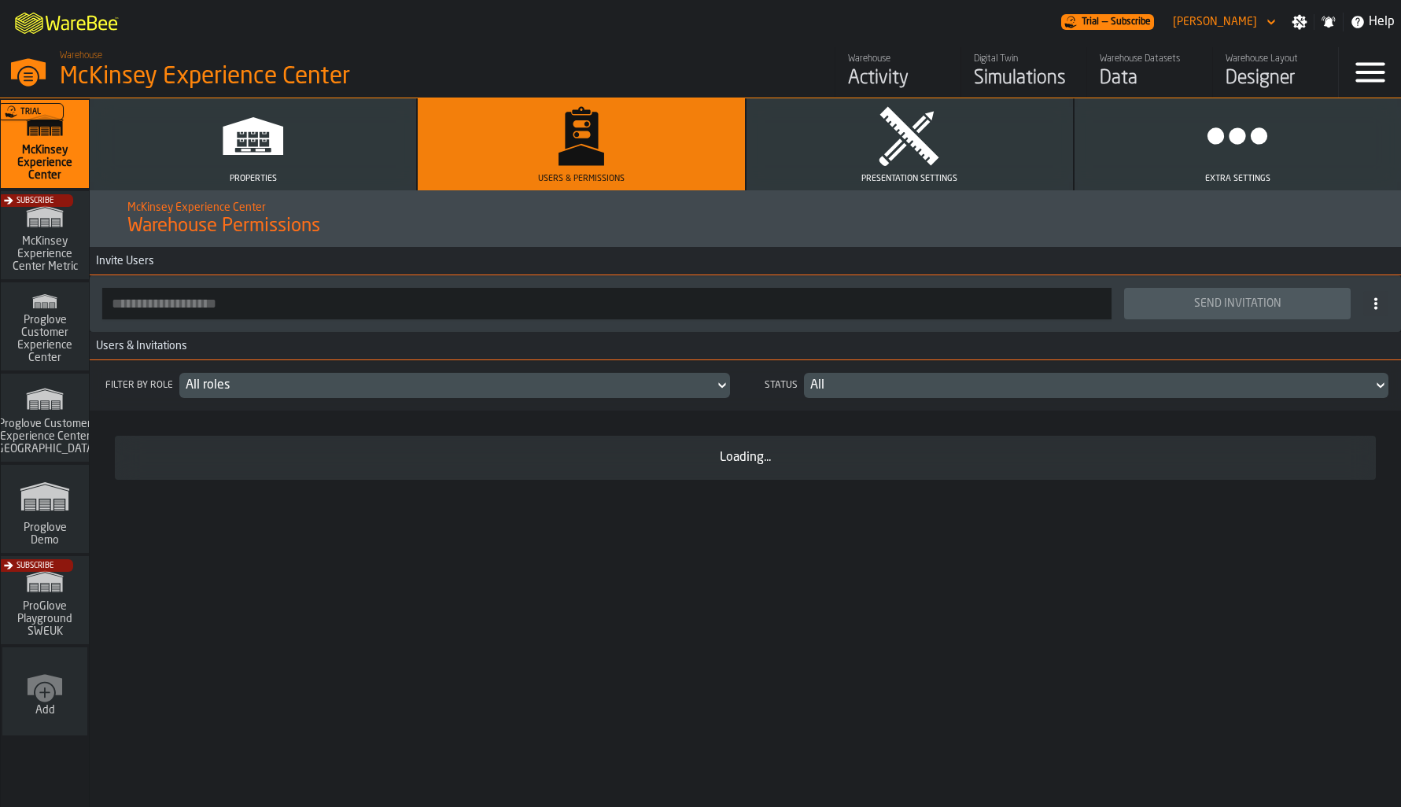
click at [887, 161] on icon "button" at bounding box center [909, 136] width 63 height 63
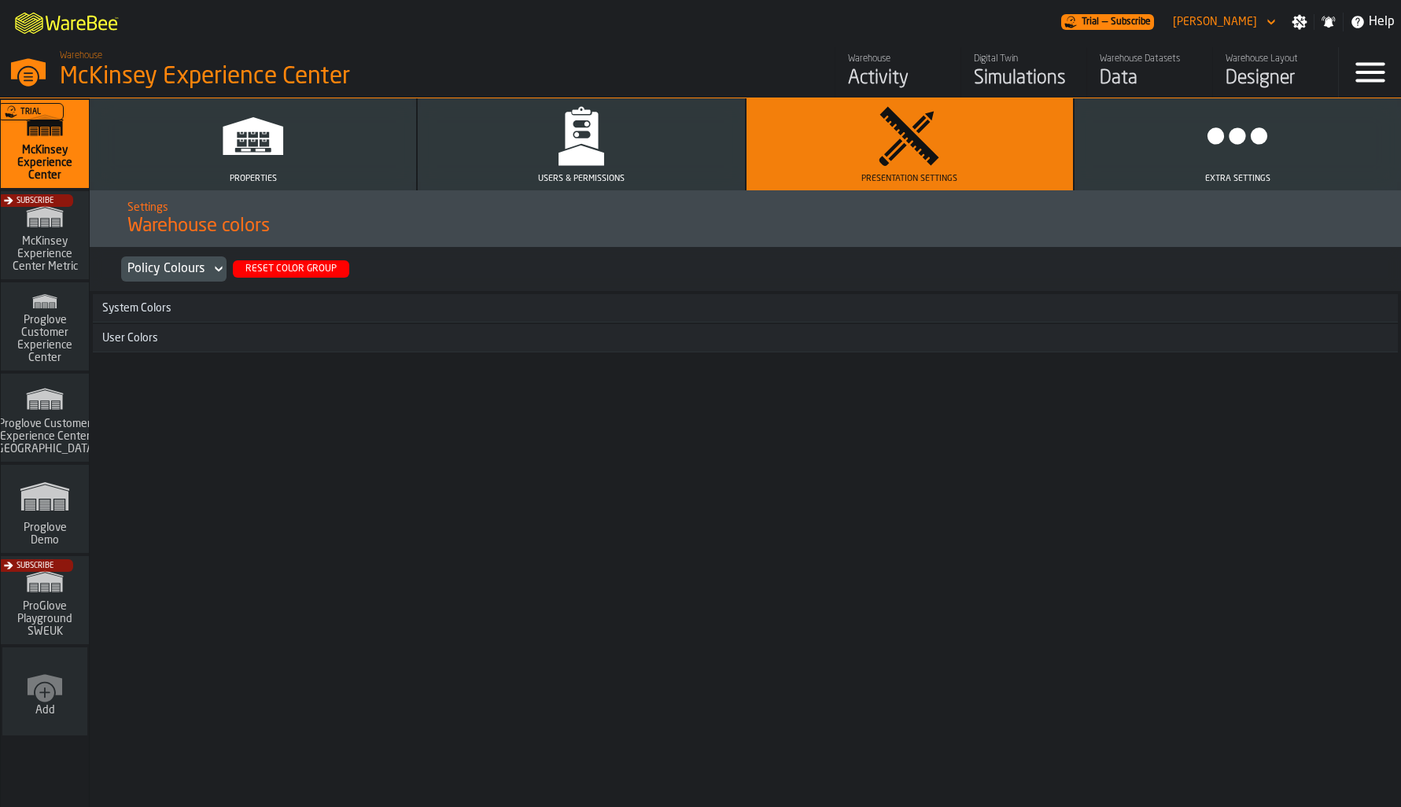
click at [175, 311] on div "System Colors" at bounding box center [745, 308] width 1305 height 13
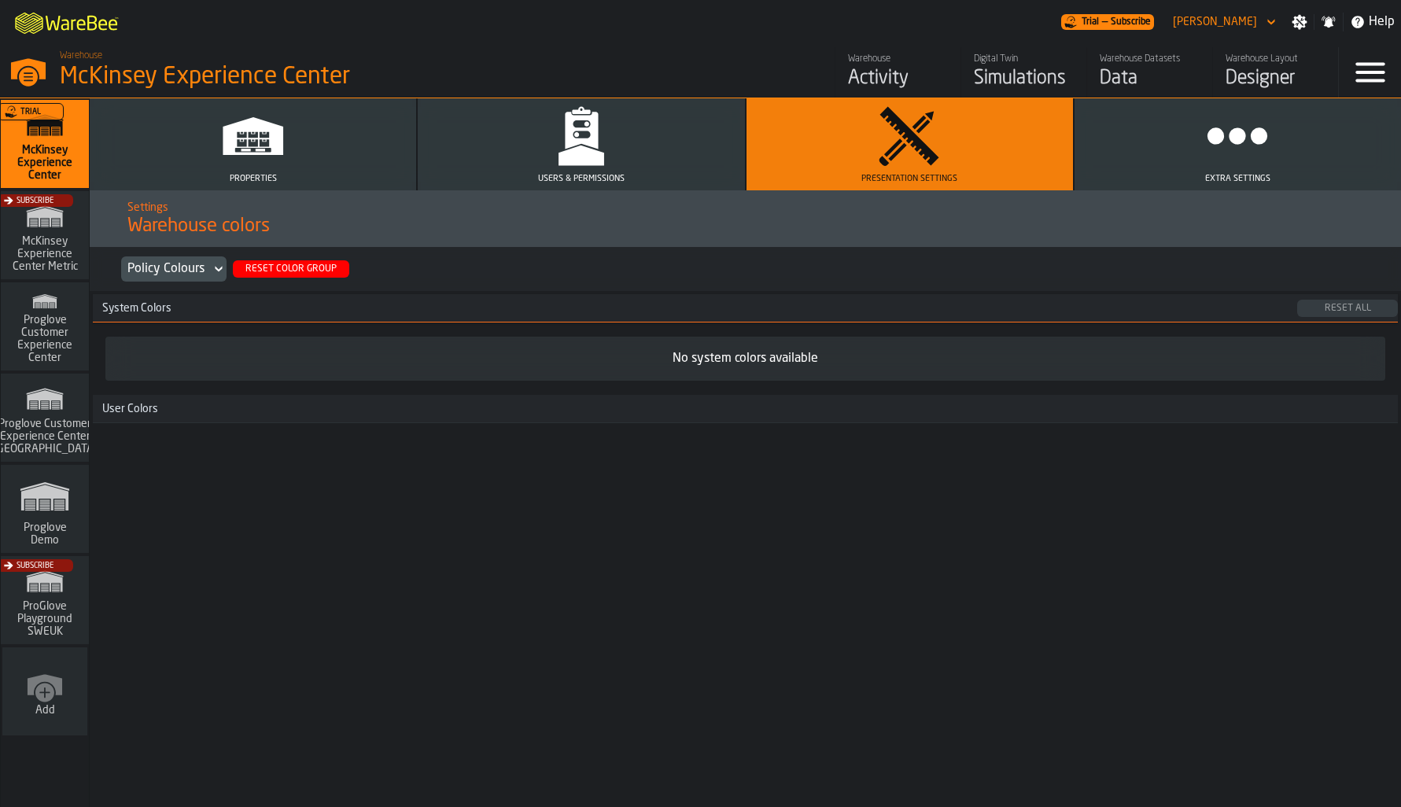
click at [161, 377] on div "No system colors available" at bounding box center [744, 359] width 1279 height 44
click at [171, 398] on h3 "User Colors" at bounding box center [745, 409] width 1305 height 28
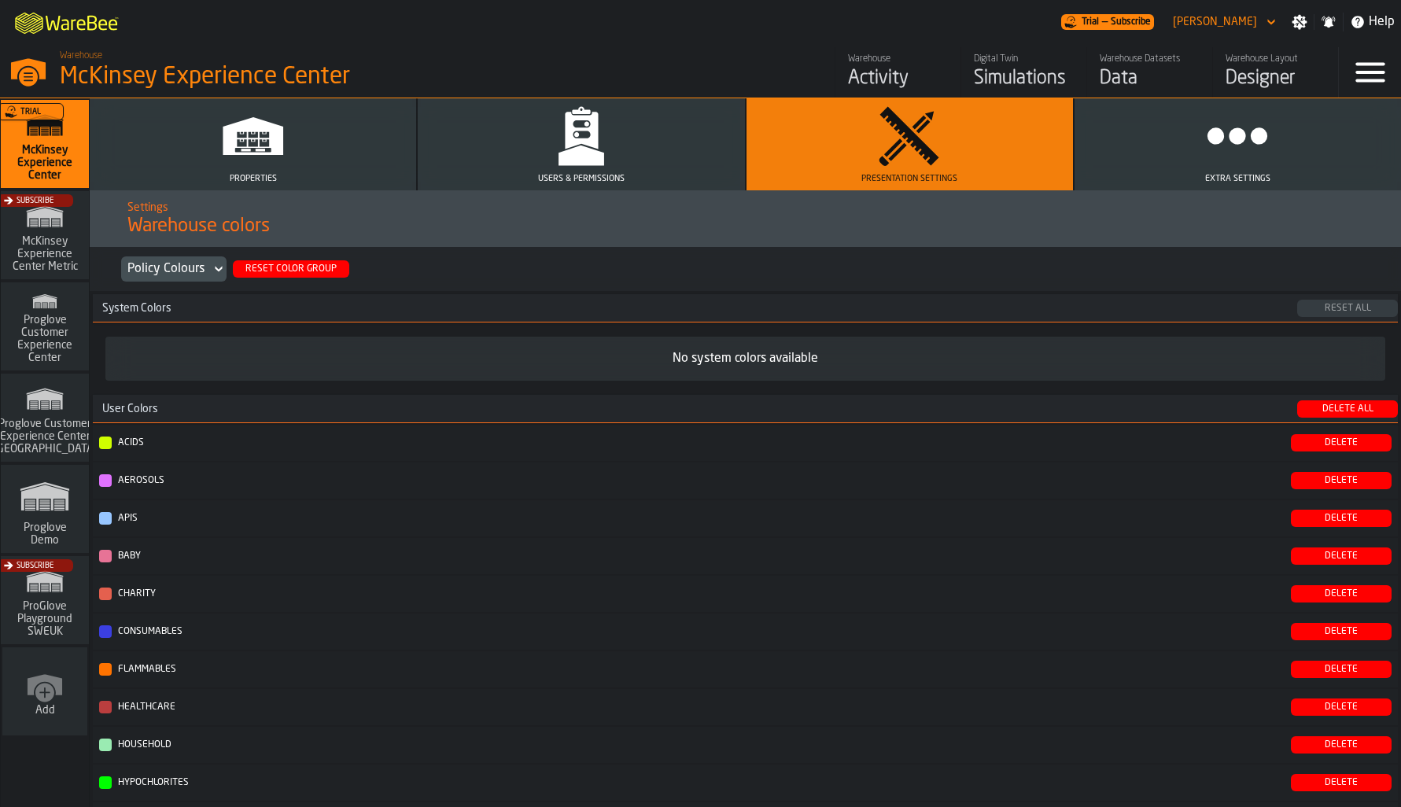
click at [173, 400] on h3 "User Colors Delete All" at bounding box center [745, 409] width 1305 height 28
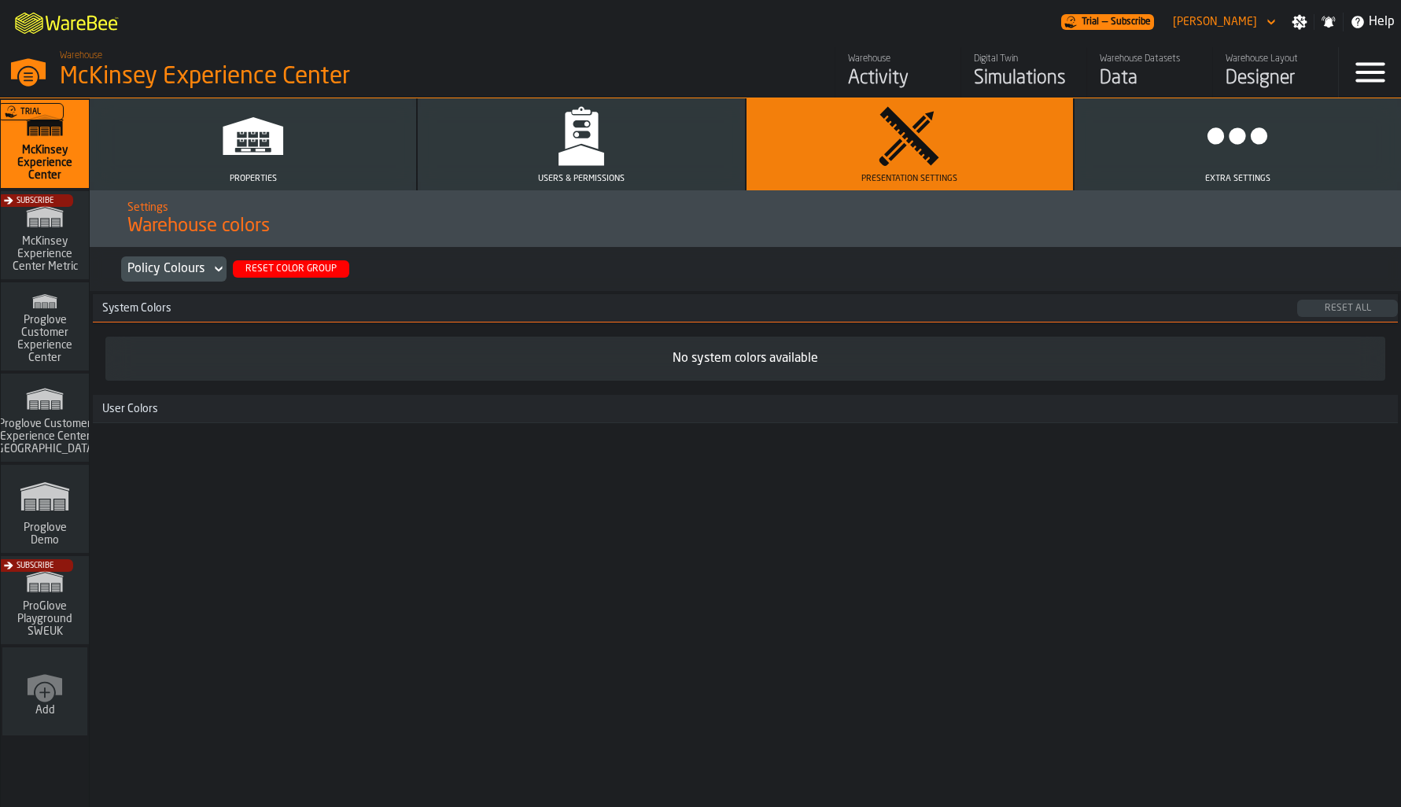
click at [145, 314] on div "System Colors" at bounding box center [695, 308] width 1204 height 13
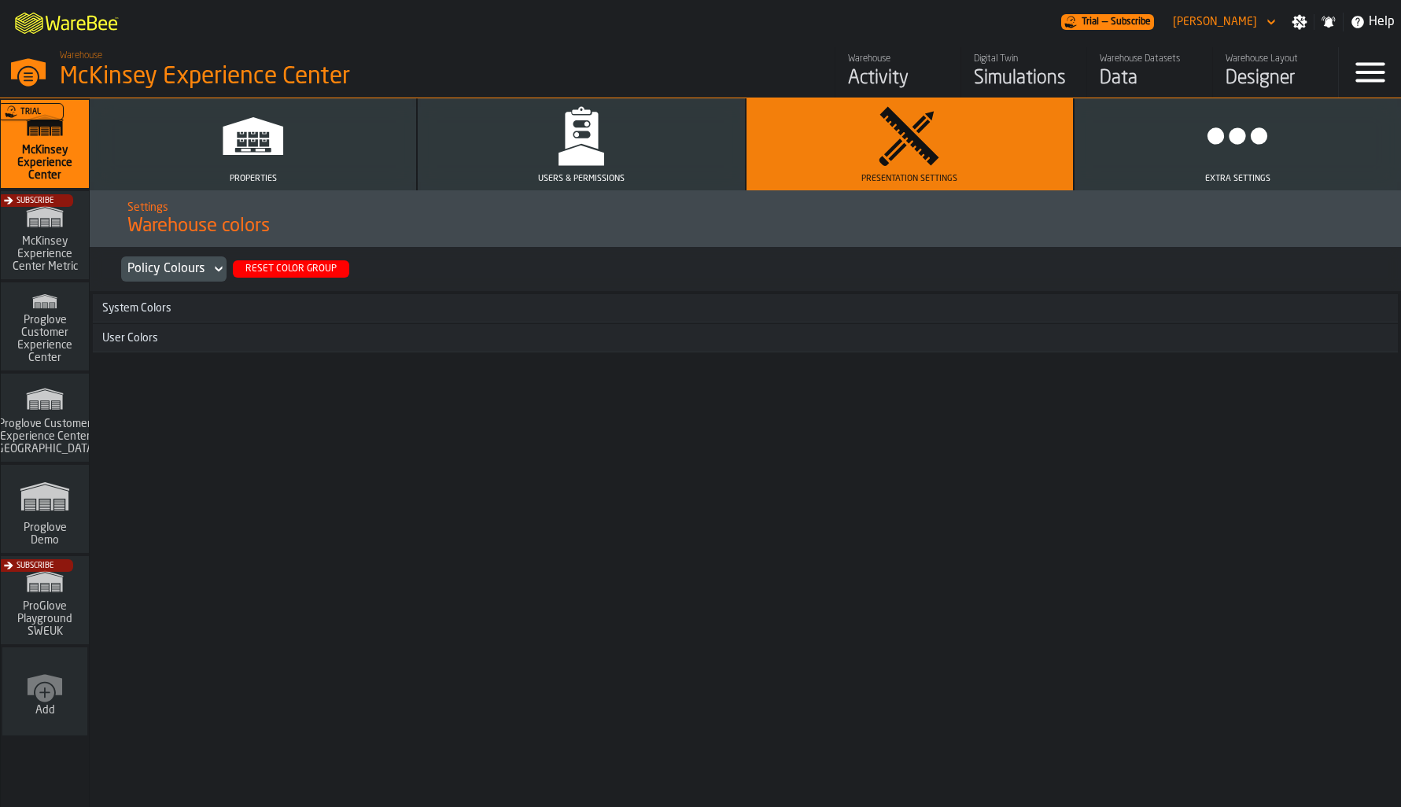
click at [230, 152] on icon "button" at bounding box center [253, 136] width 61 height 38
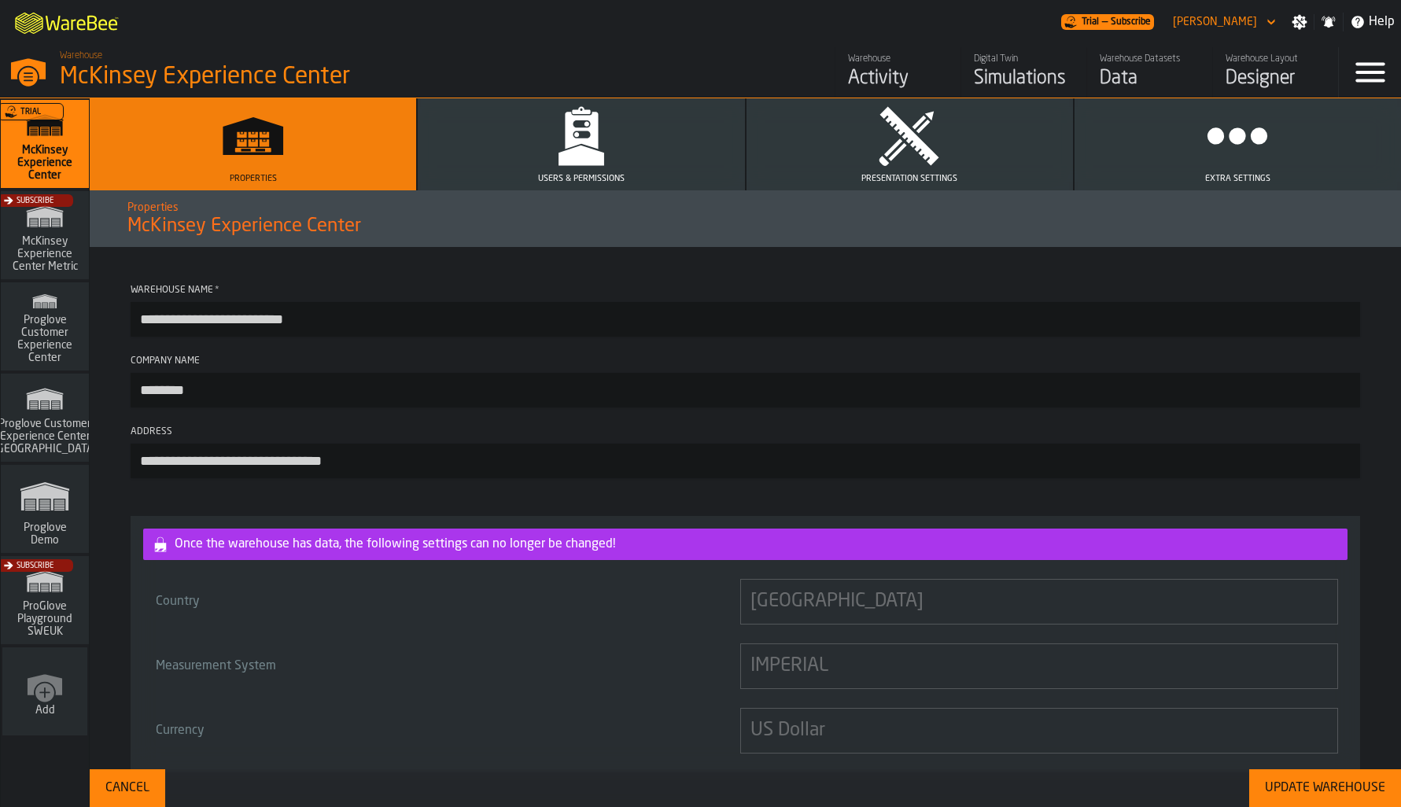
click at [257, 221] on span "McKinsey Experience Center" at bounding box center [244, 226] width 234 height 25
click at [245, 245] on div "Properties McKinsey Experience Center" at bounding box center [745, 219] width 1261 height 66
click at [587, 184] on span "Users & Permissions" at bounding box center [581, 179] width 87 height 10
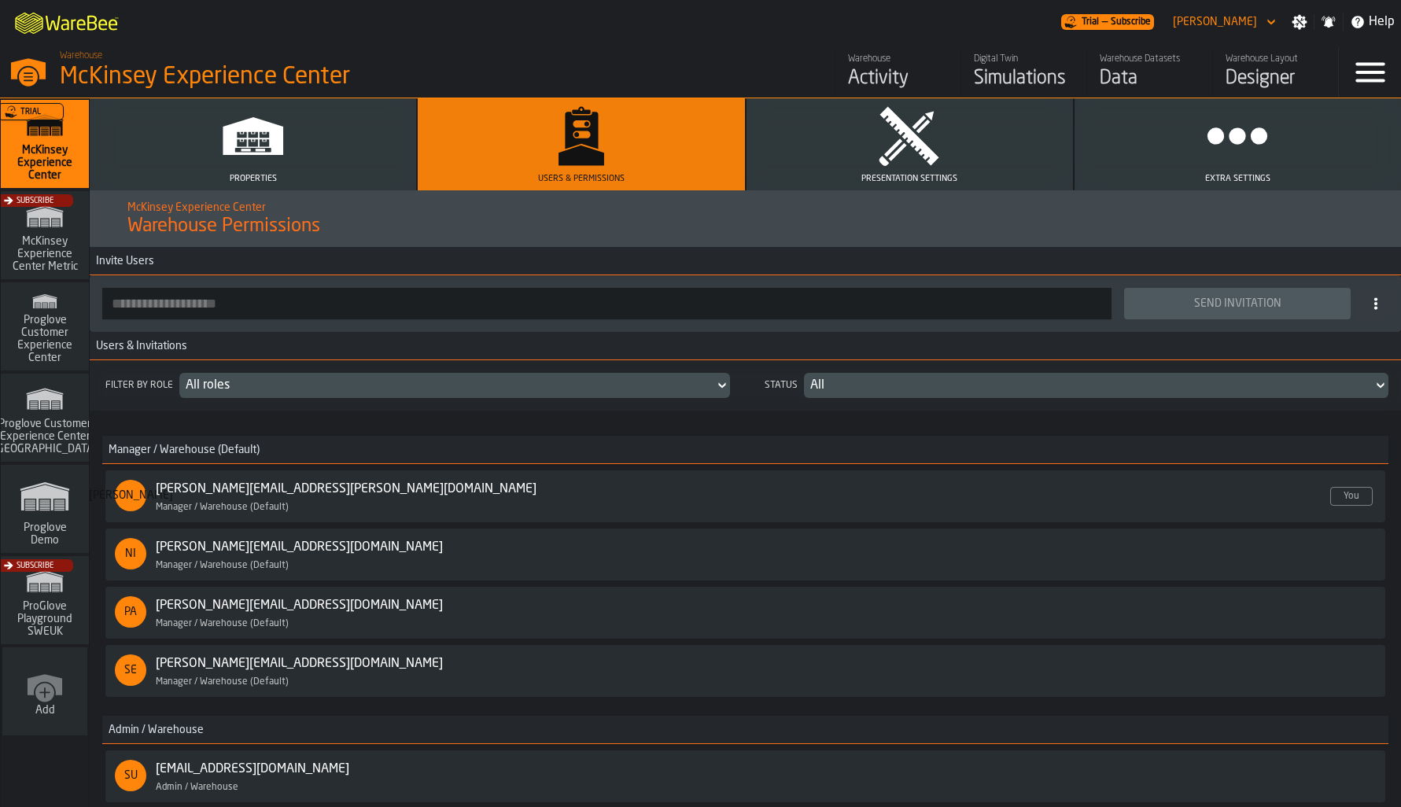
click at [860, 164] on button "Presentation Settings" at bounding box center [909, 144] width 326 height 92
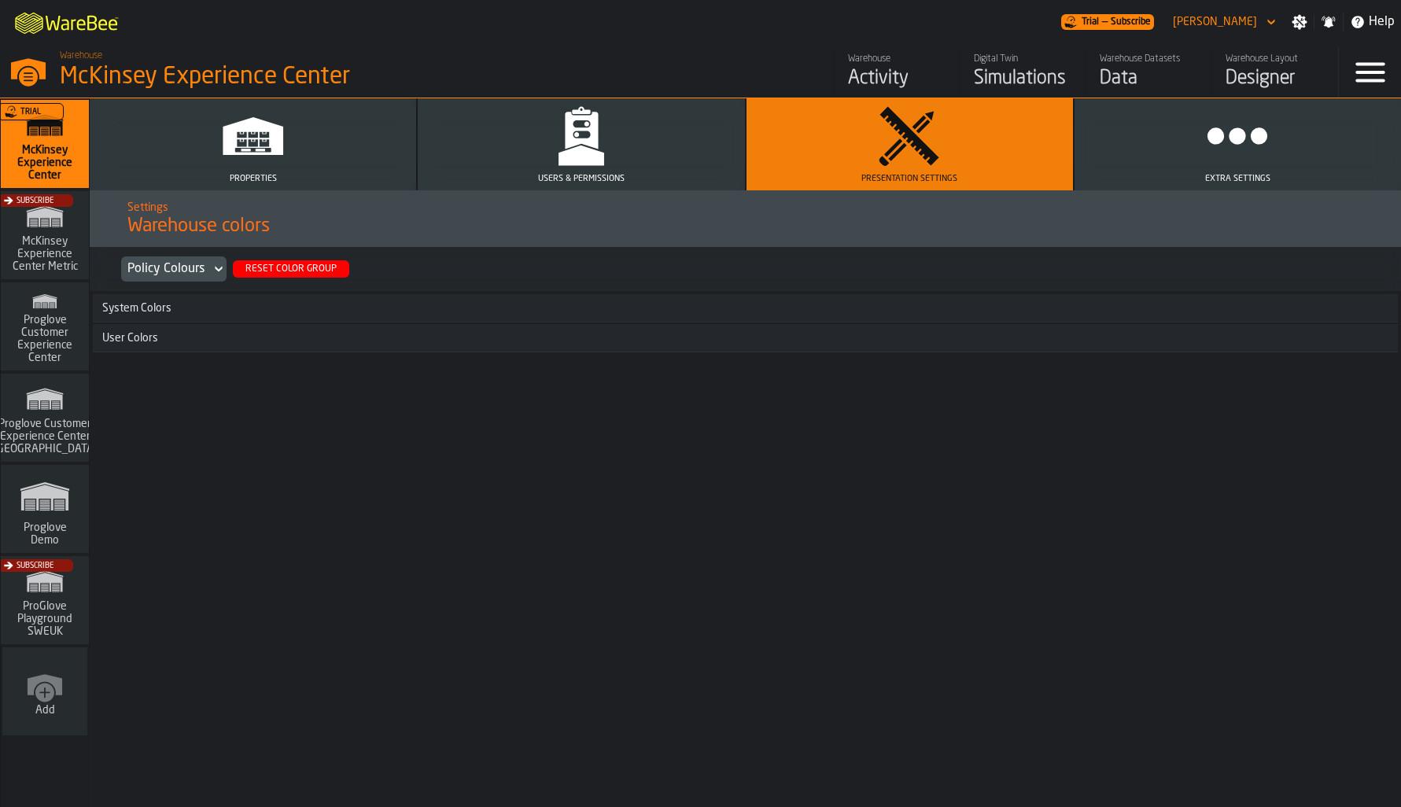
click at [289, 149] on button "Properties" at bounding box center [253, 144] width 326 height 92
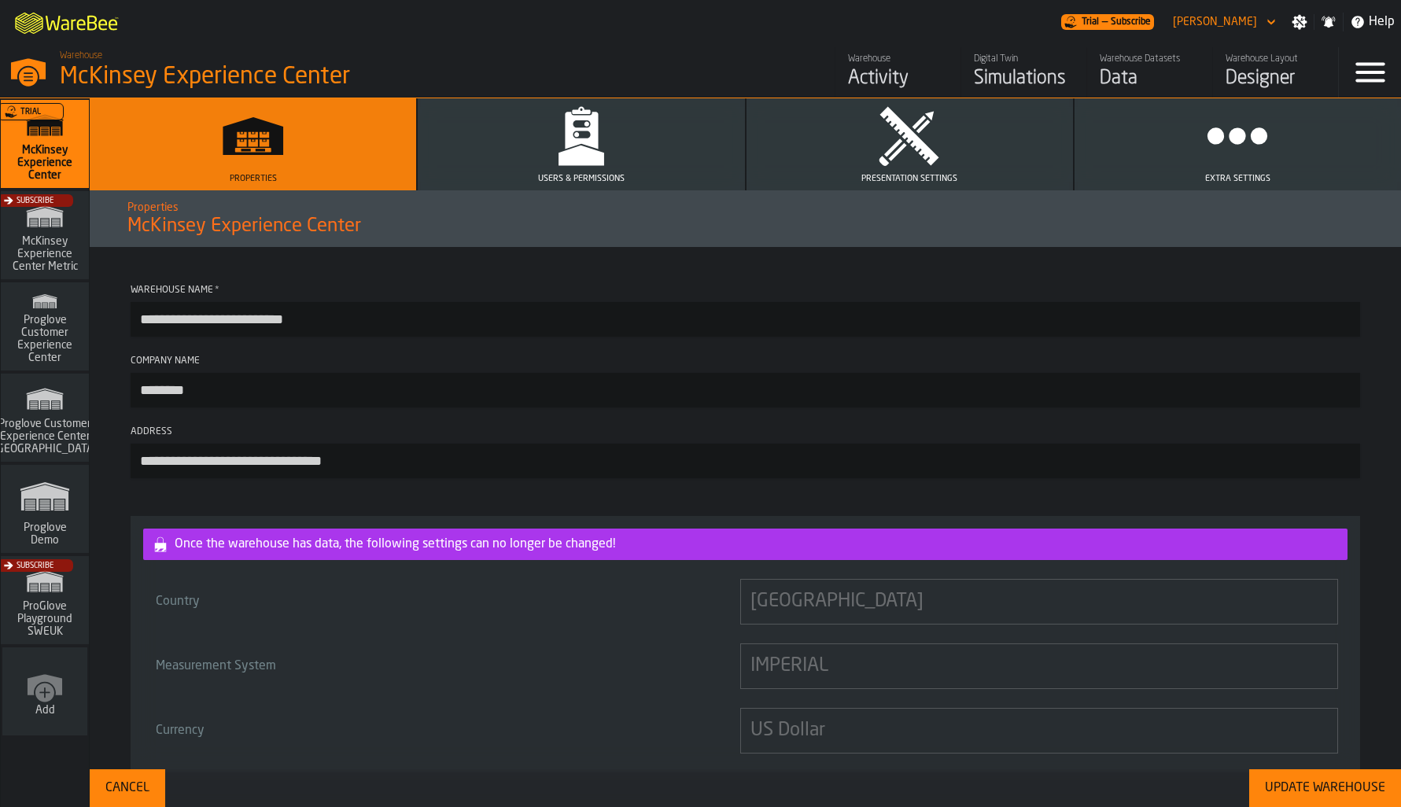
click at [1331, 83] on link "Warehouse Layout Designer" at bounding box center [1275, 72] width 126 height 50
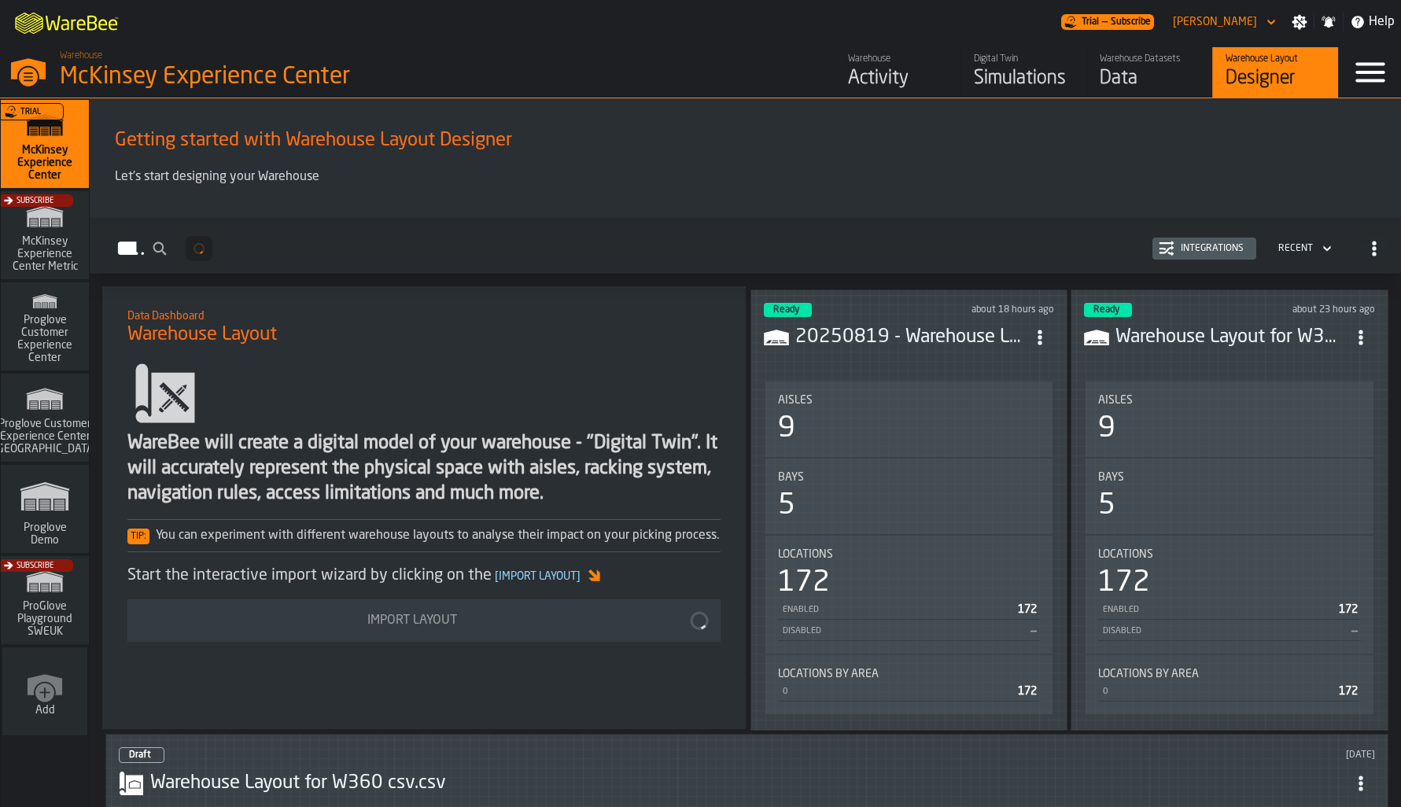
click at [1360, 74] on icon "button-toggle-Menu" at bounding box center [1369, 73] width 29 height 20
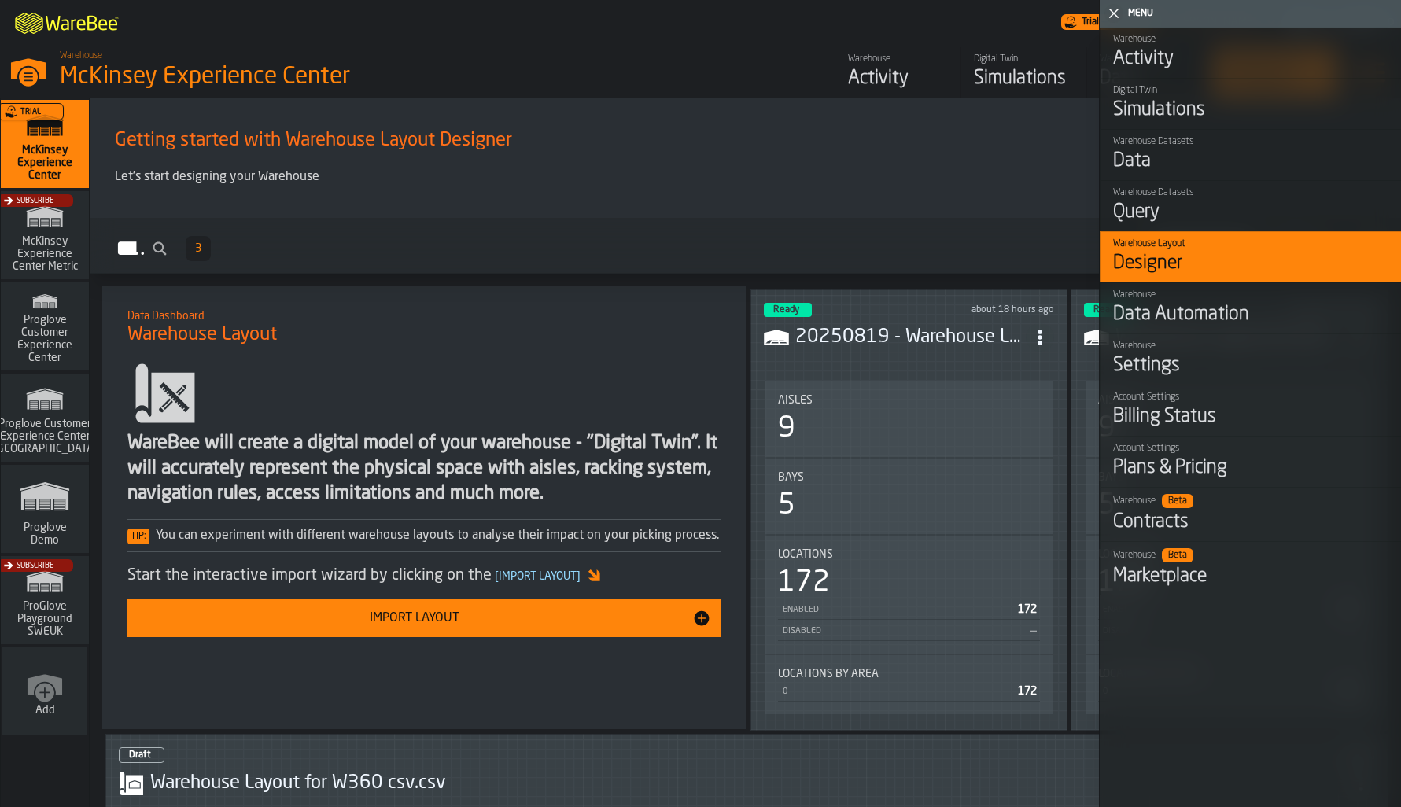
click at [830, 133] on h1 "Getting started with Warehouse Layout Designer" at bounding box center [745, 140] width 1261 height 25
click at [1121, 13] on icon "button-toggle-Close me" at bounding box center [1113, 13] width 19 height 19
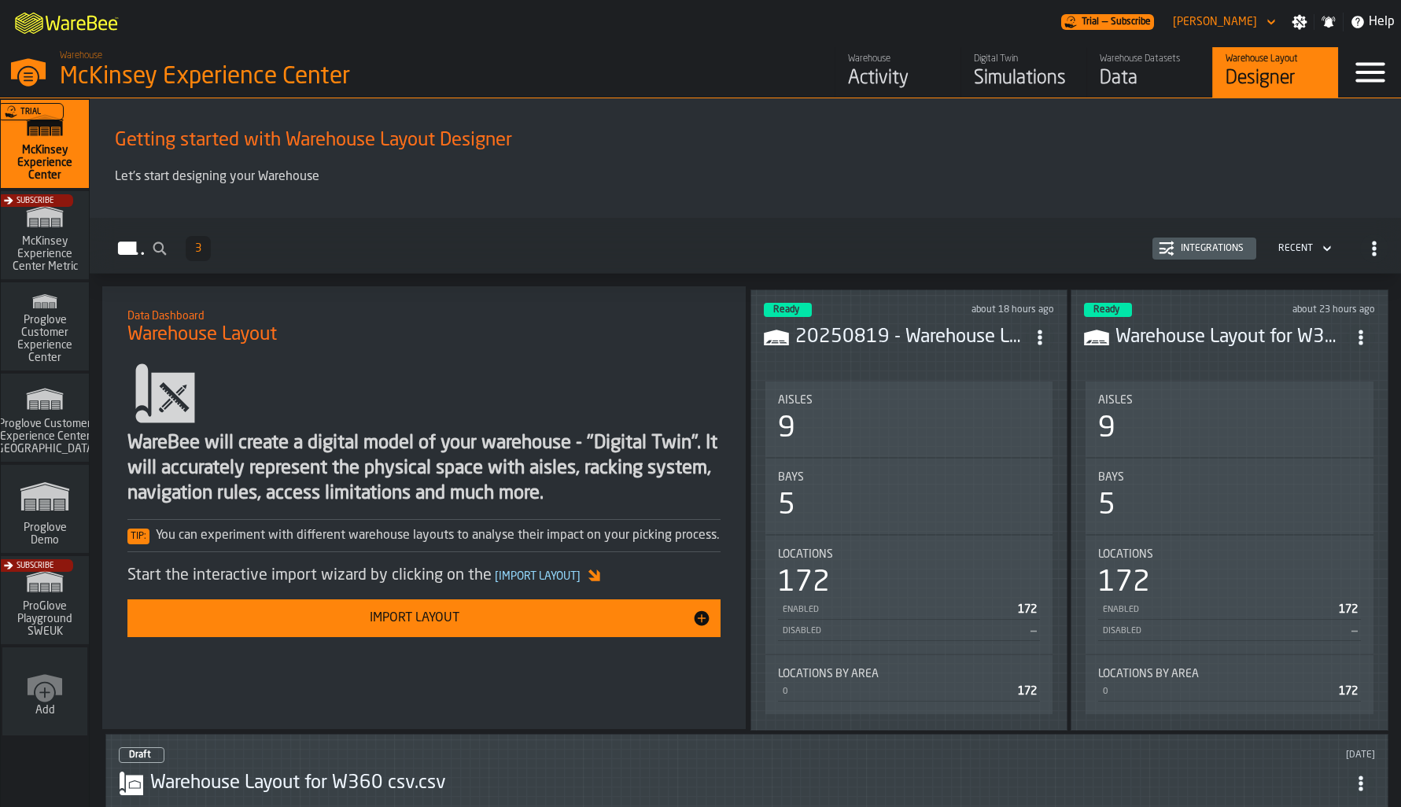
click at [1125, 64] on div "Warehouse Datasets" at bounding box center [1149, 58] width 100 height 11
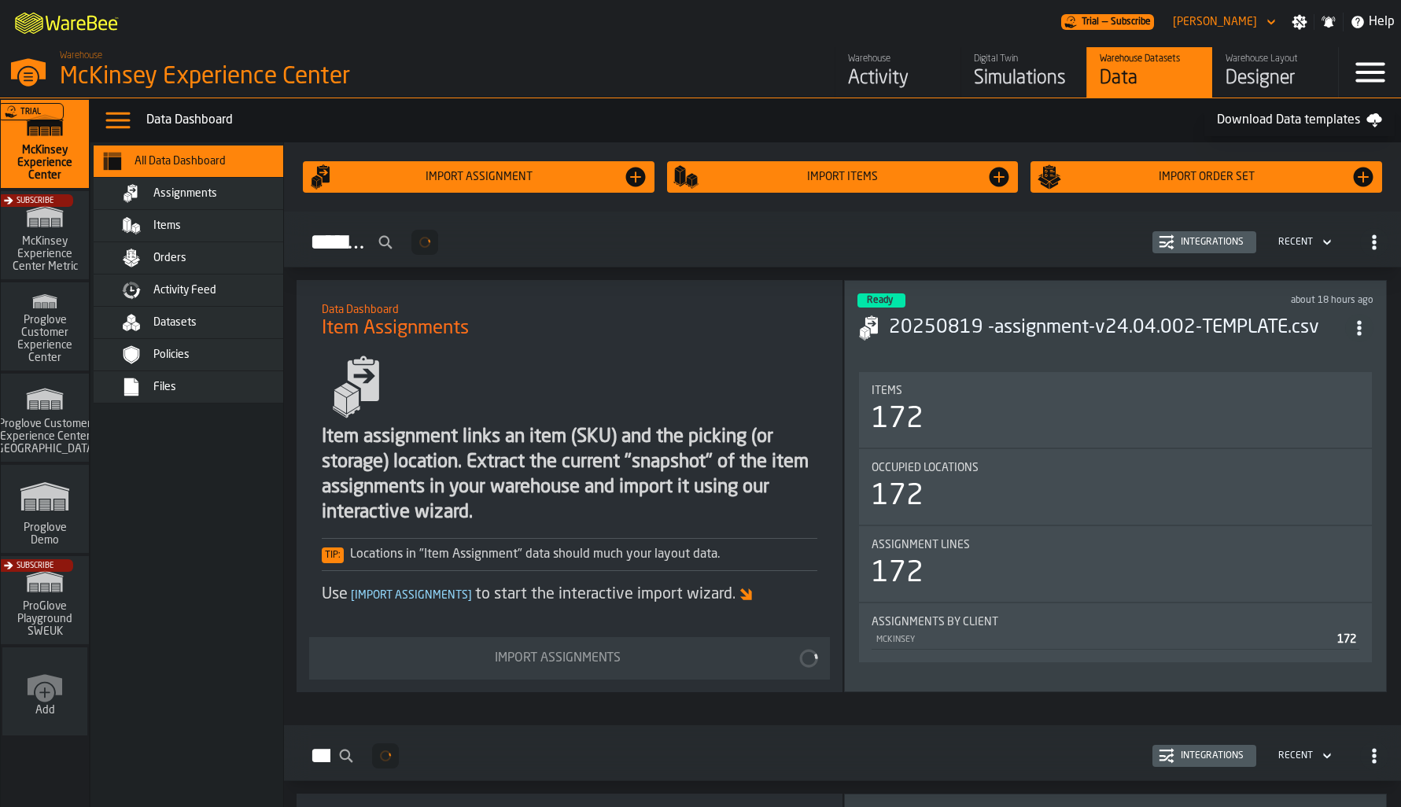
click at [1386, 70] on icon "button-toggle-Menu" at bounding box center [1370, 72] width 38 height 38
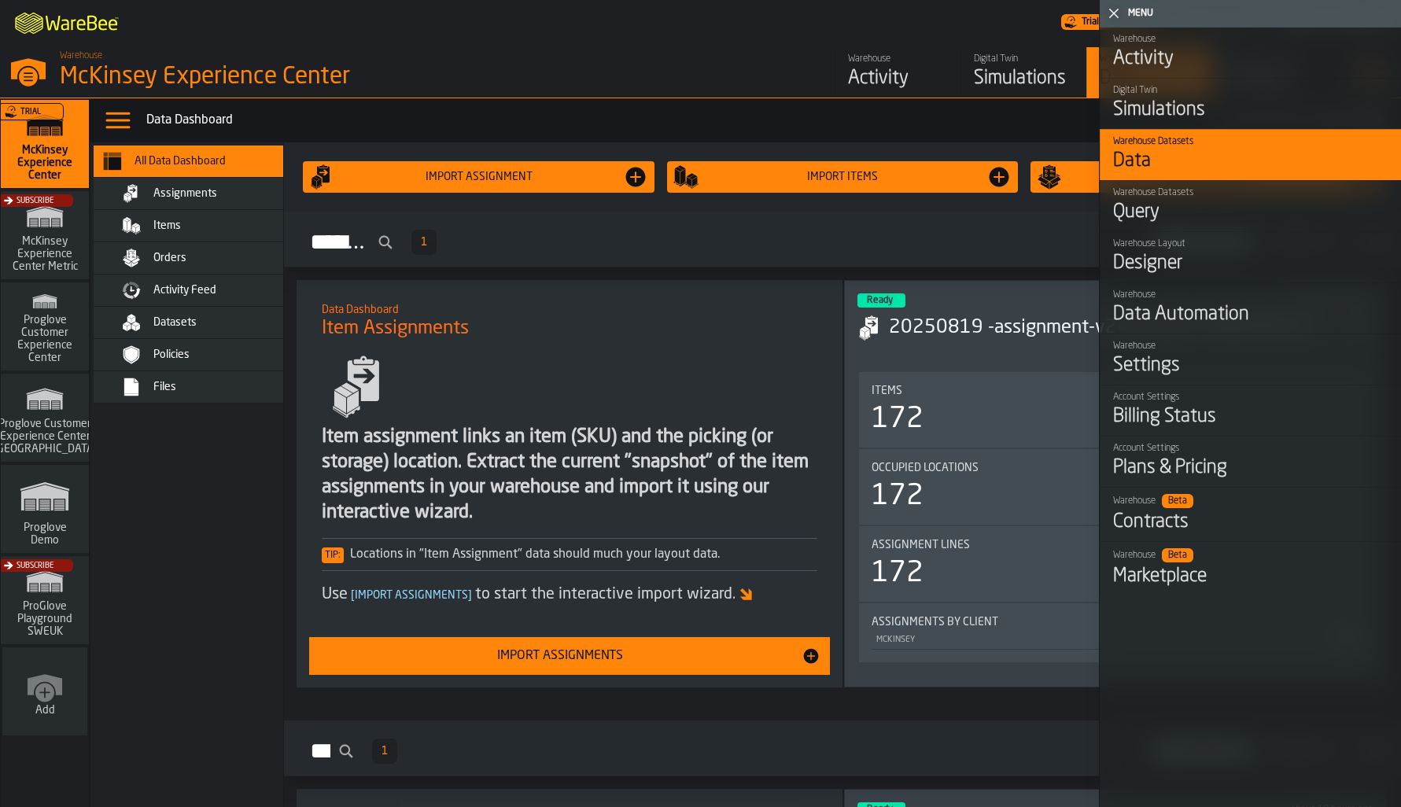
click at [1123, 385] on link "Warehouse Settings" at bounding box center [1249, 358] width 301 height 51
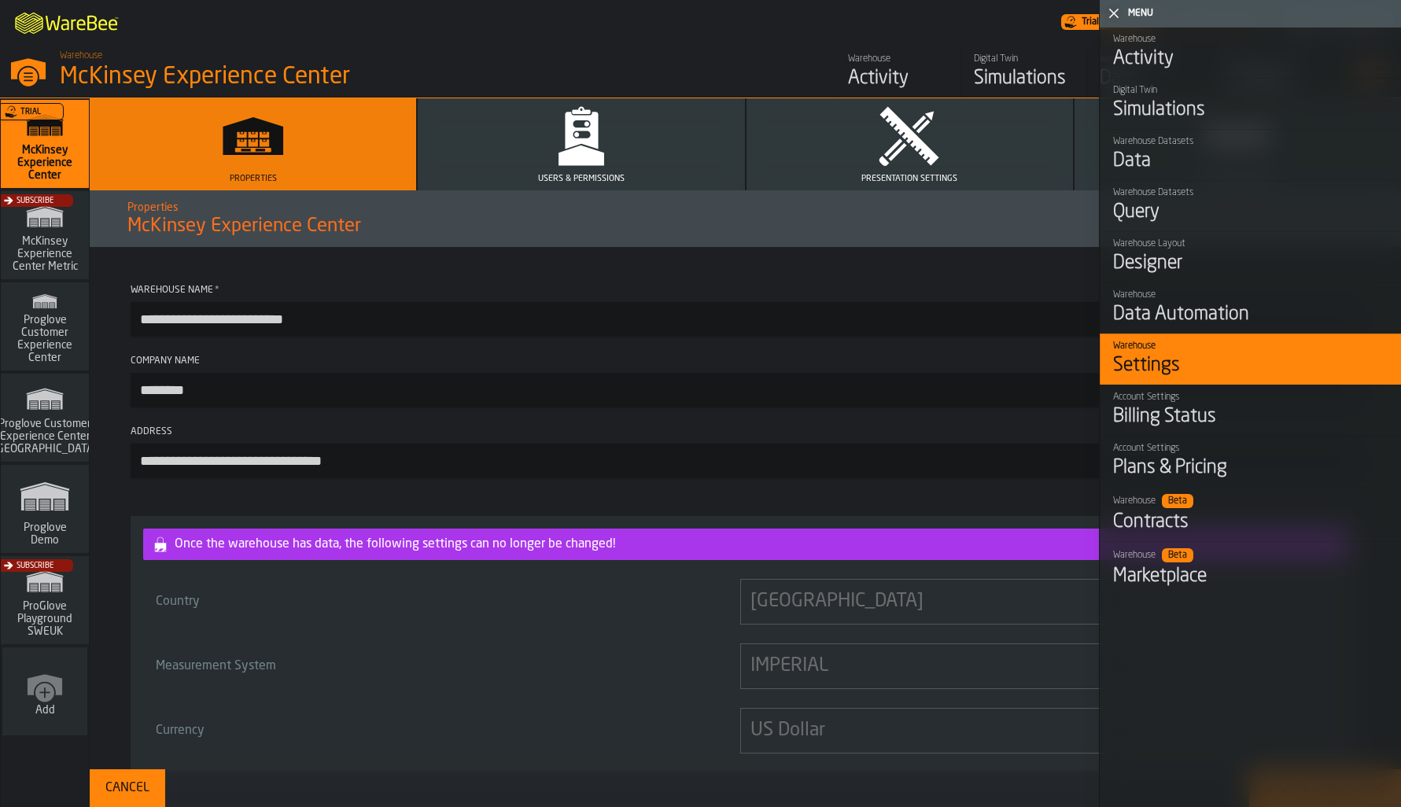
click at [596, 160] on polygon "button" at bounding box center [581, 155] width 46 height 20
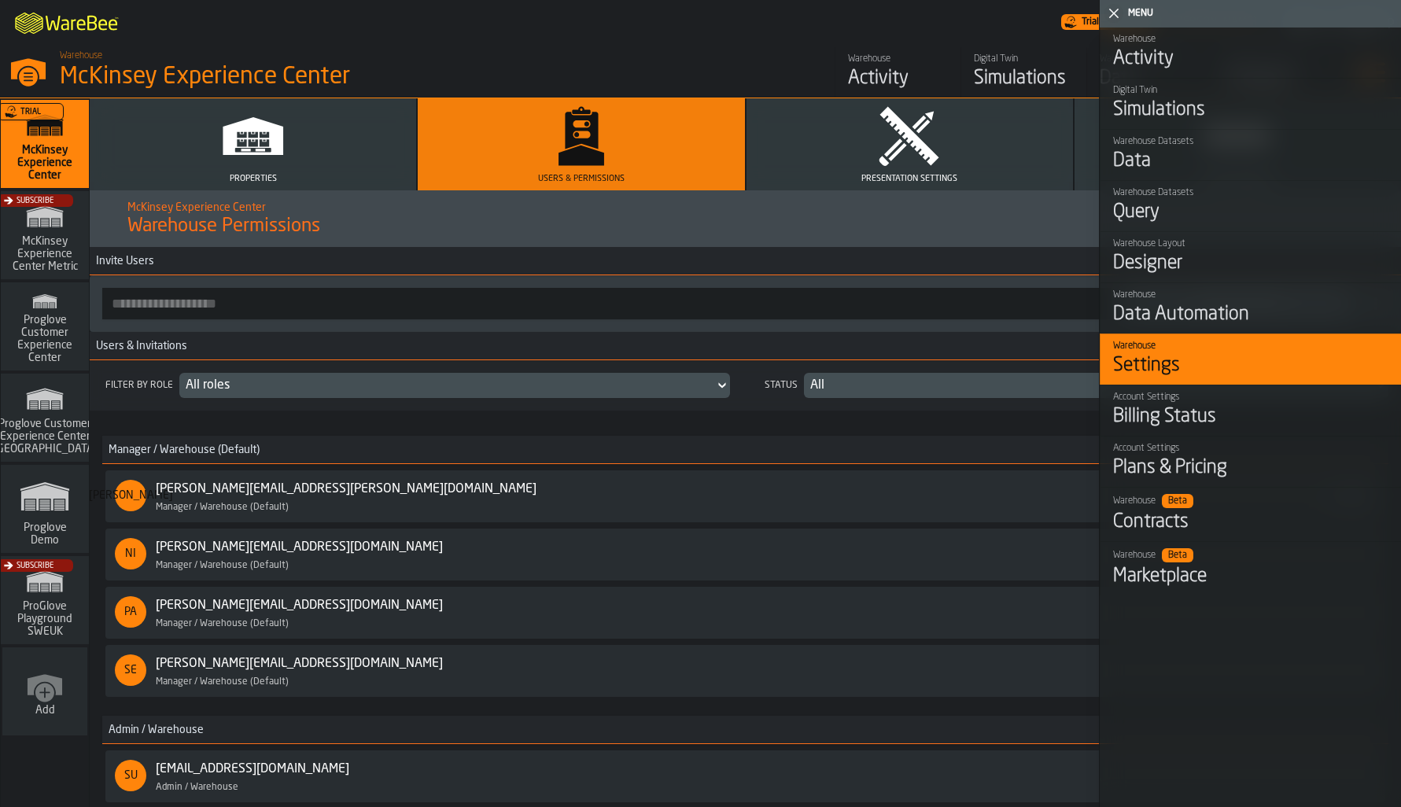
click at [513, 324] on div "Send Invitation" at bounding box center [745, 303] width 1311 height 57
click at [1111, 13] on icon "button-toggle-Close me" at bounding box center [1113, 13] width 19 height 19
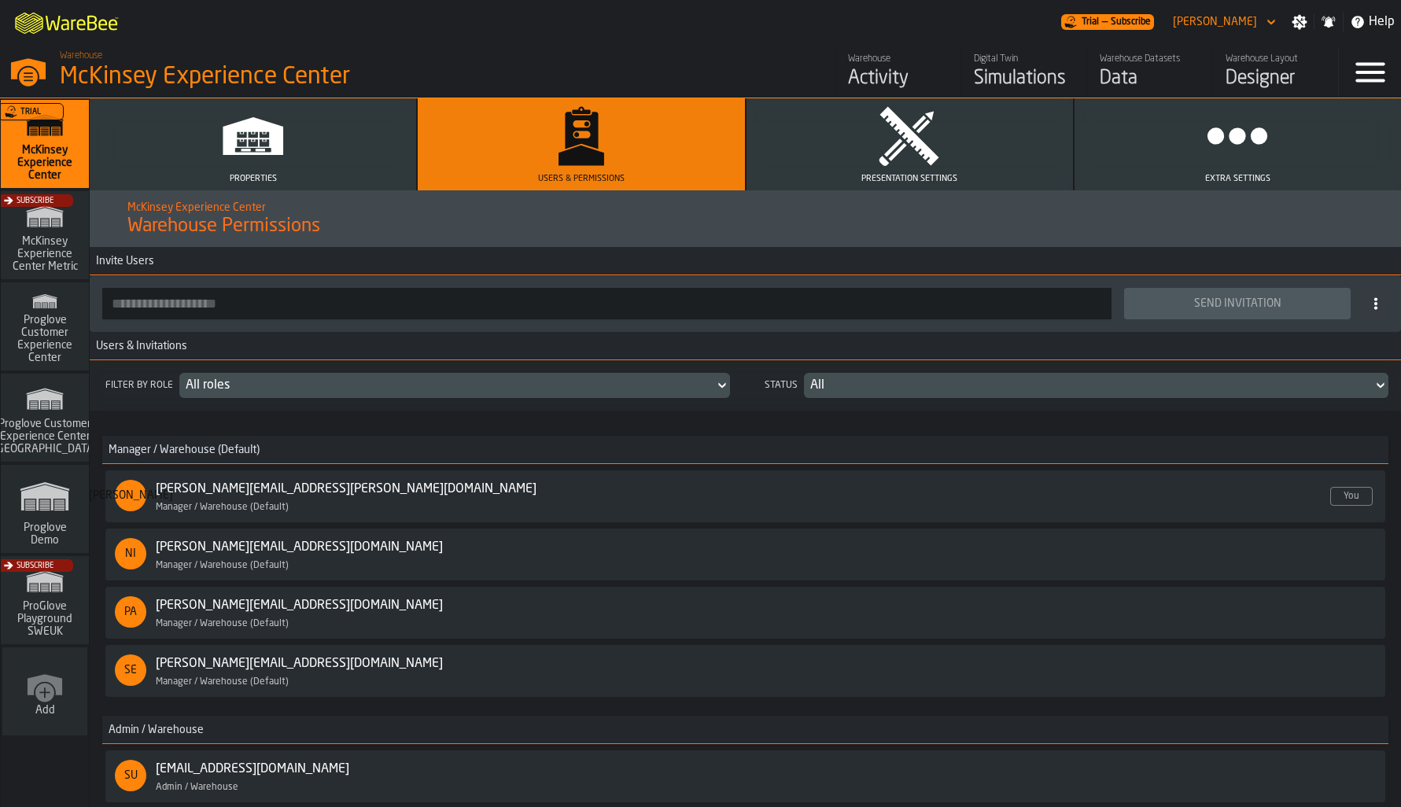
click at [1132, 78] on div "Data" at bounding box center [1149, 78] width 100 height 25
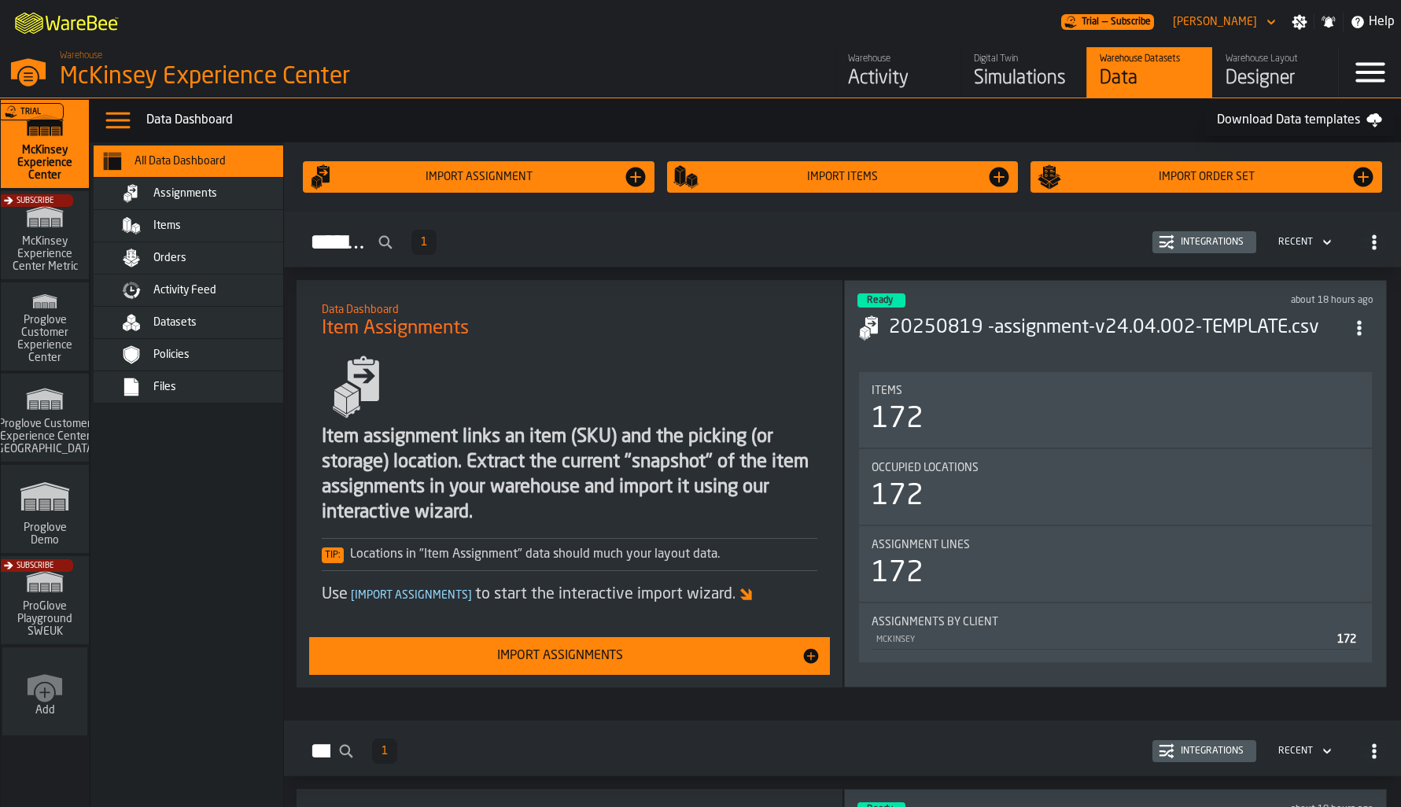
click at [161, 757] on nav "All Data Dashboard Assignments Items Orders Activity Feed Datasets Policies Fil…" at bounding box center [203, 474] width 226 height 665
